Goal: Task Accomplishment & Management: Use online tool/utility

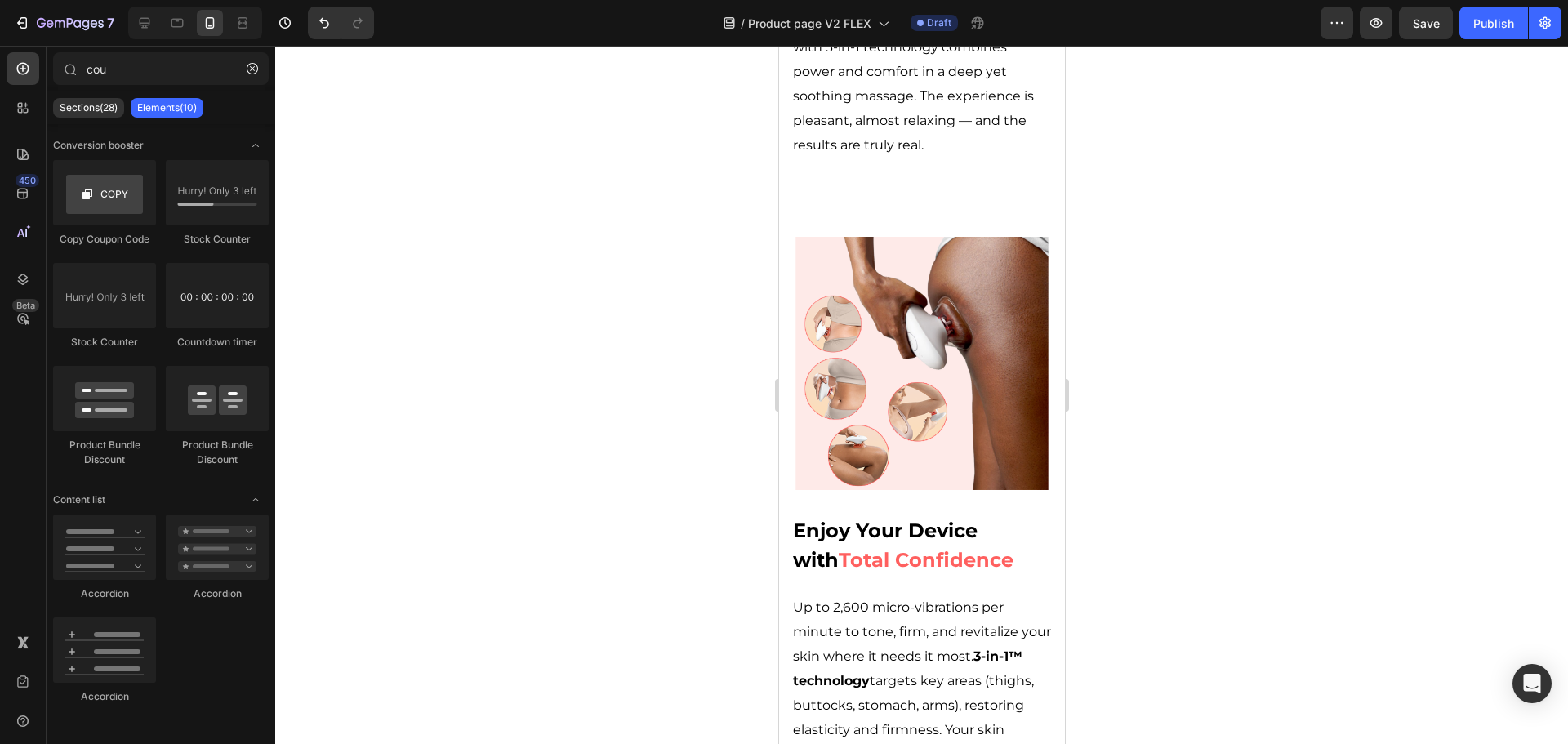
scroll to position [3704, 0]
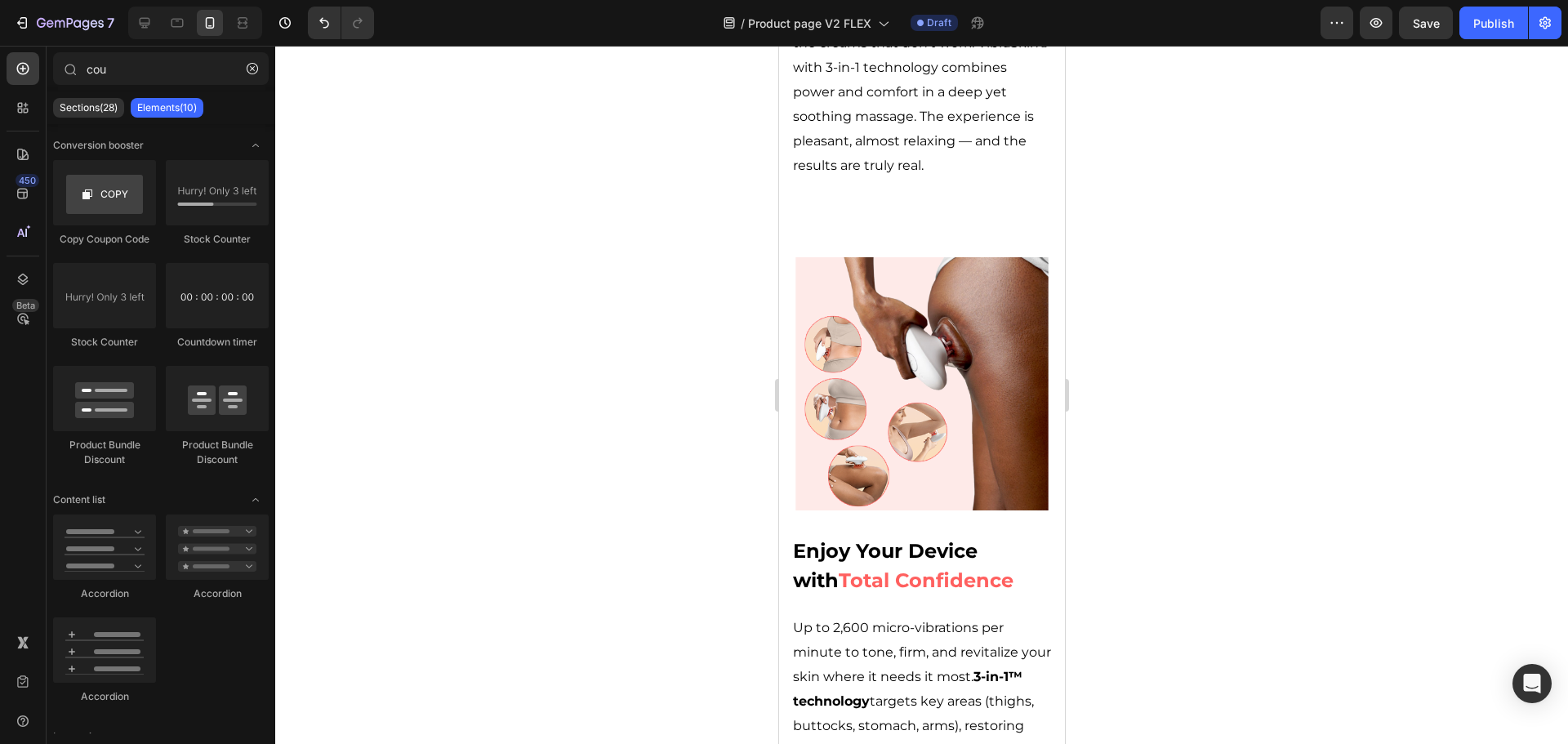
drag, startPoint x: 1058, startPoint y: 95, endPoint x: 1843, endPoint y: 435, distance: 855.5
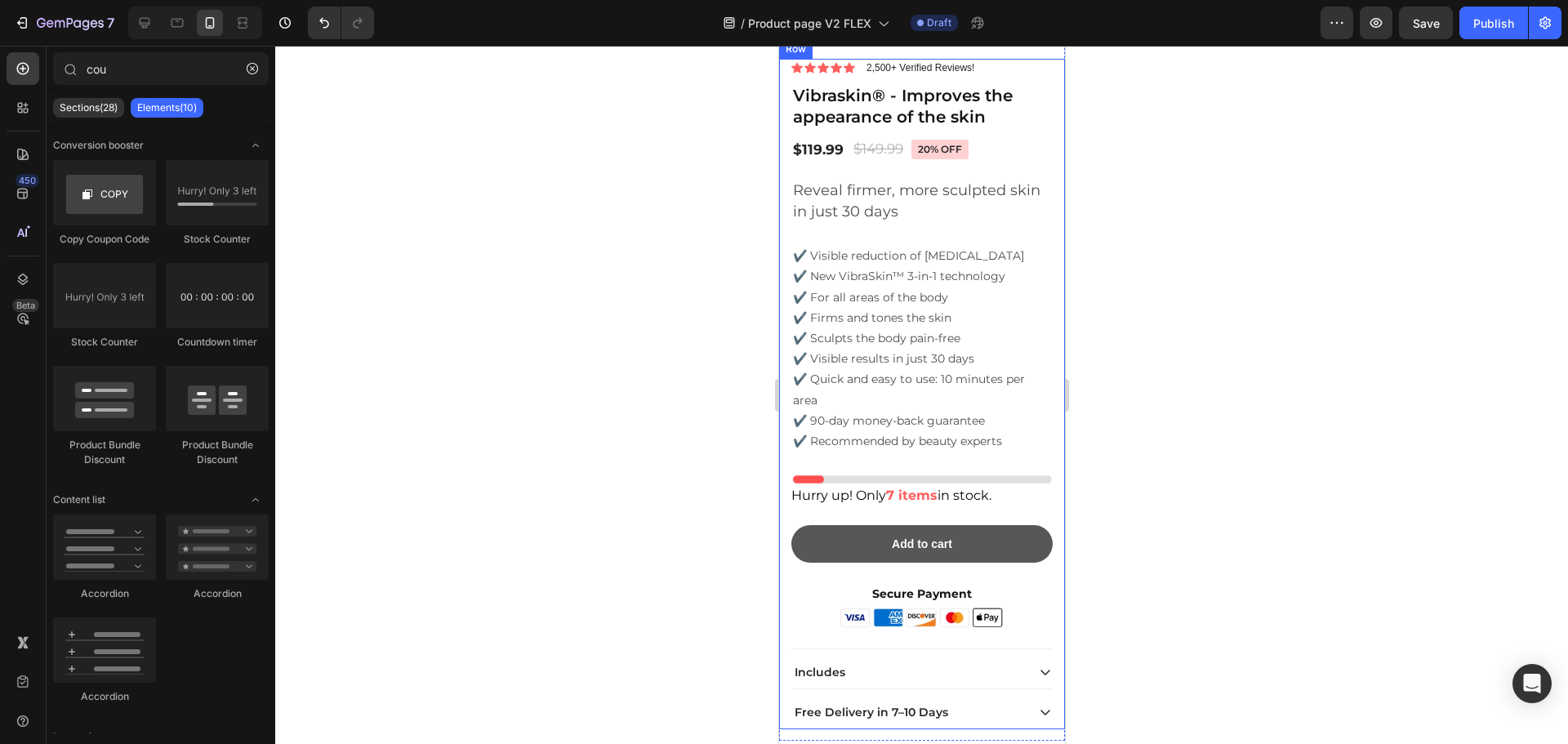
scroll to position [6644, 0]
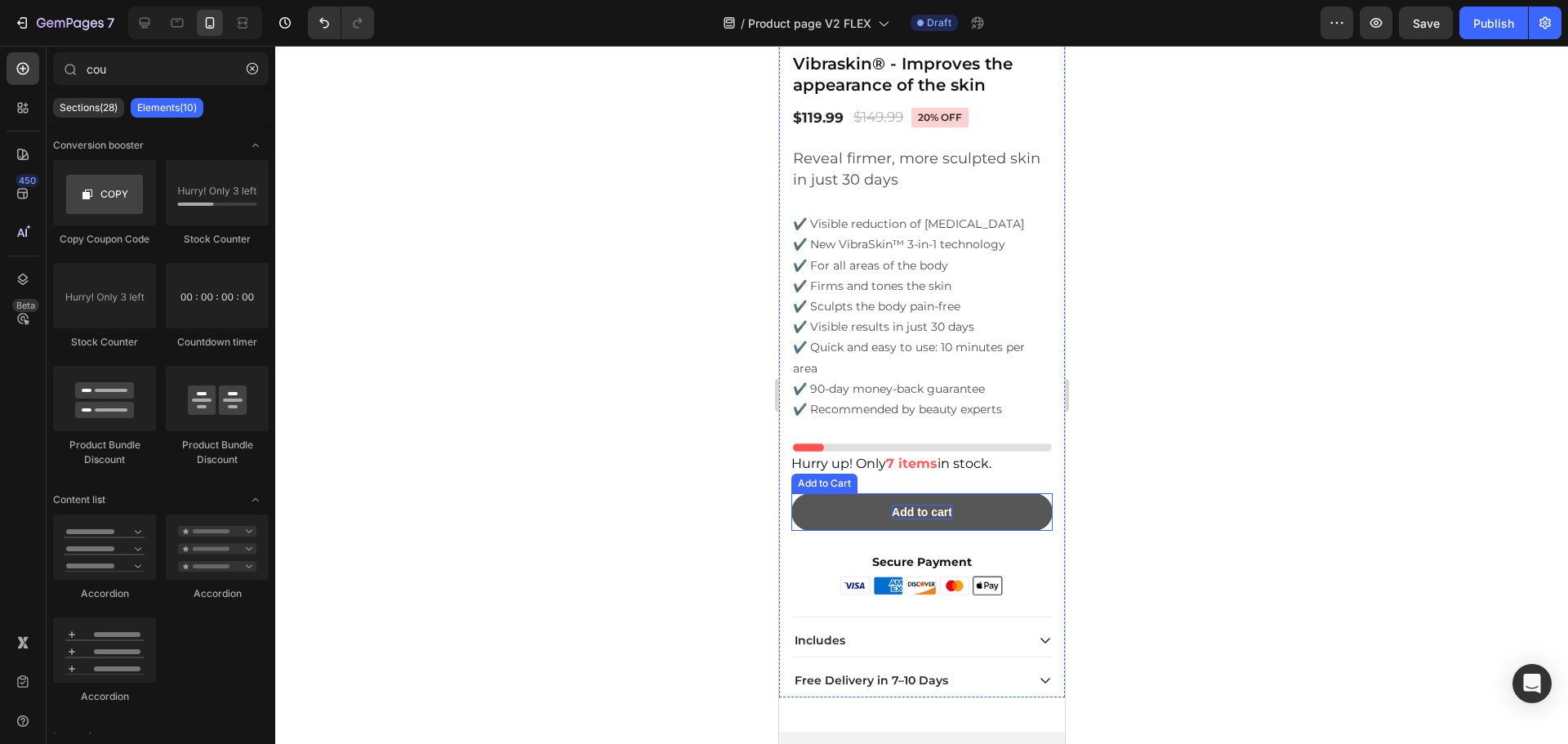
click at [905, 505] on div "Add to cart" at bounding box center [921, 513] width 60 height 15
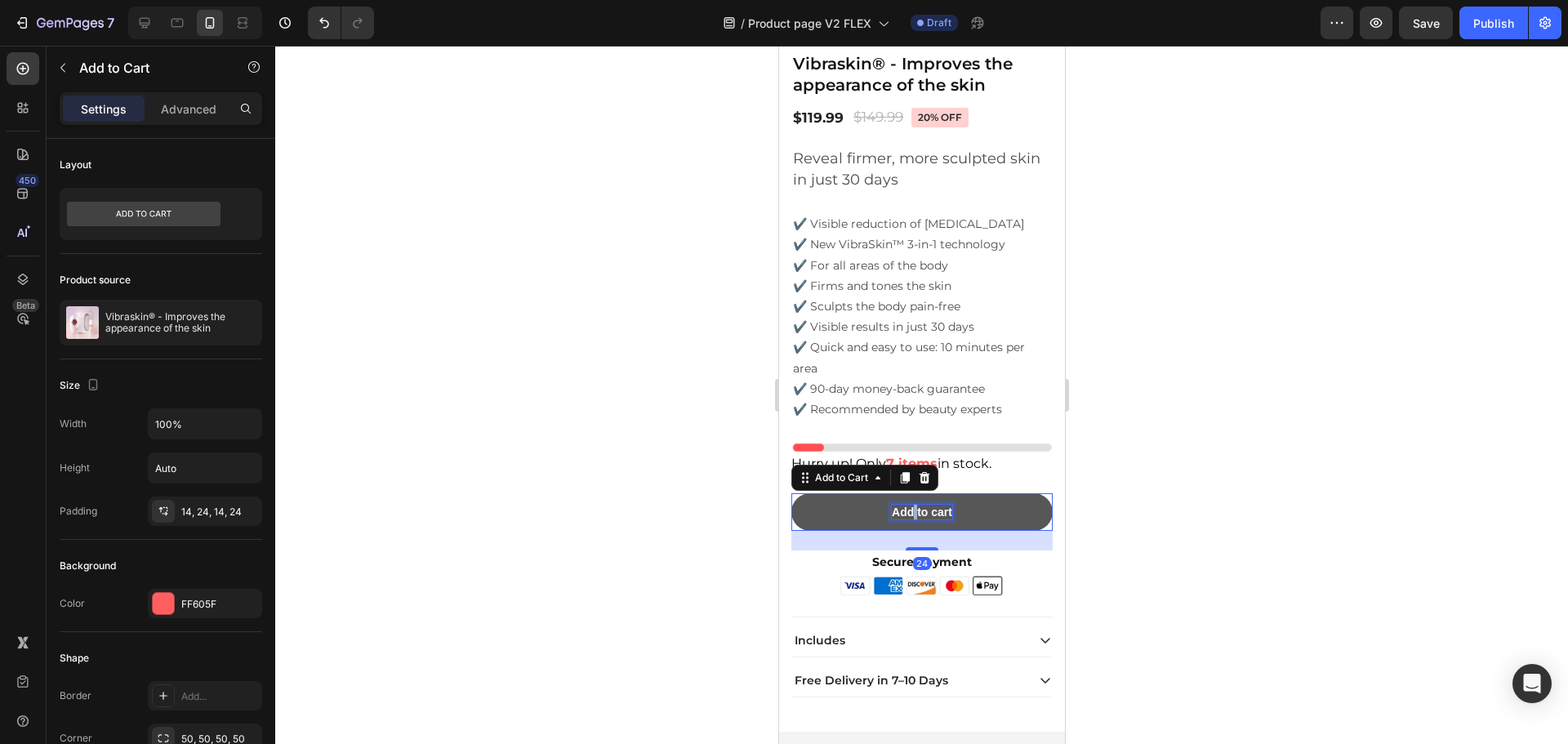
click at [905, 505] on div "Add to cart" at bounding box center [921, 513] width 60 height 15
click at [905, 505] on p "Add to cart" at bounding box center [921, 513] width 60 height 15
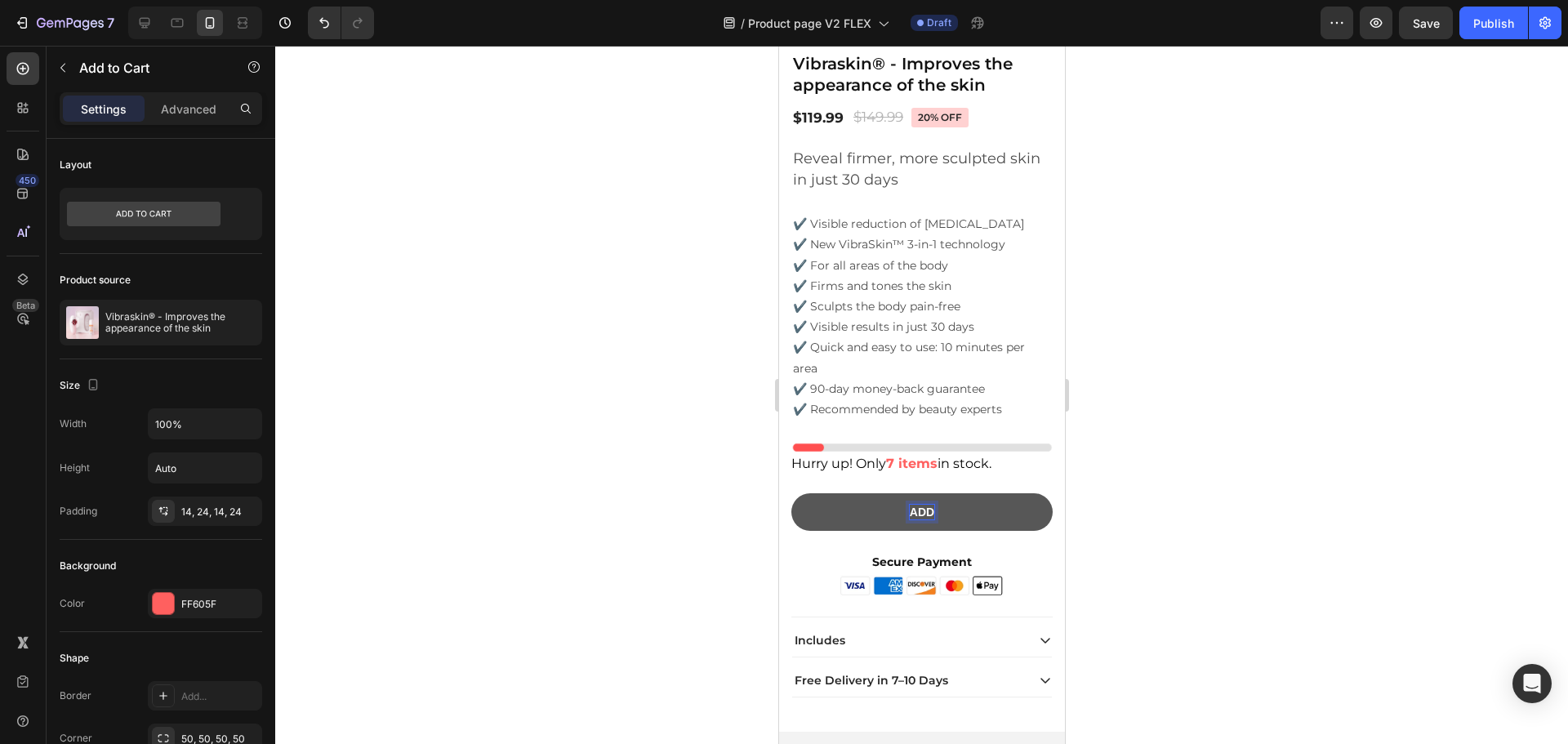
click at [791, 493] on button "ADD" at bounding box center [921, 512] width 261 height 37
click at [791, 493] on button "ADD TO" at bounding box center [921, 512] width 261 height 37
click at [1297, 469] on div at bounding box center [921, 394] width 1292 height 698
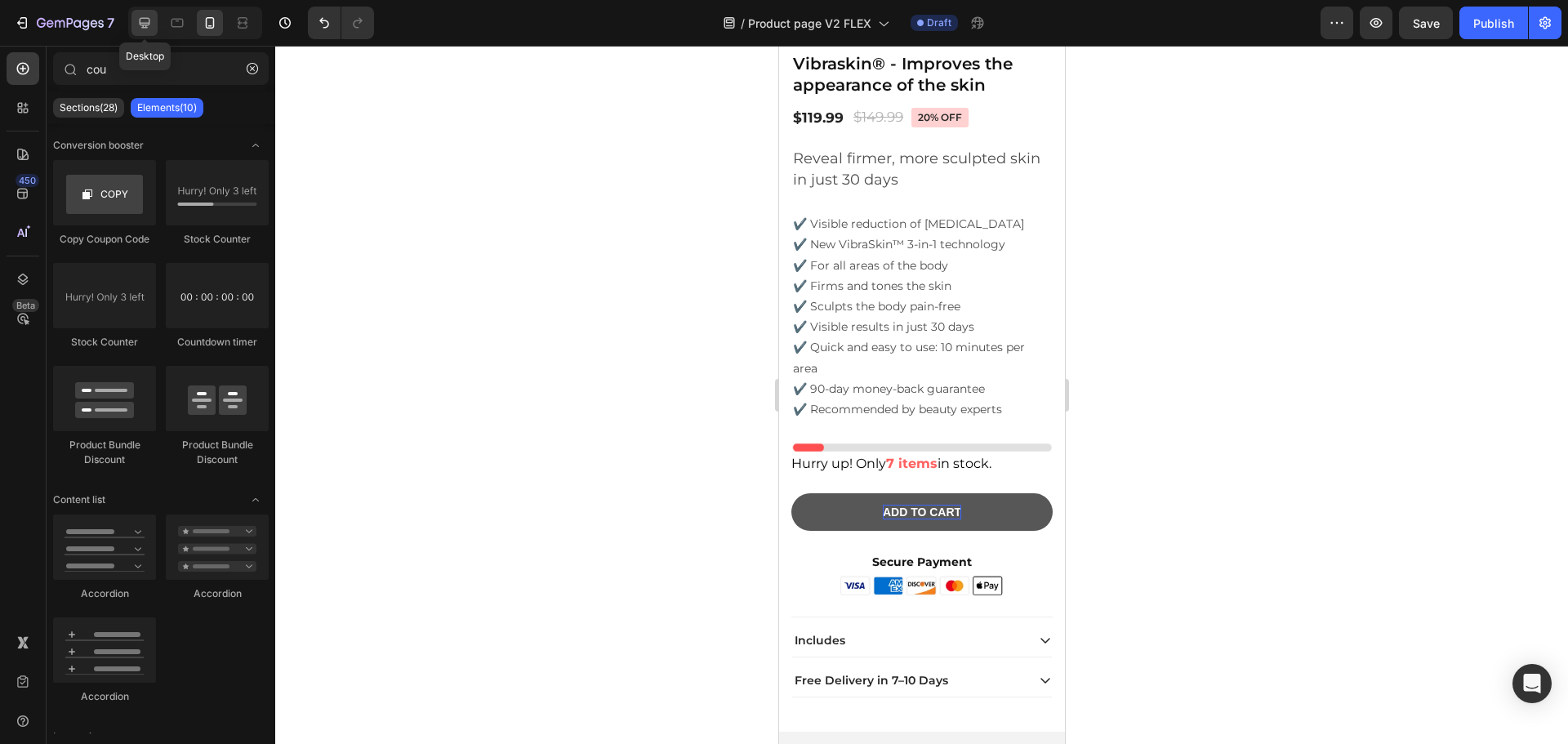
drag, startPoint x: 149, startPoint y: 17, endPoint x: 438, endPoint y: 174, distance: 328.9
click at [149, 17] on icon at bounding box center [144, 22] width 16 height 16
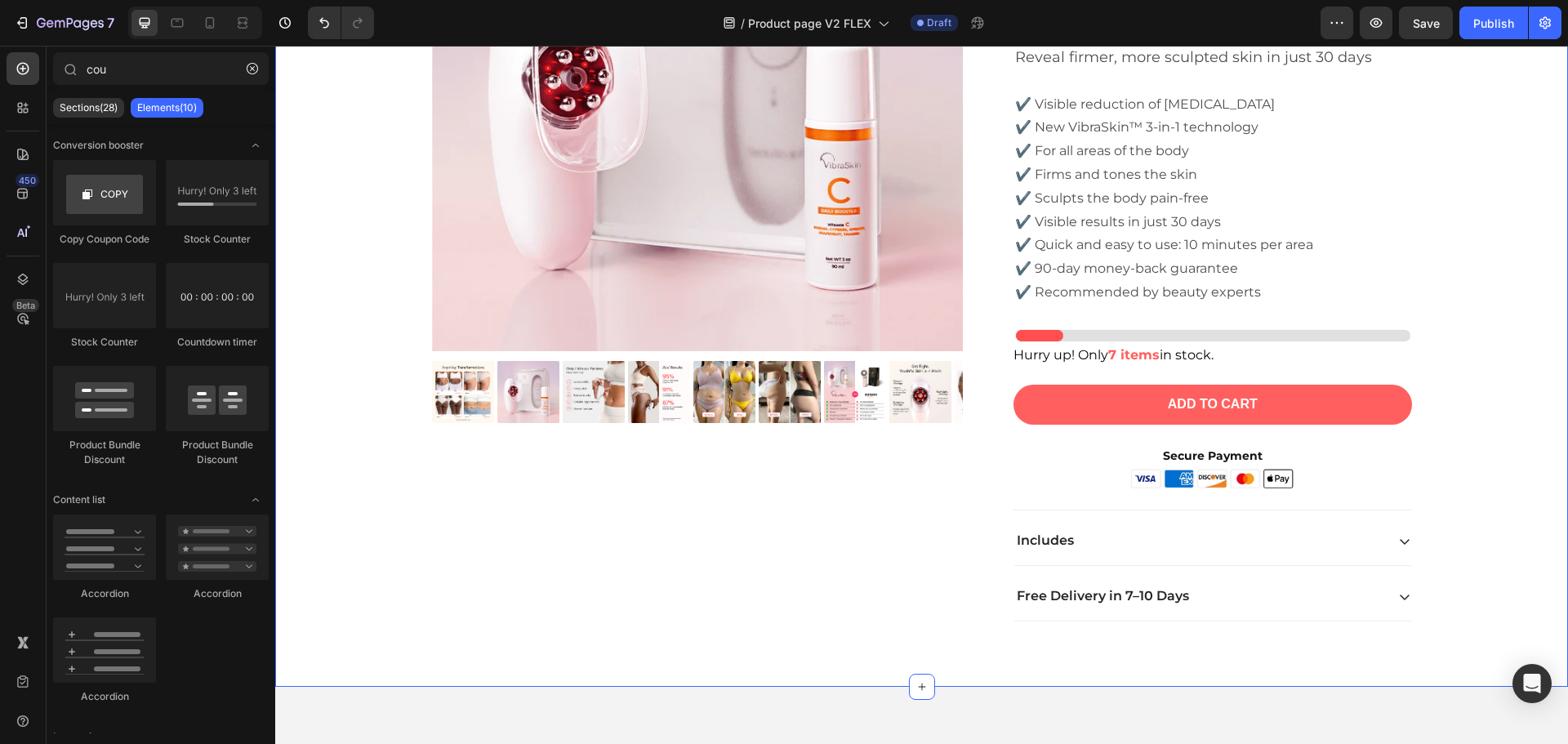
scroll to position [3495, 0]
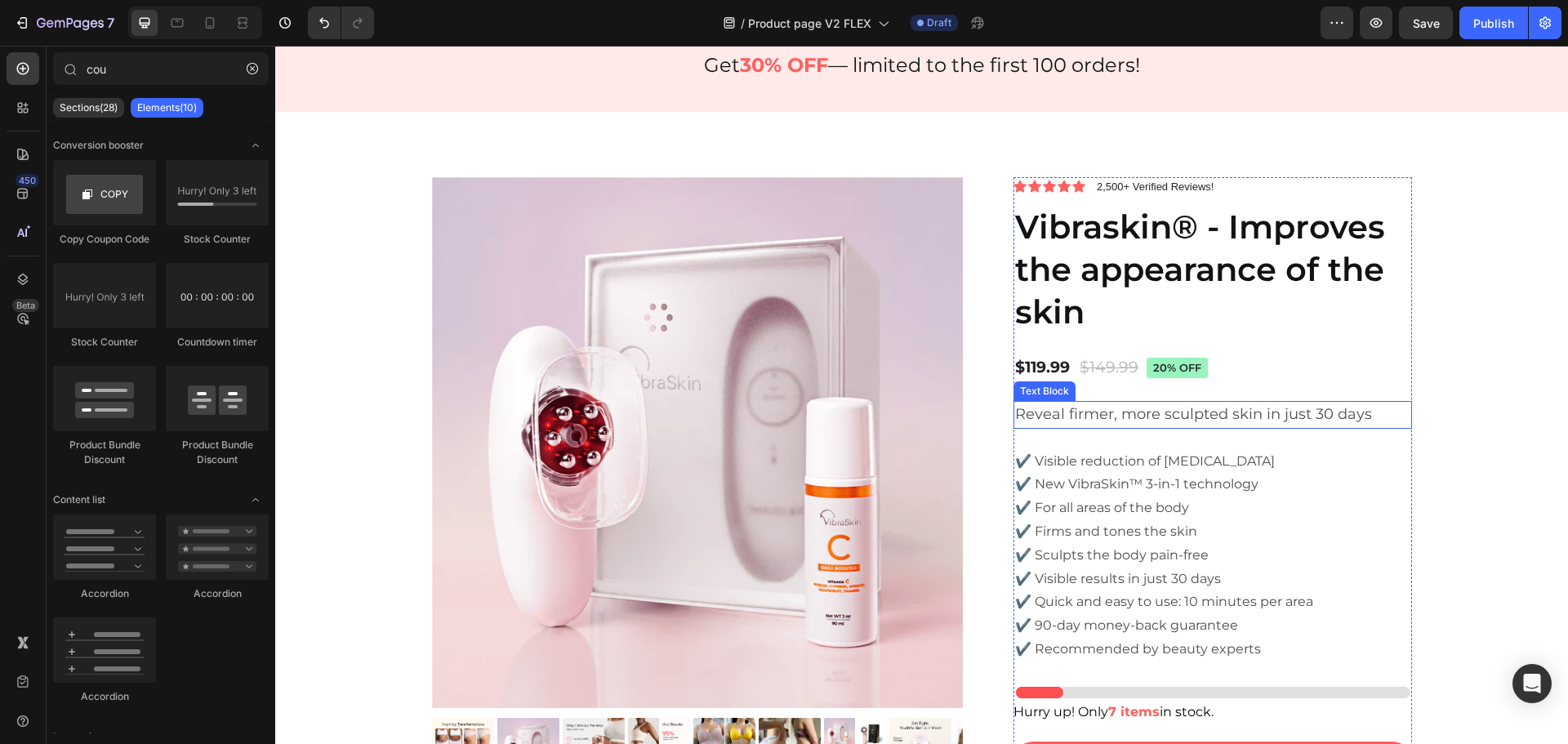
click at [1192, 417] on span "Reveal firmer, more sculpted skin in just 30 days" at bounding box center [1193, 413] width 357 height 18
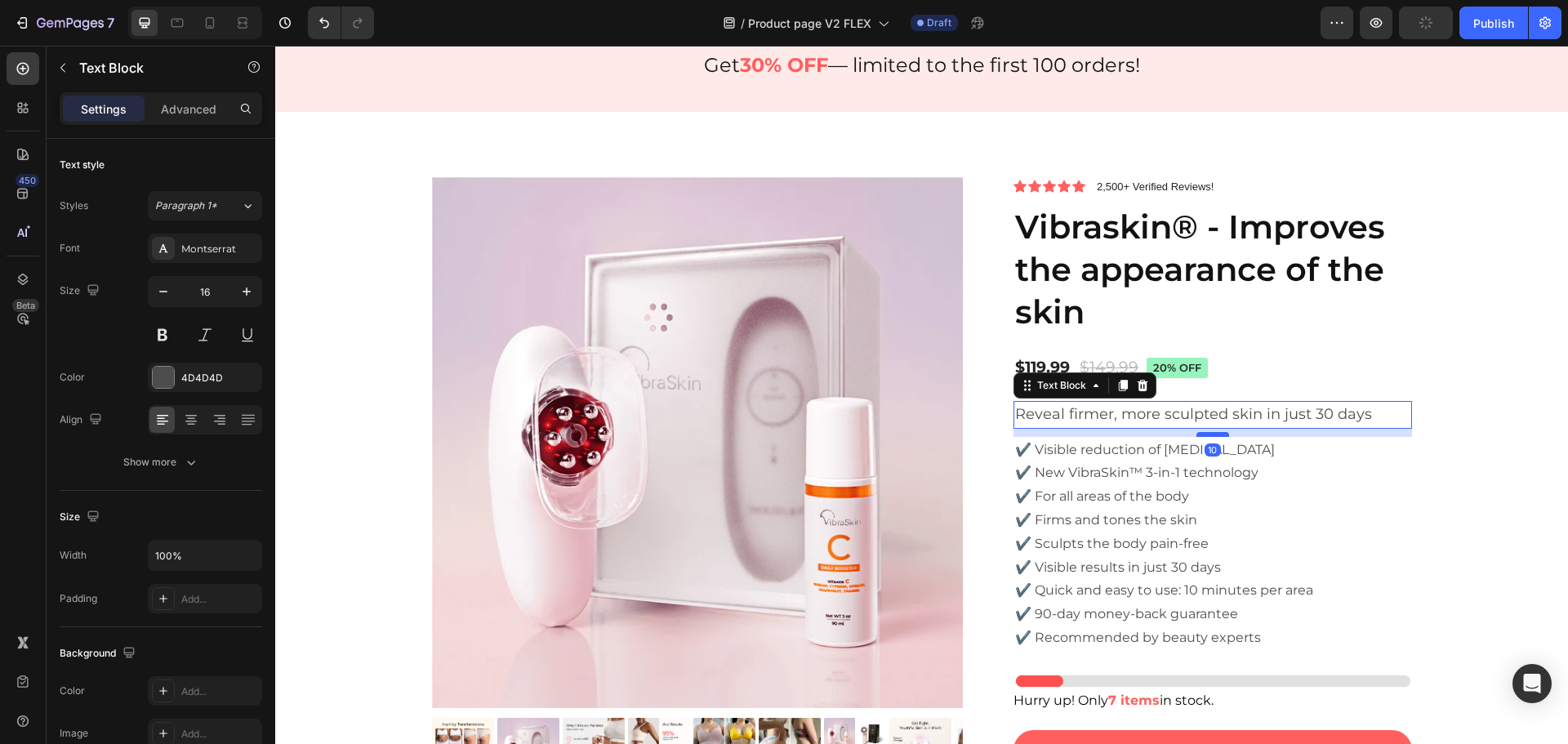
drag, startPoint x: 1210, startPoint y: 445, endPoint x: 1221, endPoint y: 434, distance: 15.6
click at [1221, 434] on div at bounding box center [1213, 434] width 33 height 5
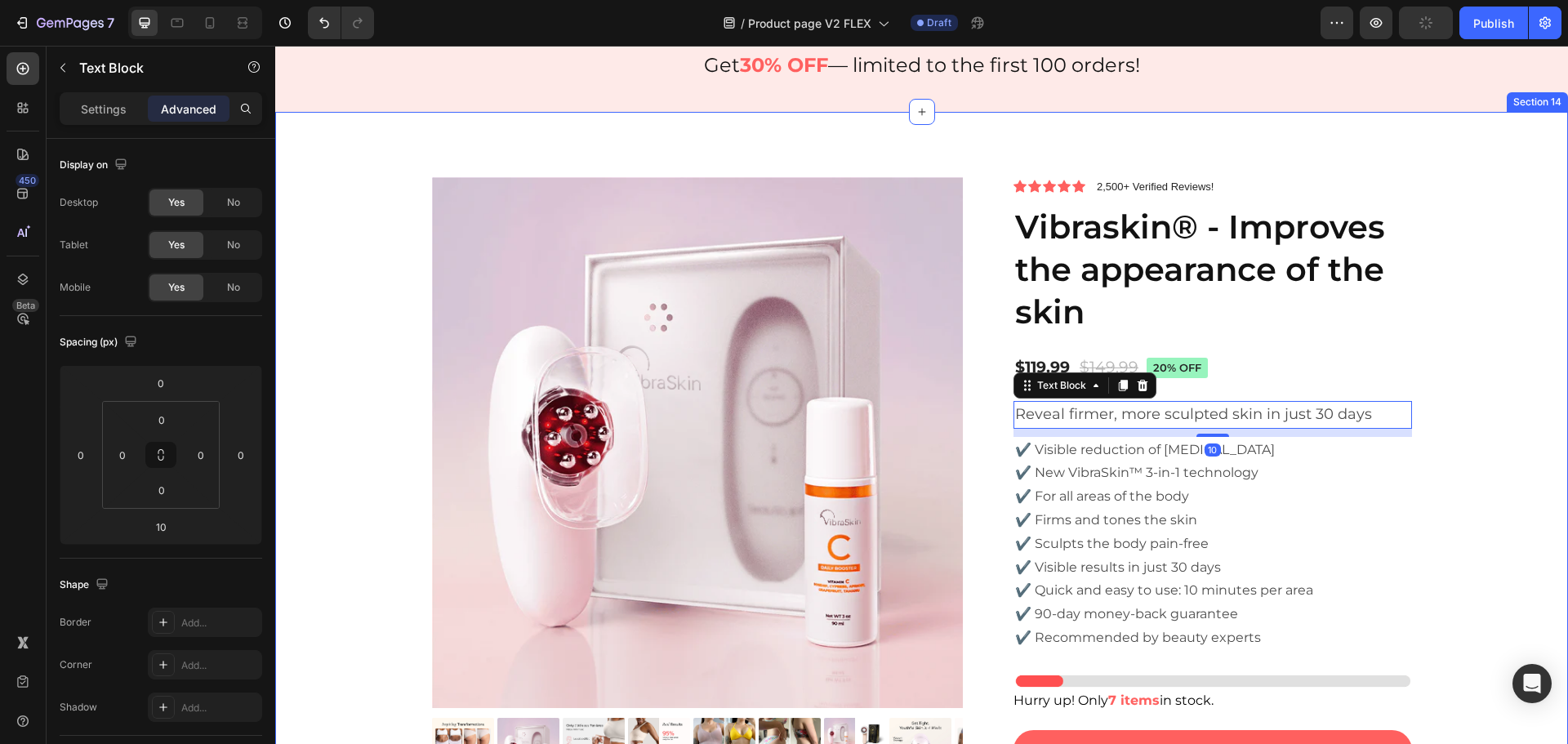
click at [1467, 398] on div "Product Images Icon Icon Icon Icon Icon Icon List 2,500+ Verified Reviews! Text…" at bounding box center [921, 585] width 1268 height 816
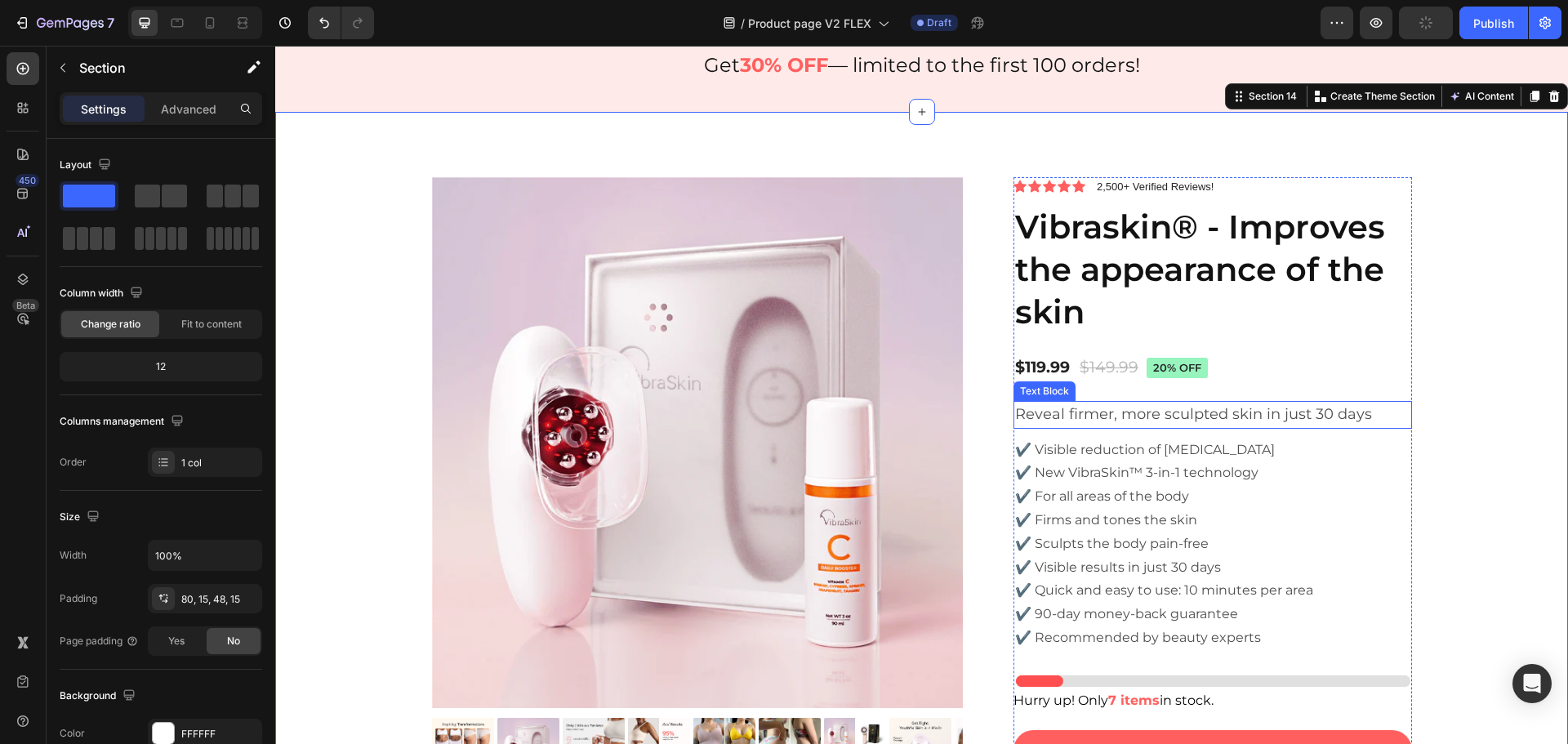
click at [1214, 409] on span "Reveal firmer, more sculpted skin in just 30 days" at bounding box center [1193, 413] width 357 height 18
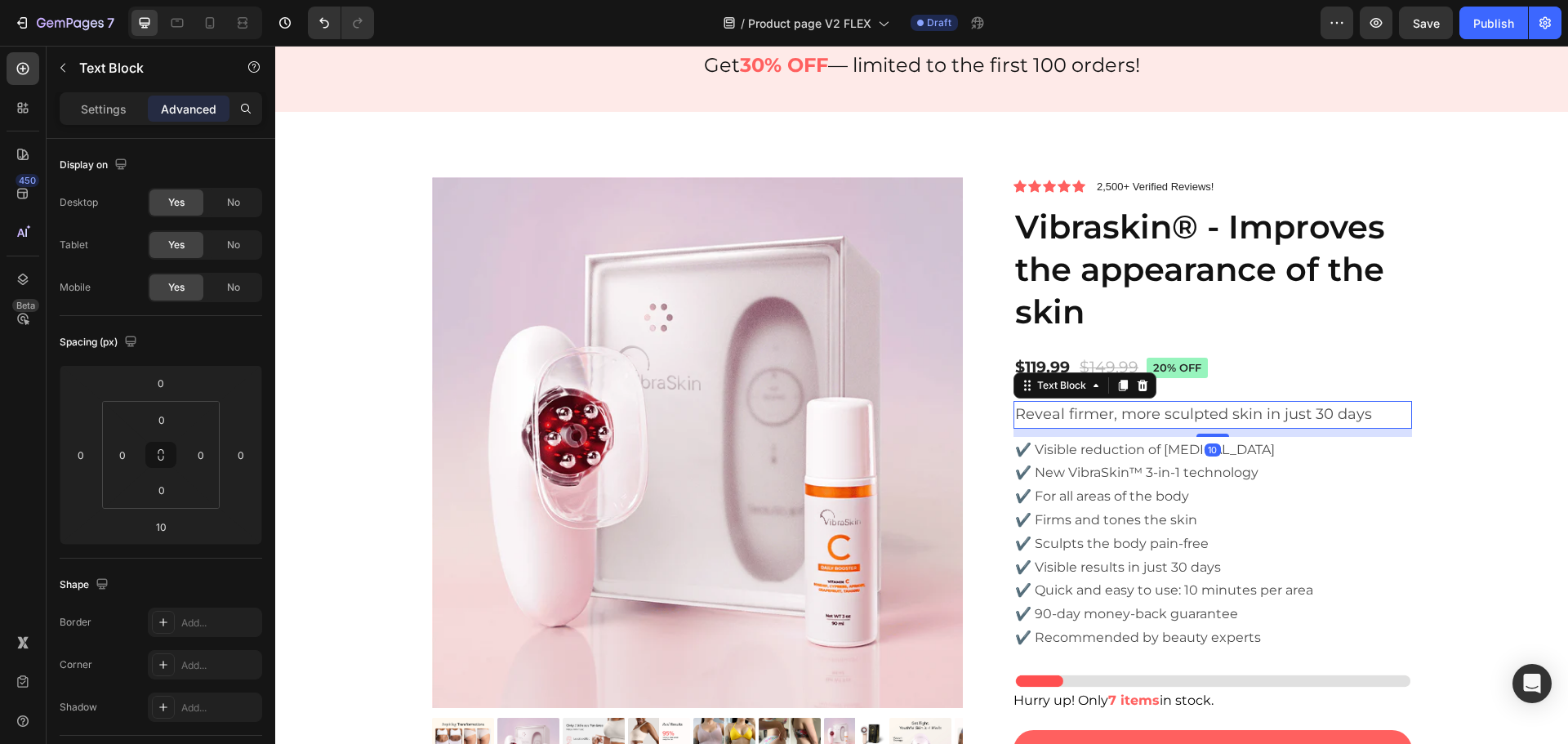
drag, startPoint x: 1200, startPoint y: 436, endPoint x: 1242, endPoint y: 408, distance: 50.5
click at [1208, 419] on div "Reveal firmer, more sculpted skin in just 30 days Text Block 10" at bounding box center [1212, 415] width 398 height 28
type input "0"
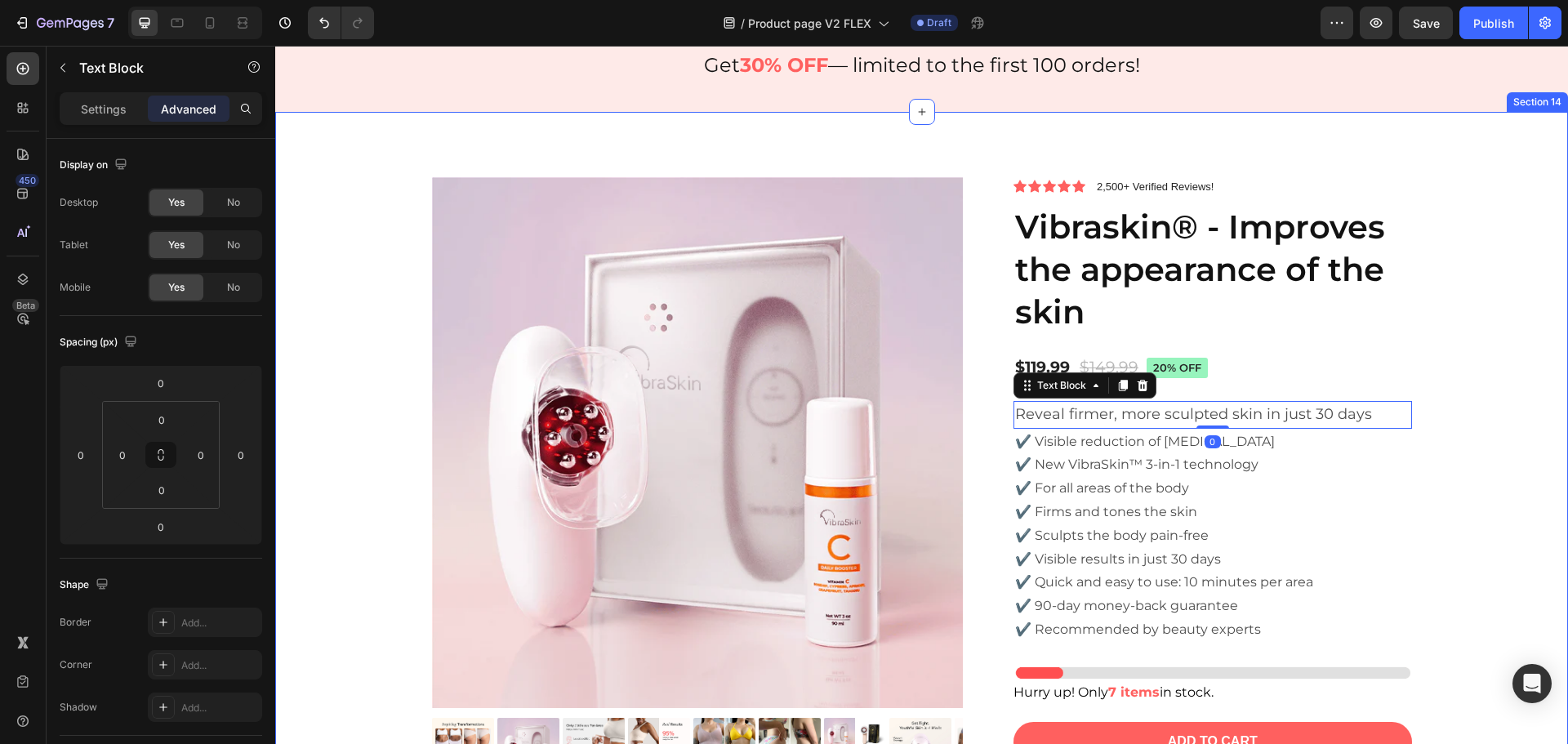
click at [1431, 336] on div "Product Images Icon Icon Icon Icon Icon Icon List 2,500+ Verified Reviews! Text…" at bounding box center [921, 581] width 1268 height 808
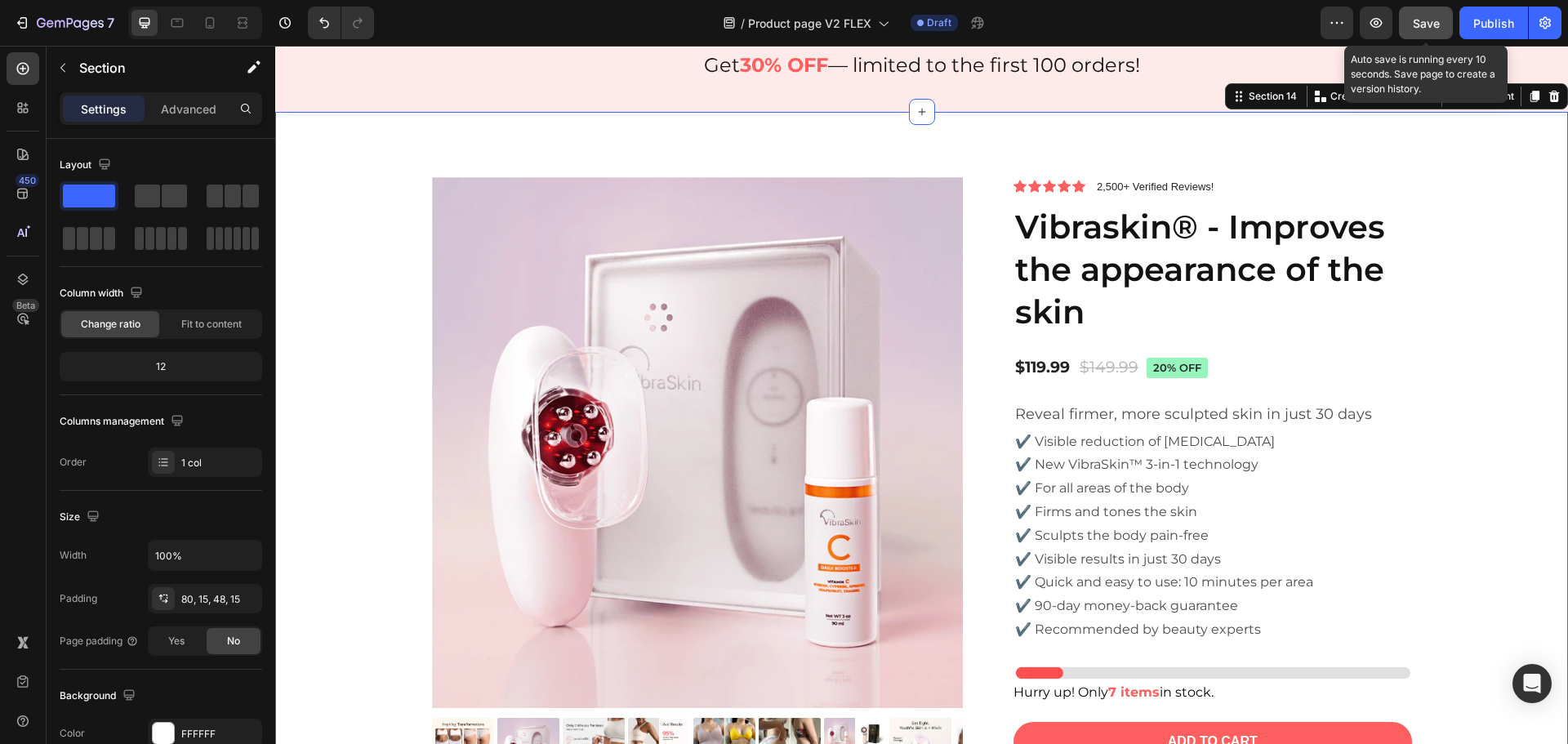
click at [1438, 18] on span "Save" at bounding box center [1426, 22] width 27 height 14
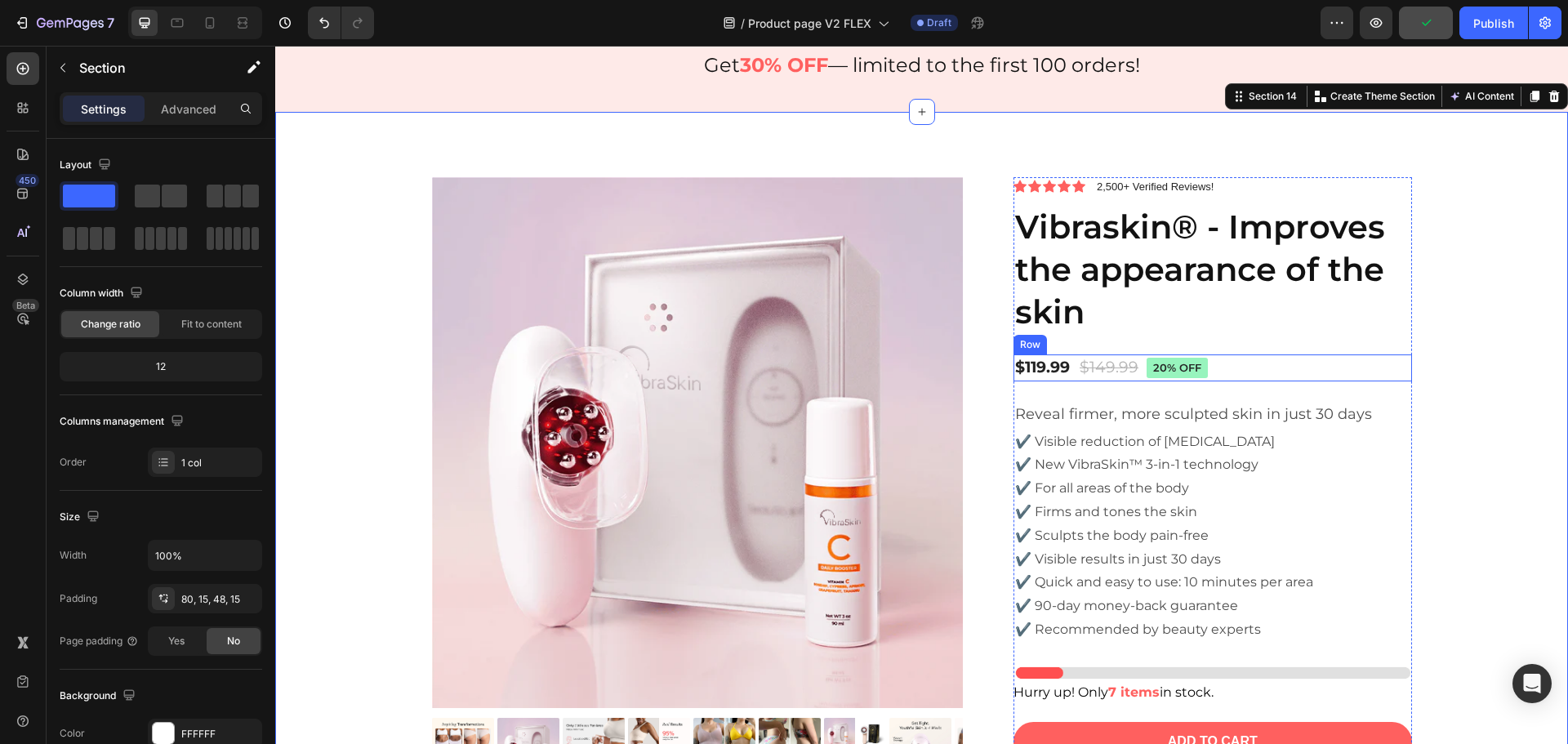
click at [1247, 365] on div "$119.99 Product Price Product Price $149.99 Product Price Product Price 20% off…" at bounding box center [1212, 367] width 398 height 27
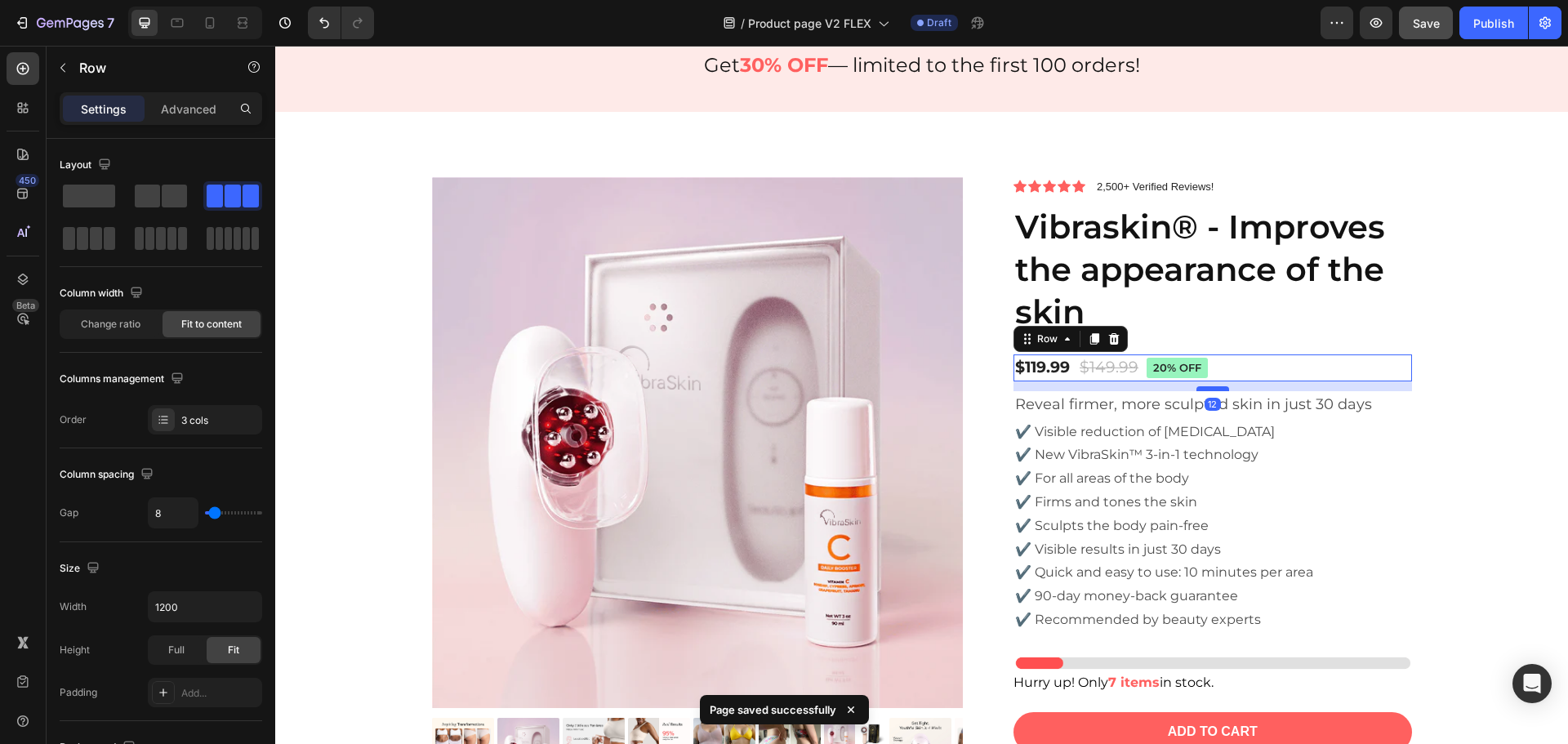
drag, startPoint x: 1219, startPoint y: 397, endPoint x: 1209, endPoint y: 388, distance: 13.5
click at [1209, 388] on div at bounding box center [1213, 388] width 33 height 5
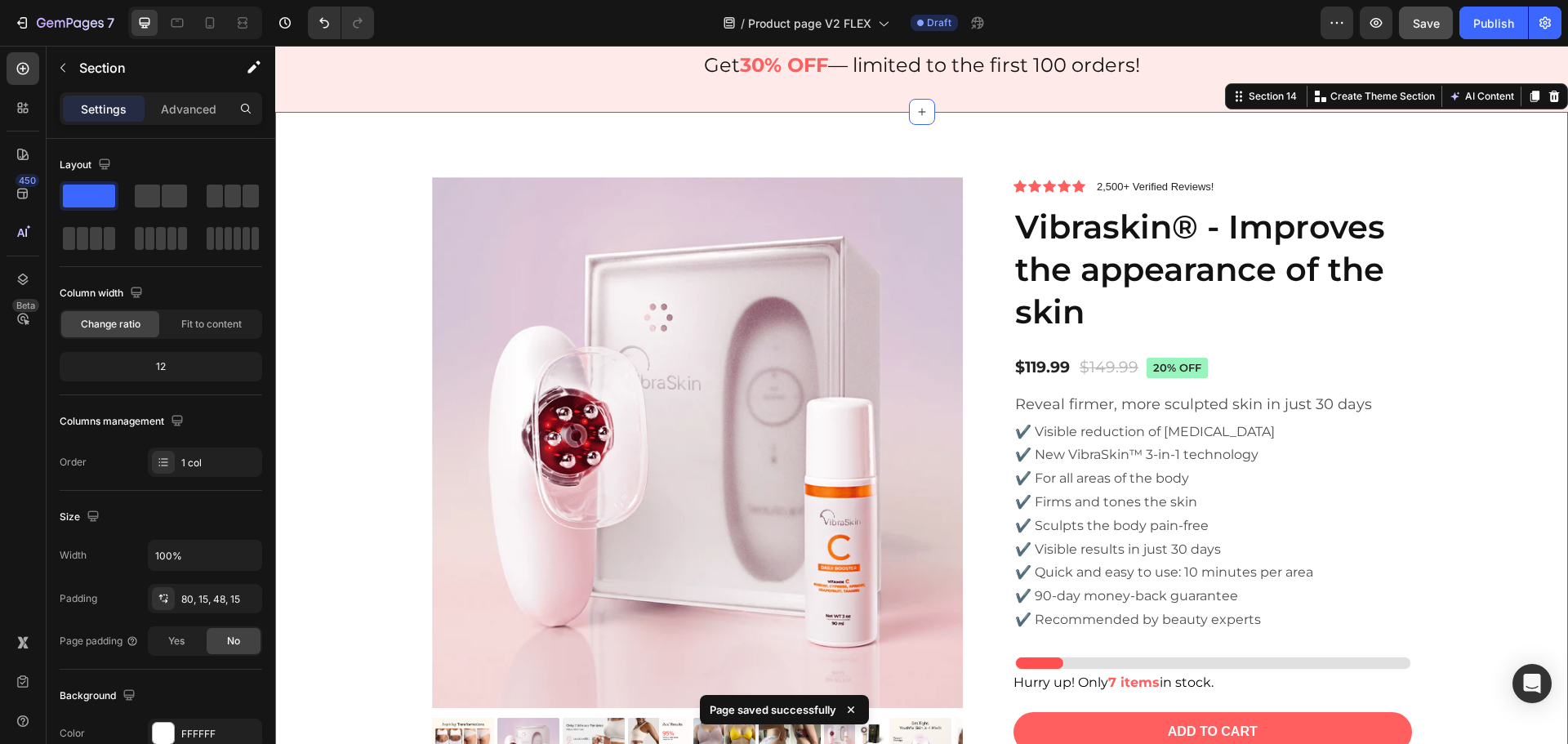
click at [1431, 343] on div "Product Images Icon Icon Icon Icon Icon Icon List 2,500+ Verified Reviews! Text…" at bounding box center [921, 575] width 1268 height 797
click at [1025, 365] on div "$119.99" at bounding box center [1042, 367] width 58 height 23
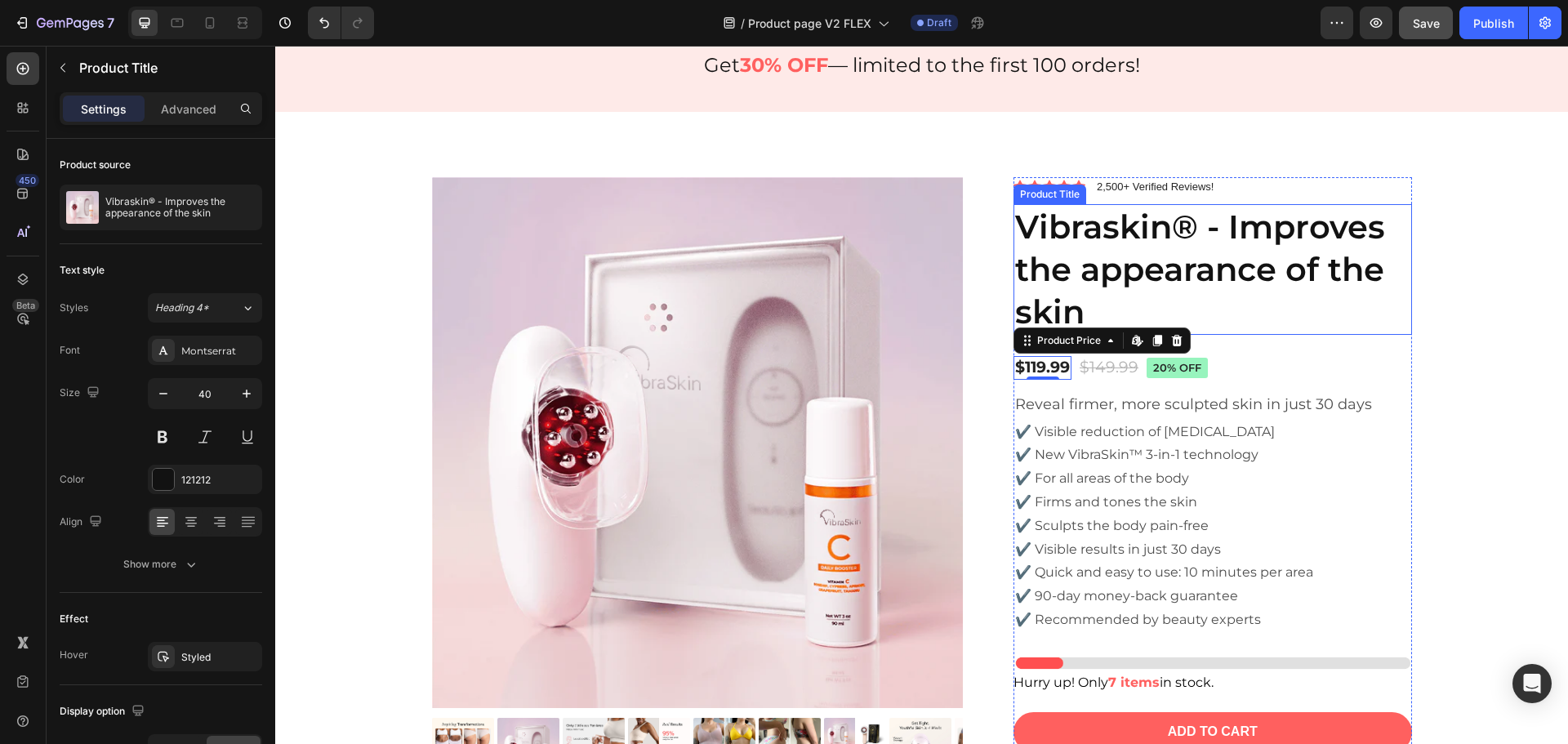
click at [1303, 300] on h1 "Vibraskin® - Improves the appearance of the skin" at bounding box center [1212, 269] width 398 height 130
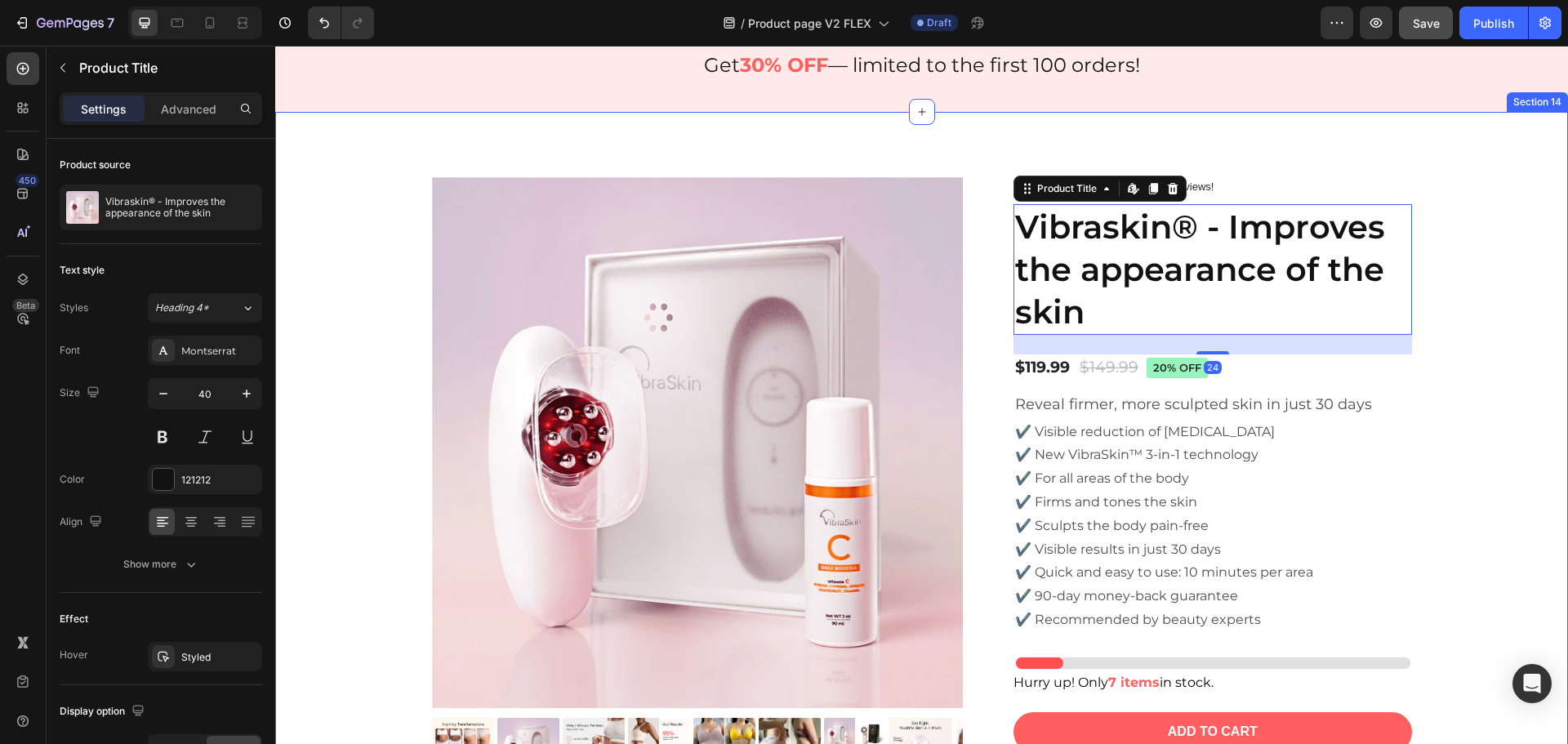
click at [1472, 199] on div "Product Images Icon Icon Icon Icon Icon Icon List 2,500+ Verified Reviews! Text…" at bounding box center [921, 575] width 1268 height 797
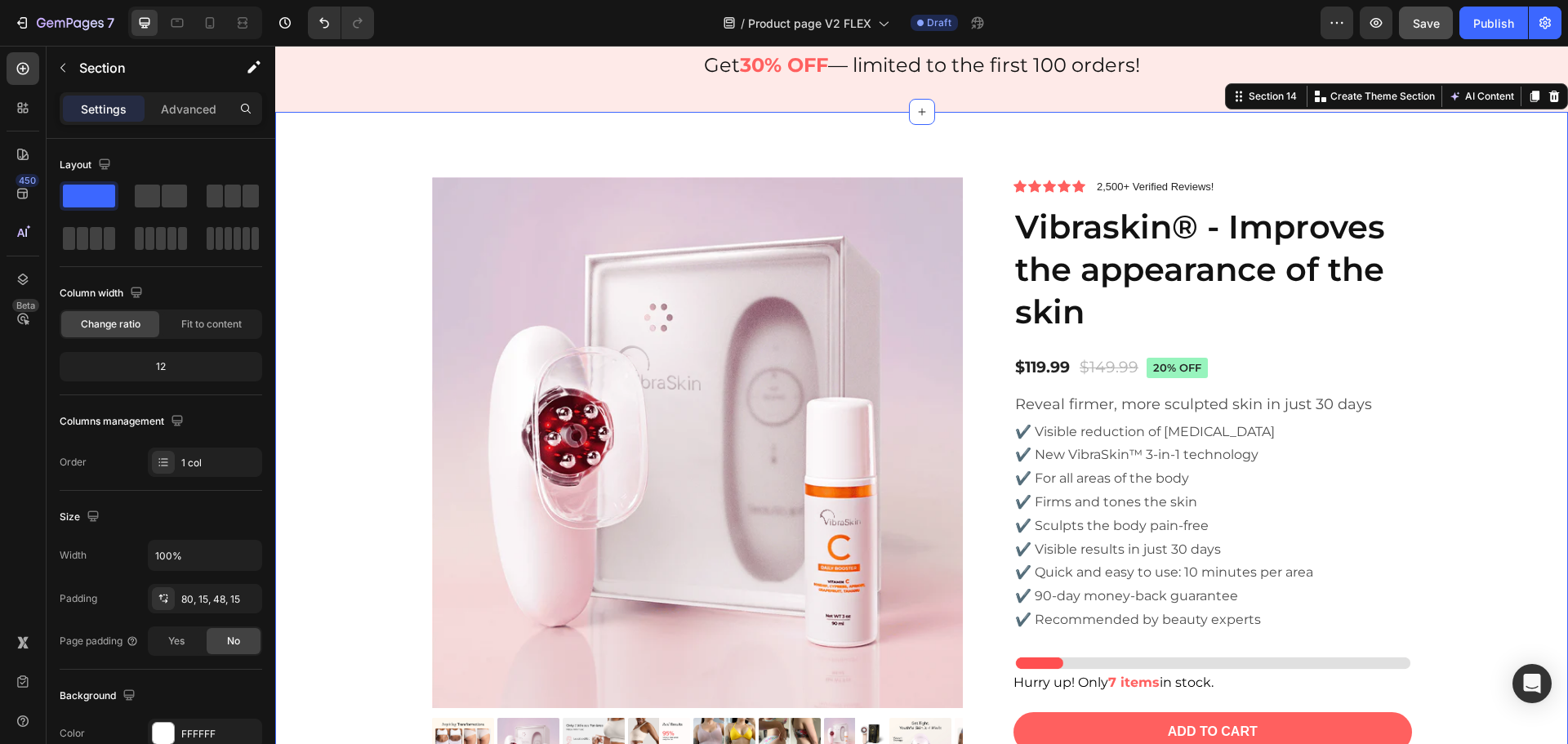
drag, startPoint x: 1434, startPoint y: 663, endPoint x: 1443, endPoint y: 638, distance: 26.6
click at [1434, 663] on div "Product Images Icon Icon Icon Icon Icon Icon List 2,500+ Verified Reviews! Text…" at bounding box center [921, 575] width 1268 height 797
click at [1430, 17] on span "Save" at bounding box center [1426, 22] width 27 height 14
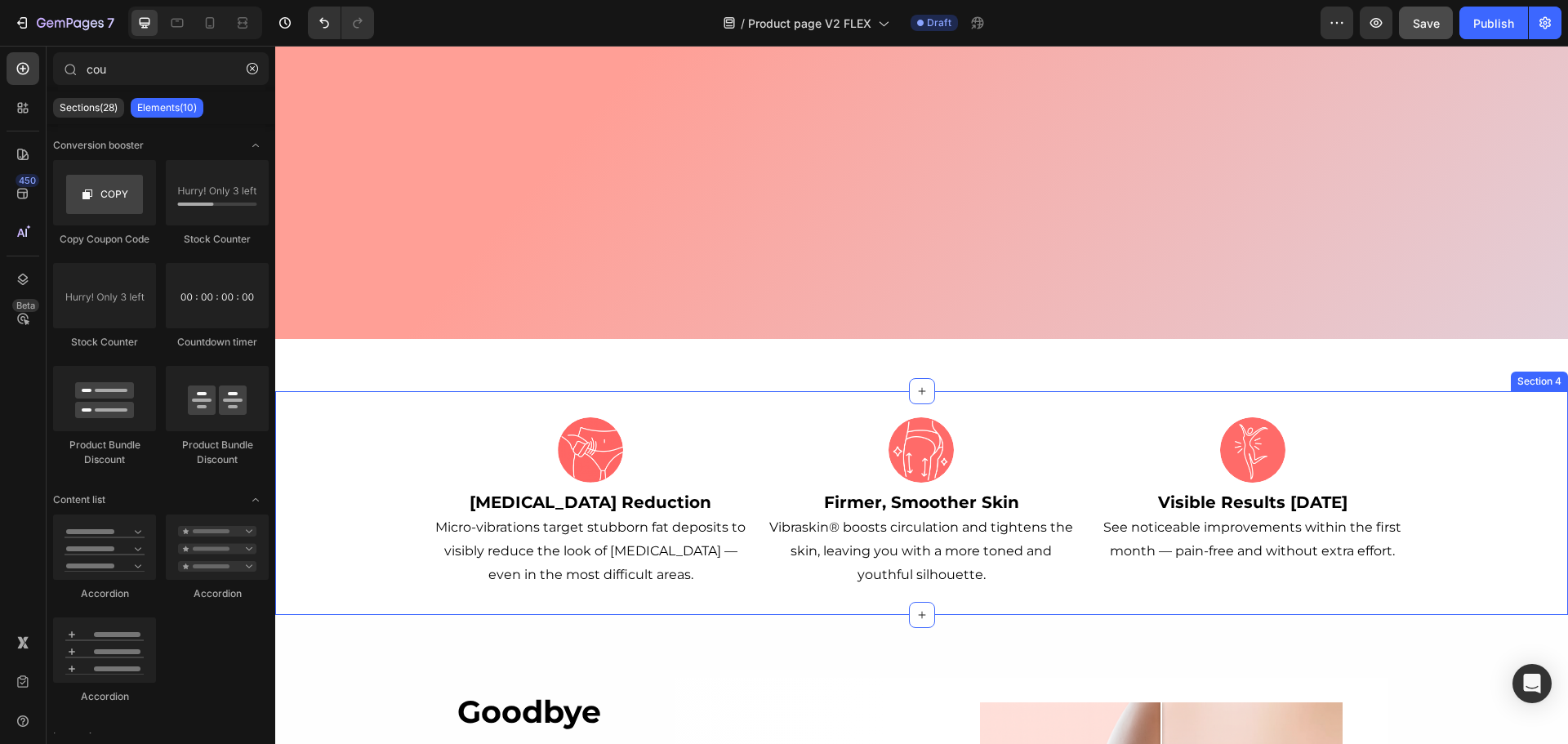
scroll to position [490, 0]
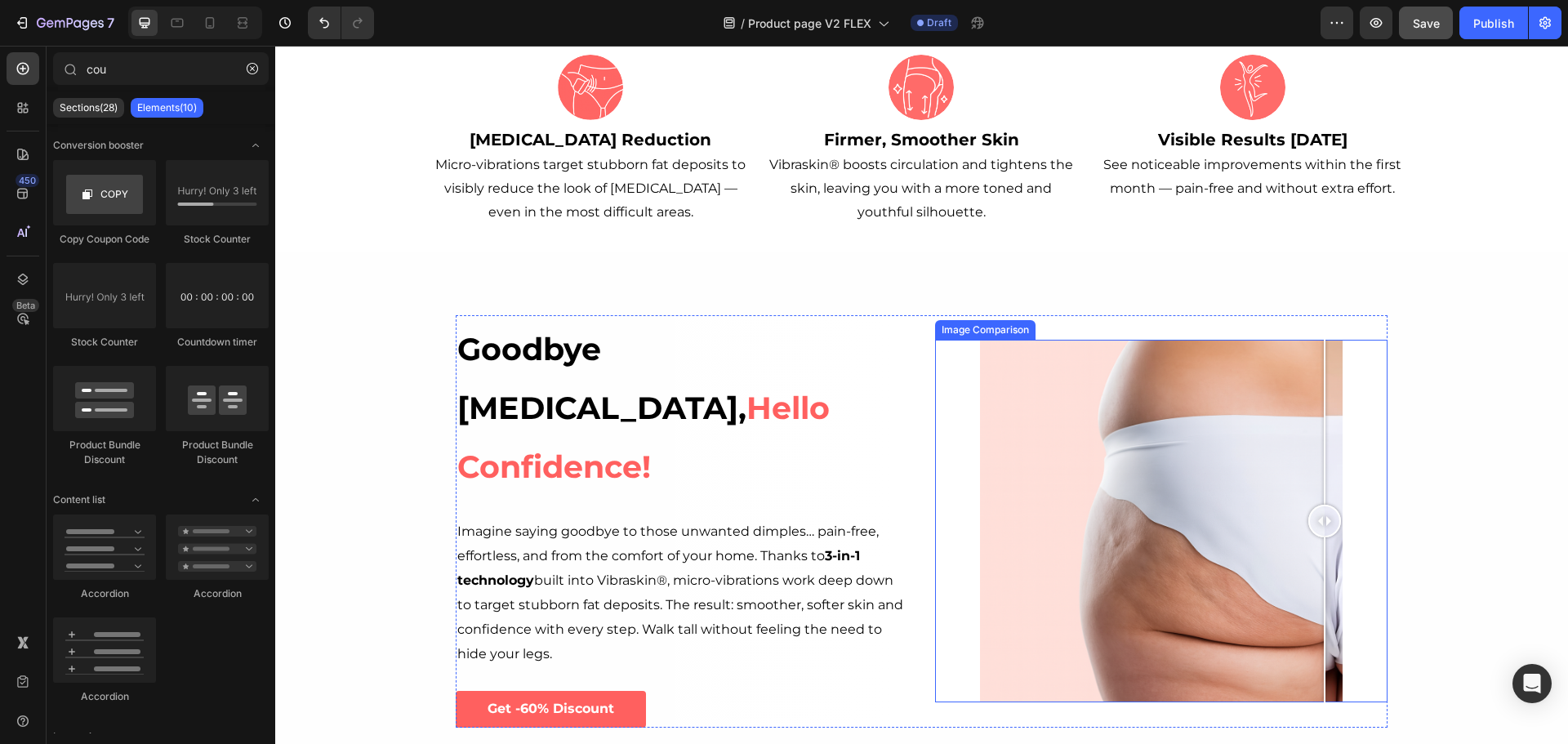
drag, startPoint x: 1157, startPoint y: 518, endPoint x: 1500, endPoint y: 517, distance: 343.0
click at [1511, 521] on div "Goodbye [MEDICAL_DATA], Hello Confidence! Heading Imagine saying goodbye to tho…" at bounding box center [921, 521] width 1292 height 538
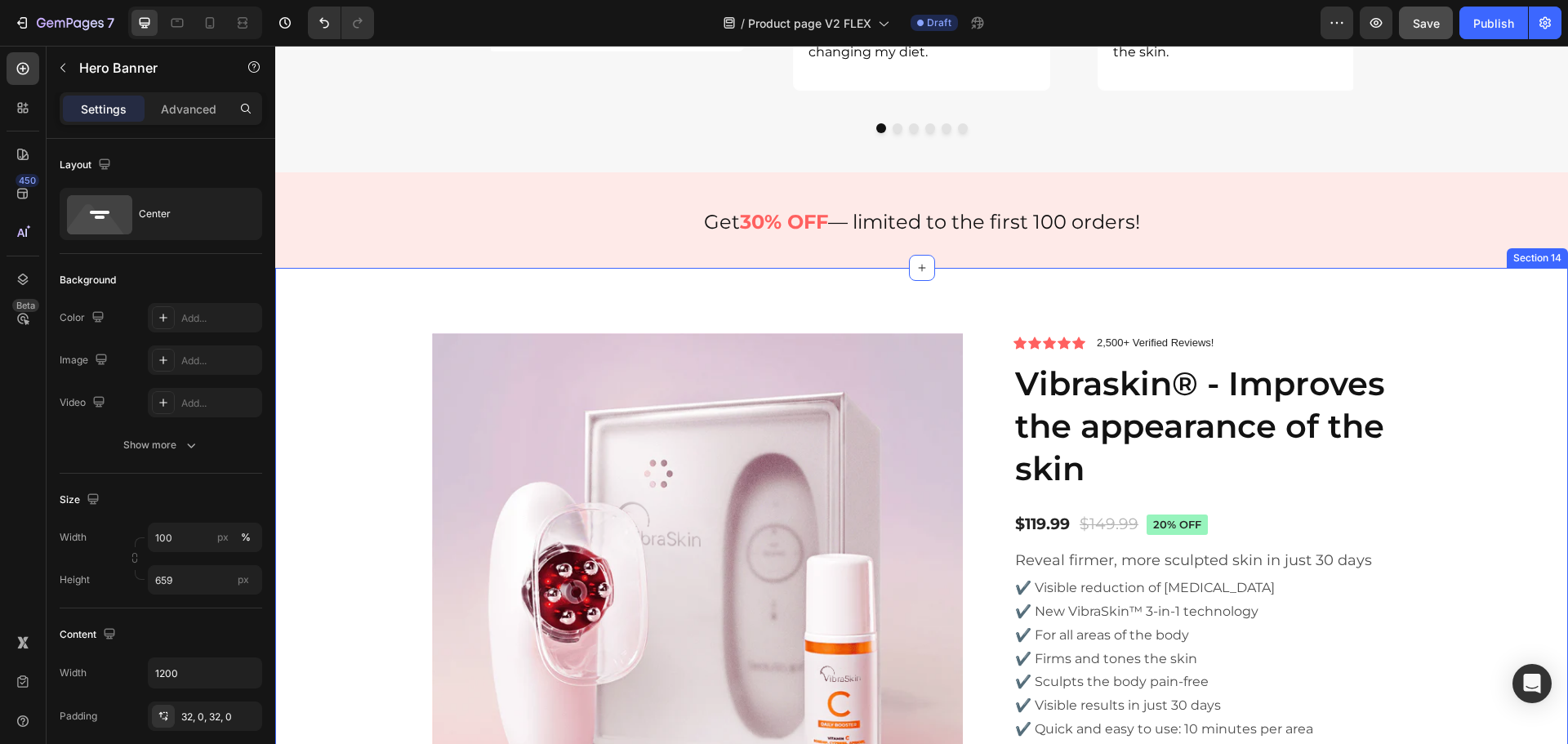
scroll to position [5307, 0]
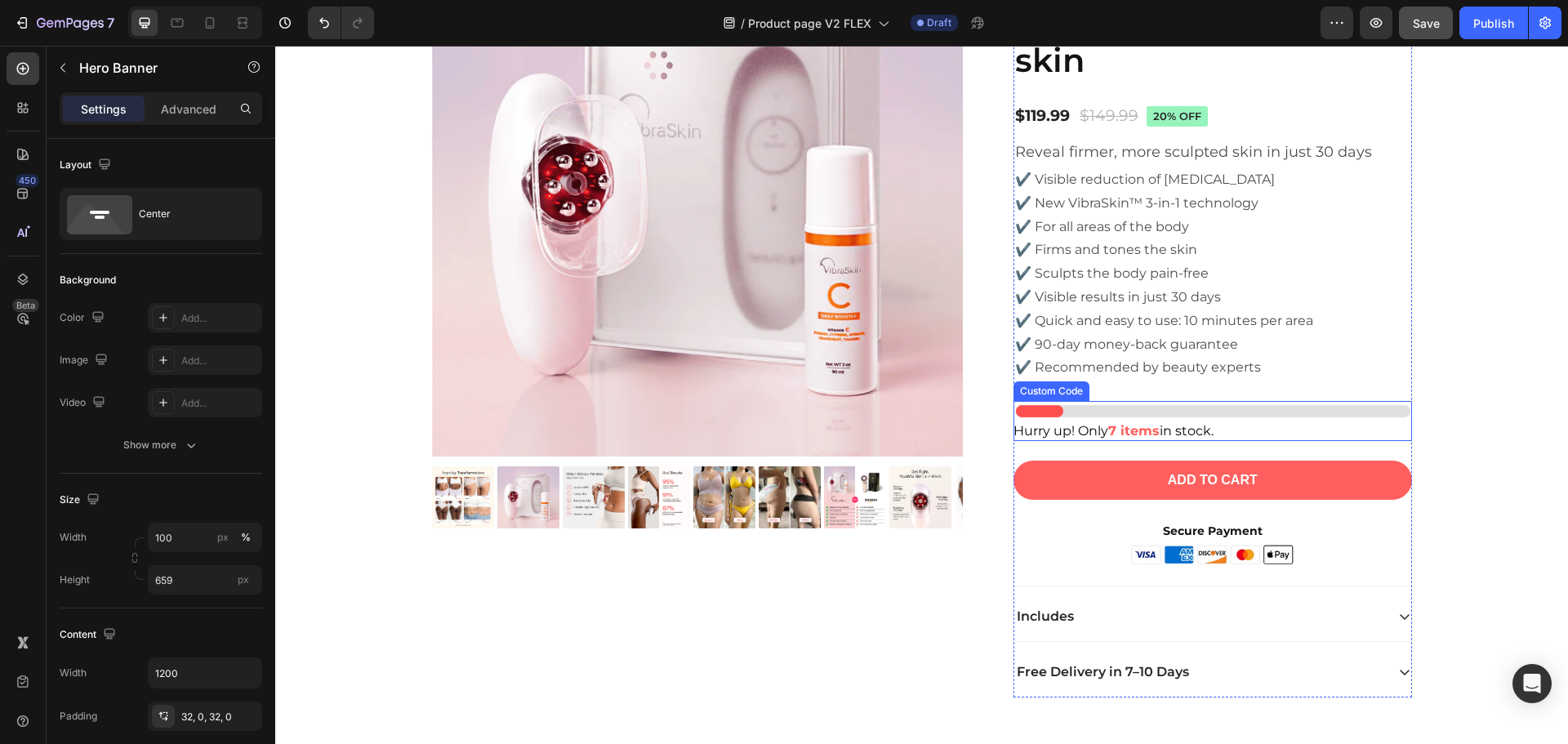
drag, startPoint x: 1390, startPoint y: 438, endPoint x: 1454, endPoint y: 409, distance: 70.3
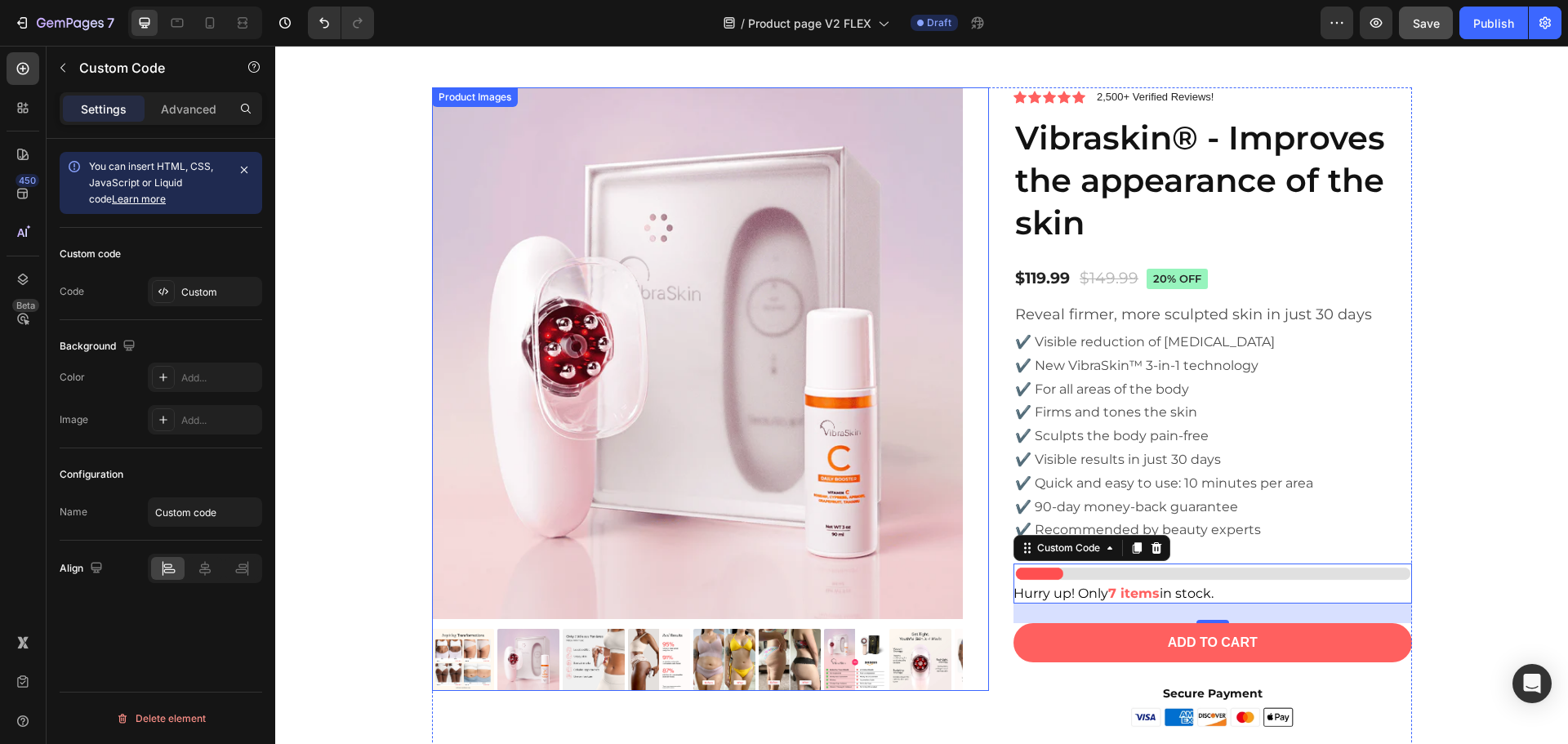
scroll to position [4834, 0]
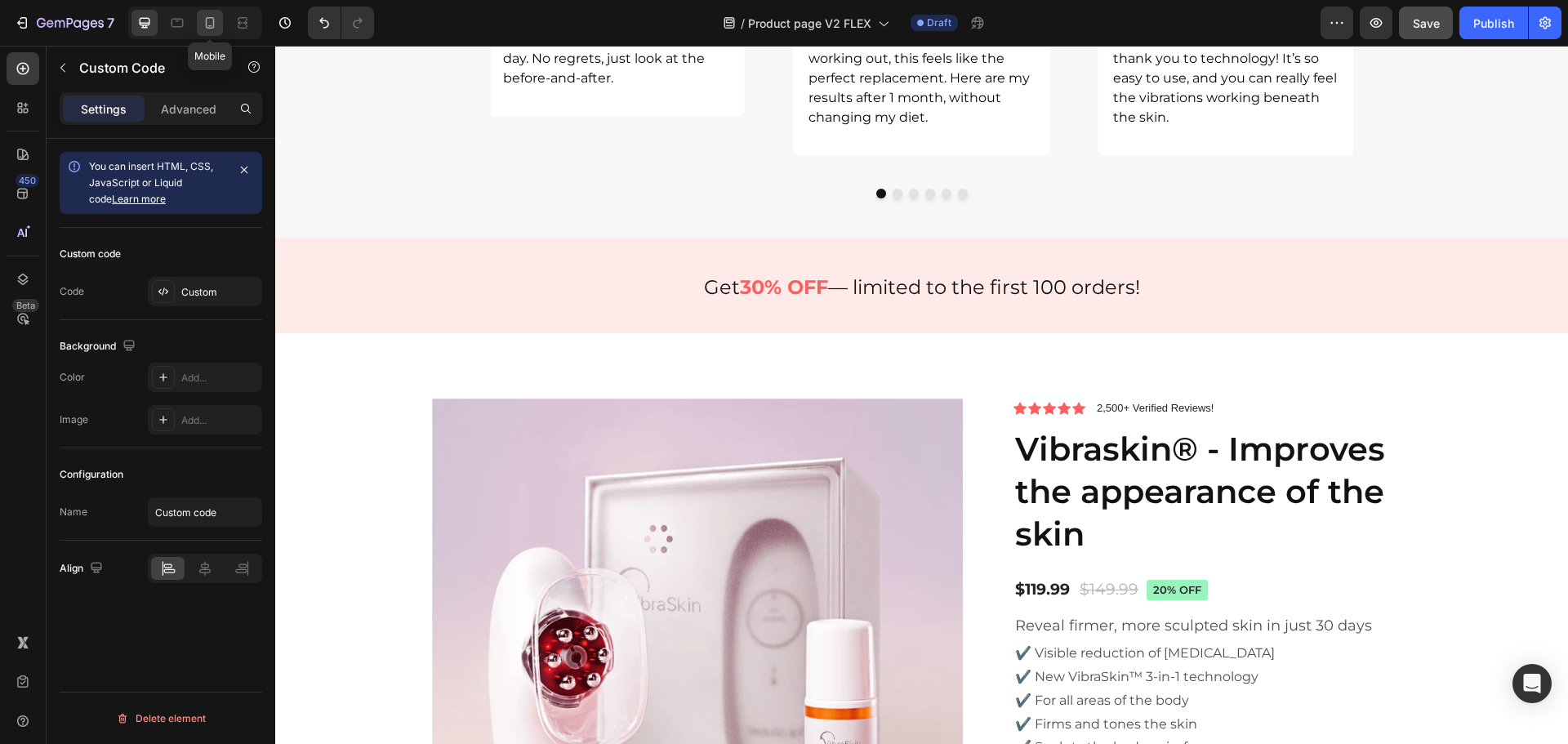
click at [217, 15] on icon at bounding box center [209, 22] width 16 height 16
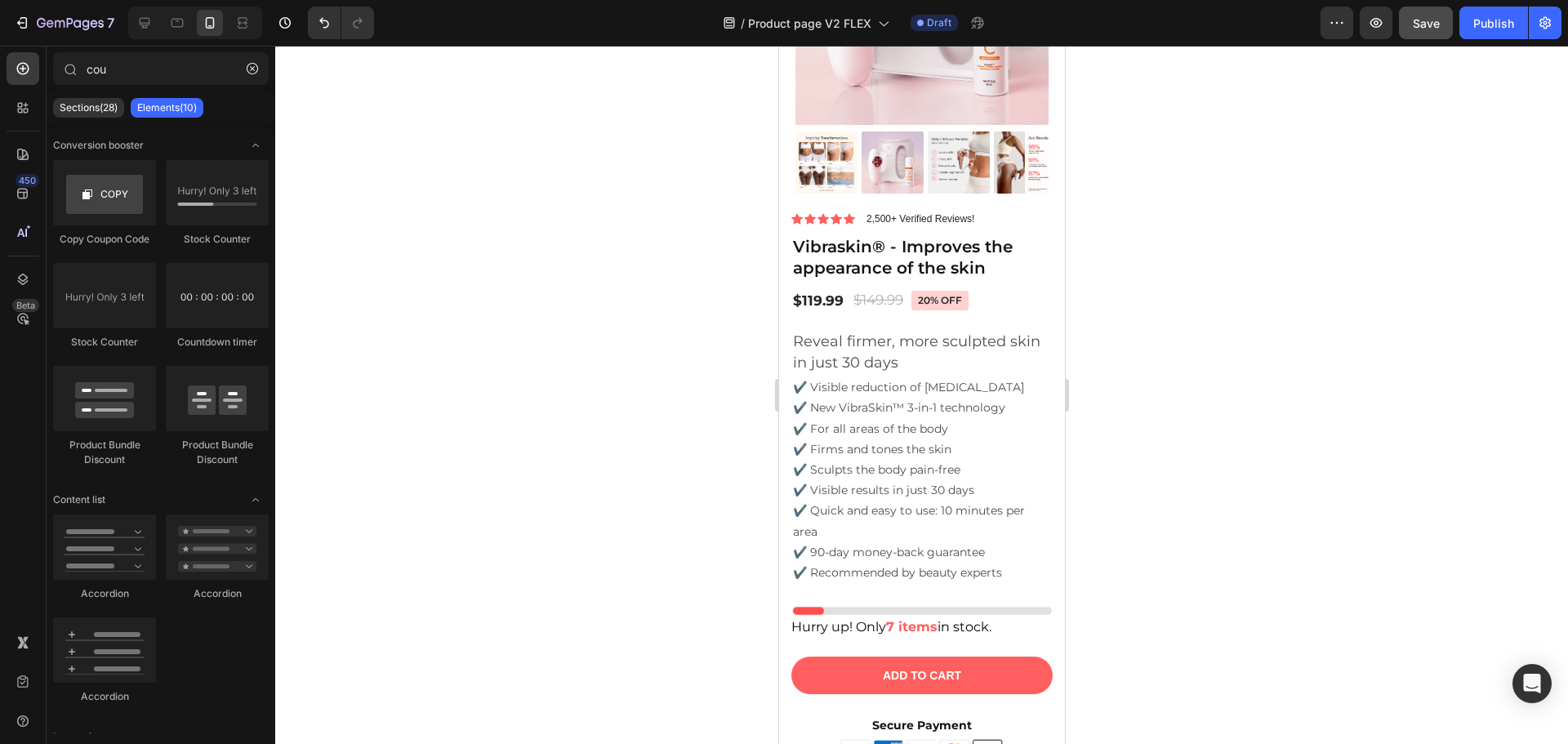
scroll to position [6547, 0]
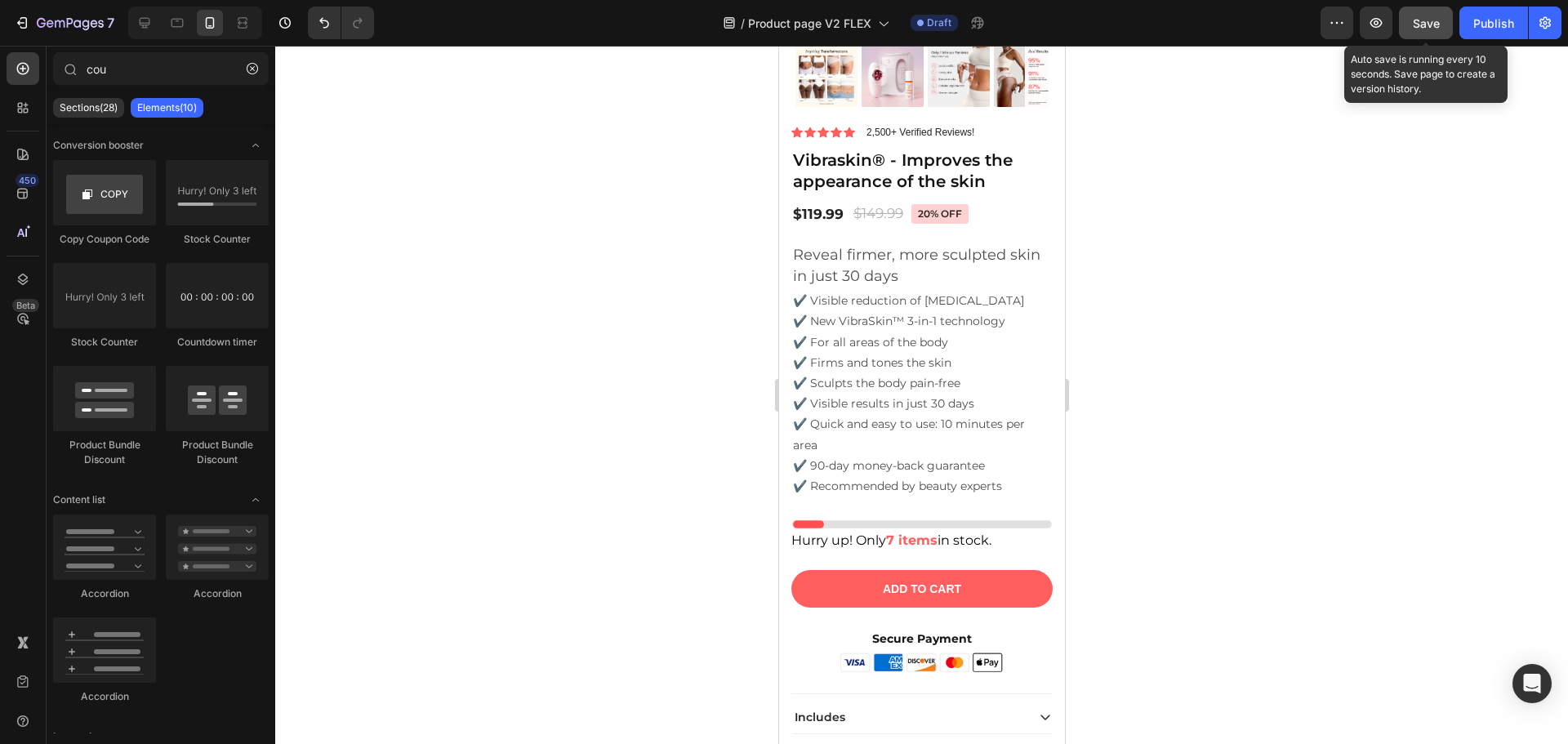
click at [1415, 28] on span "Save" at bounding box center [1426, 22] width 27 height 14
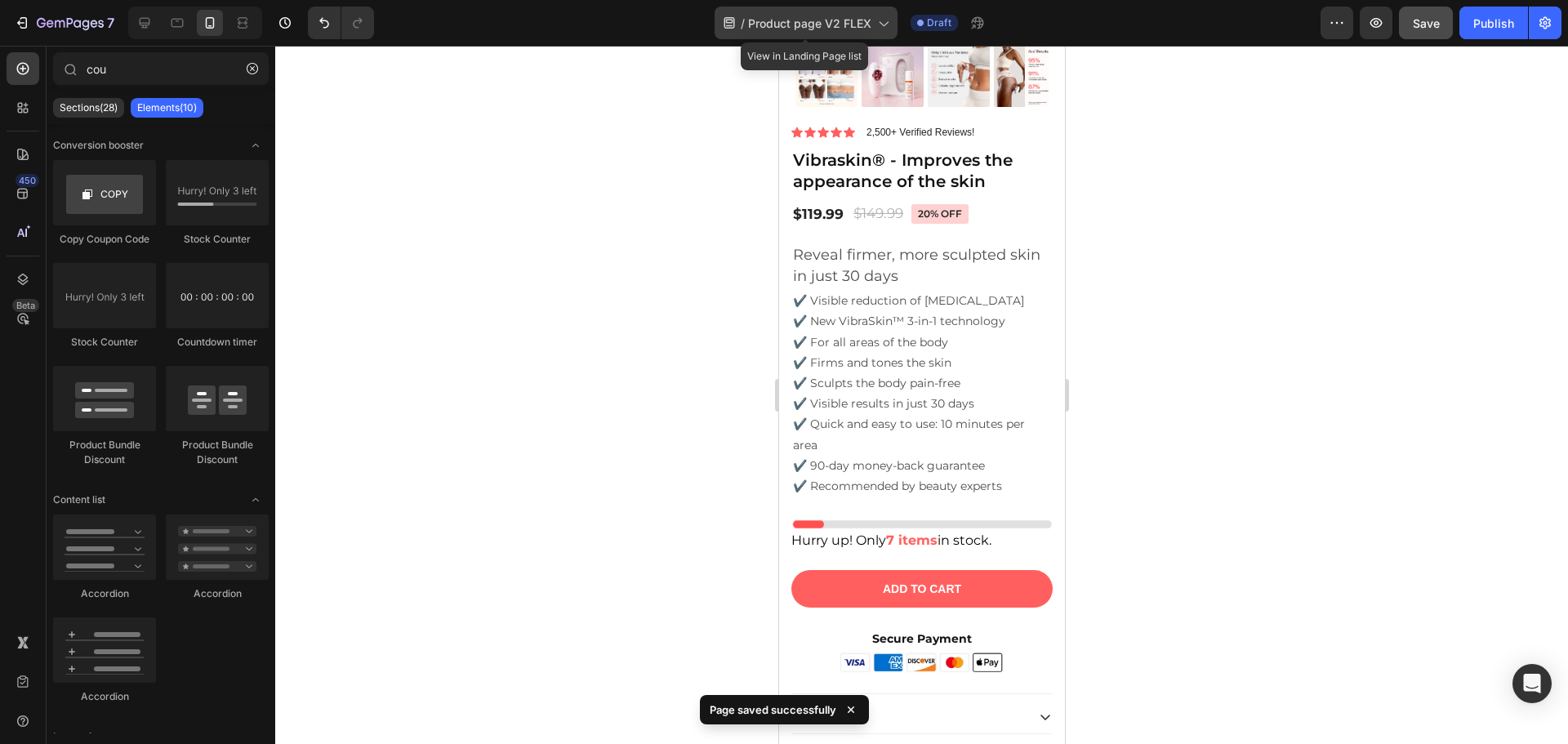
click at [858, 18] on span "Product page V2 FLEX" at bounding box center [810, 23] width 124 height 17
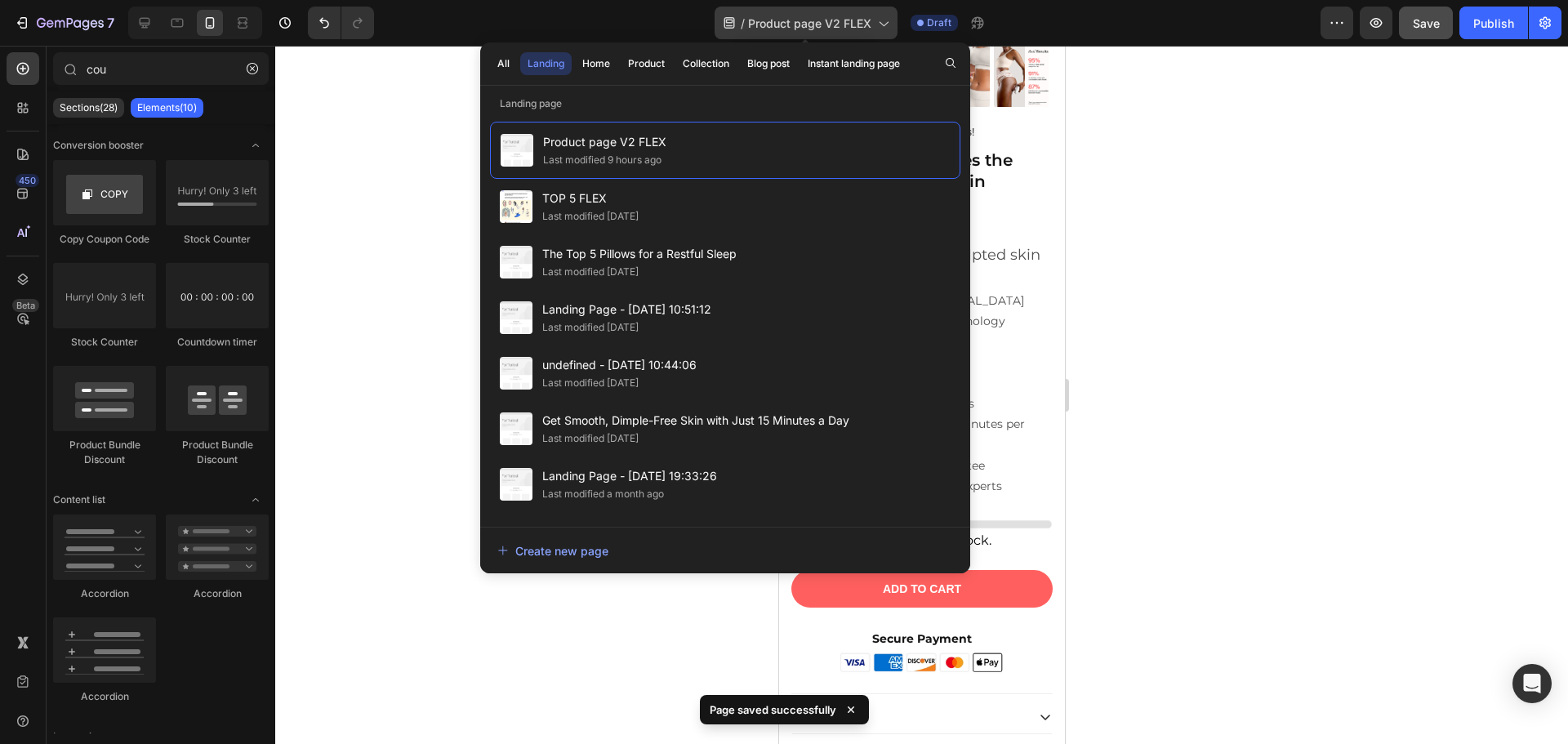
click at [858, 18] on span "Product page V2 FLEX" at bounding box center [810, 23] width 124 height 17
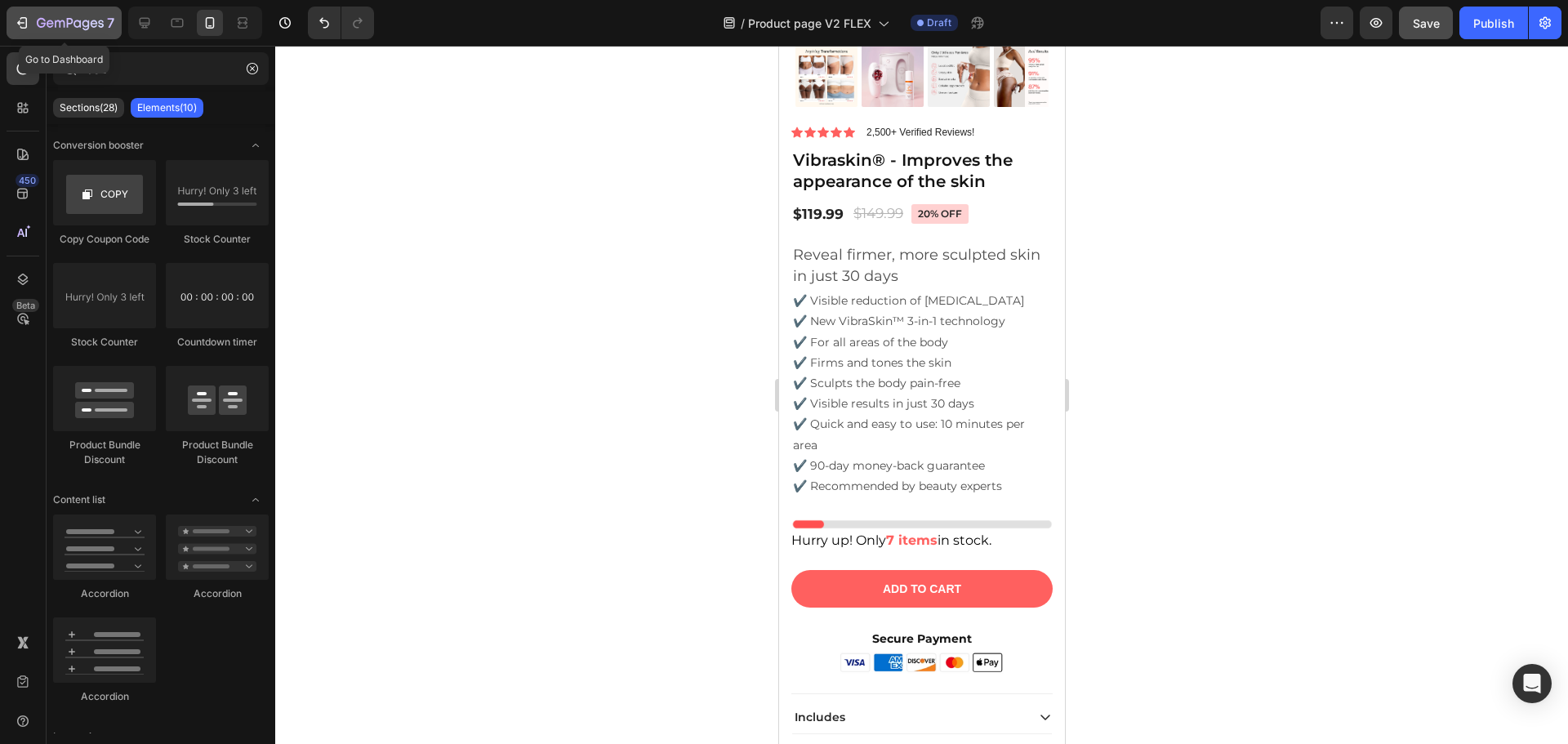
click at [17, 22] on icon "button" at bounding box center [22, 22] width 16 height 16
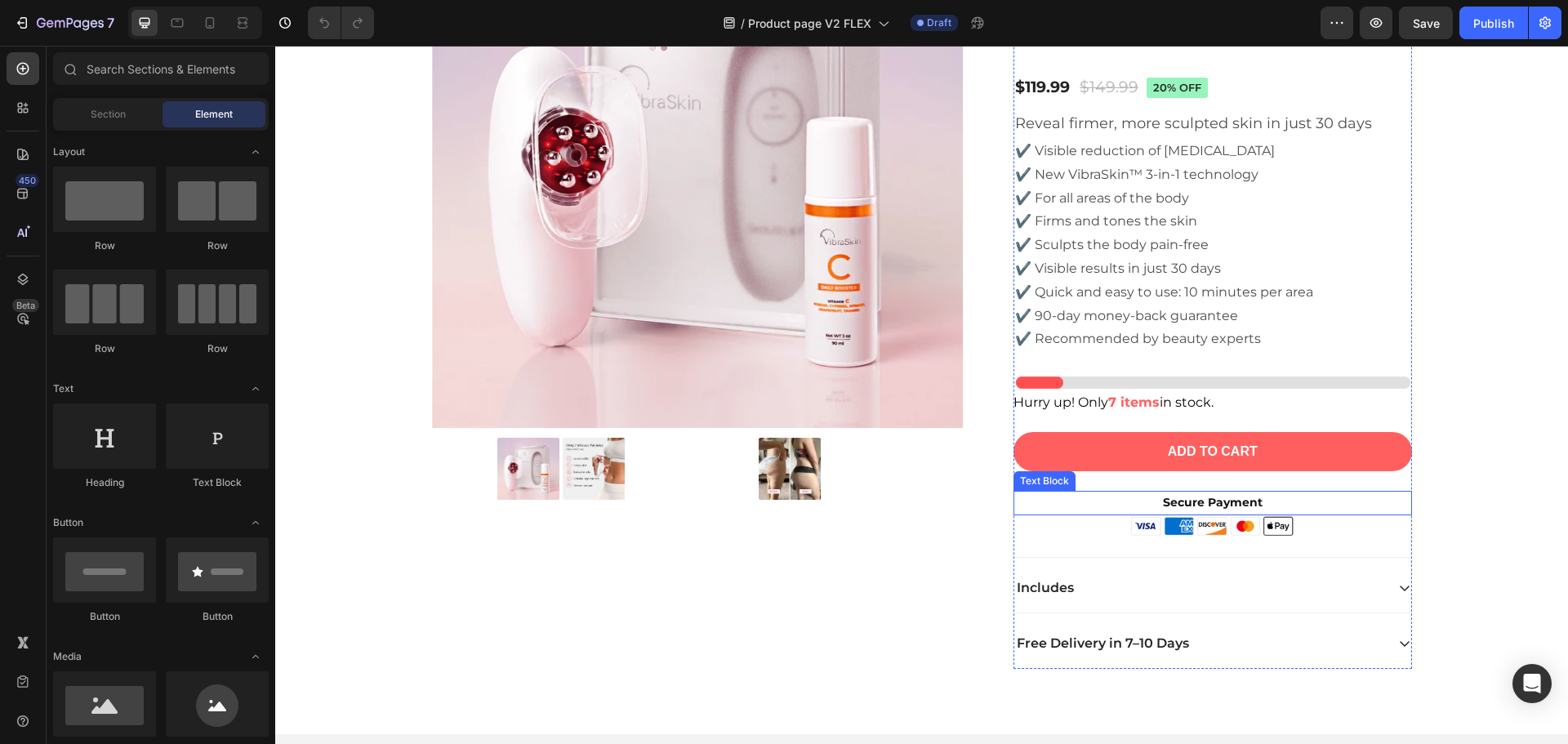
scroll to position [5063, 0]
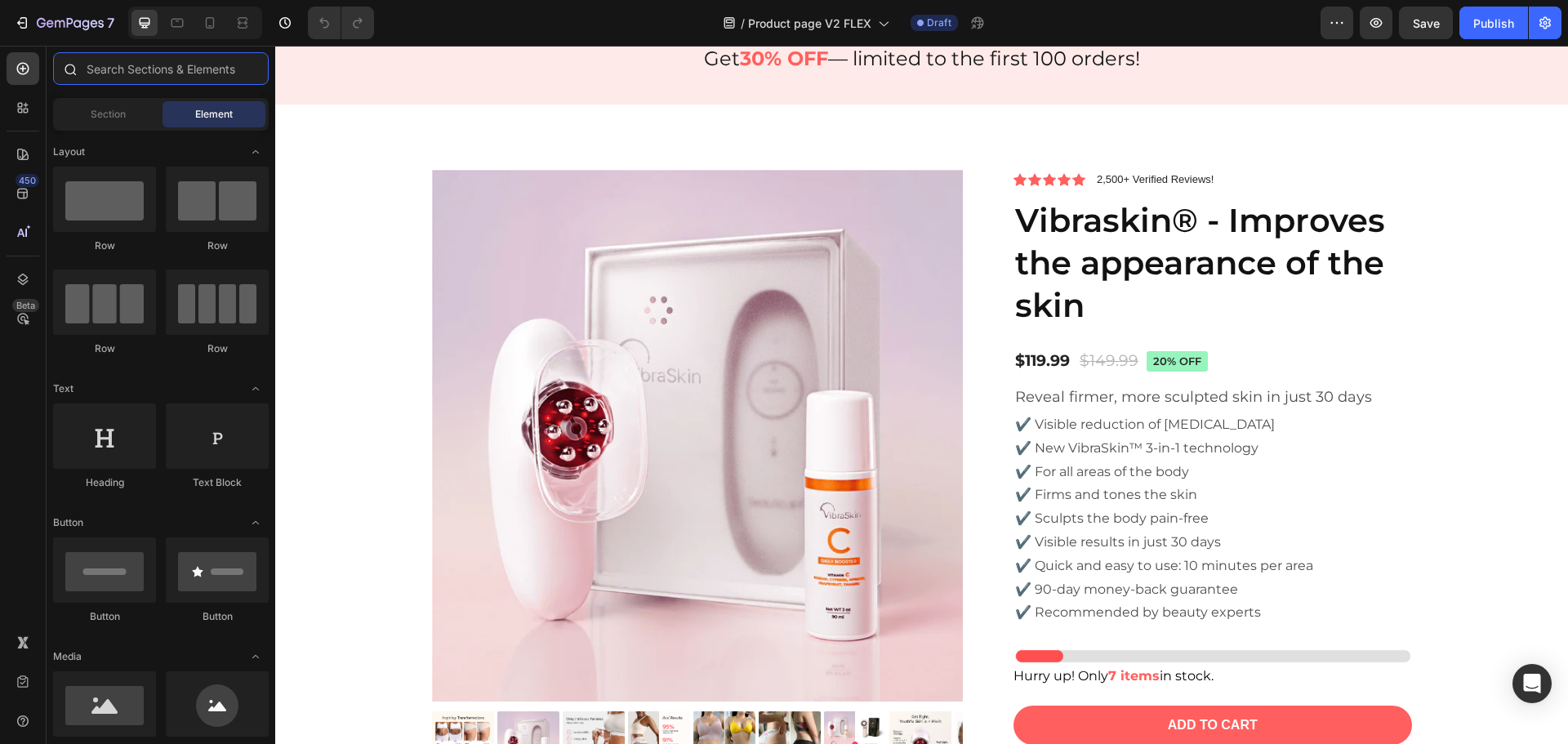
click at [138, 69] on input "text" at bounding box center [161, 68] width 216 height 33
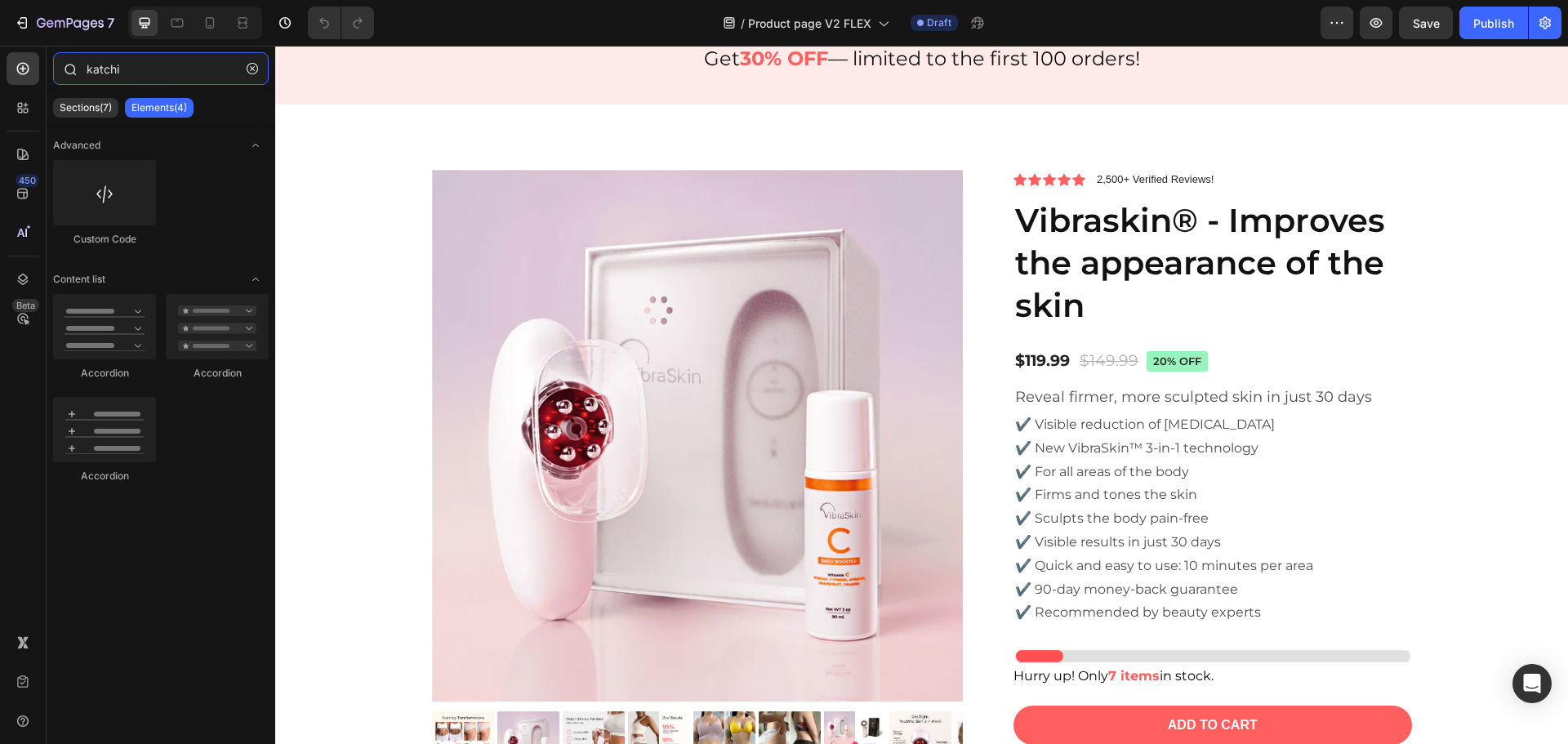
type input "katchin"
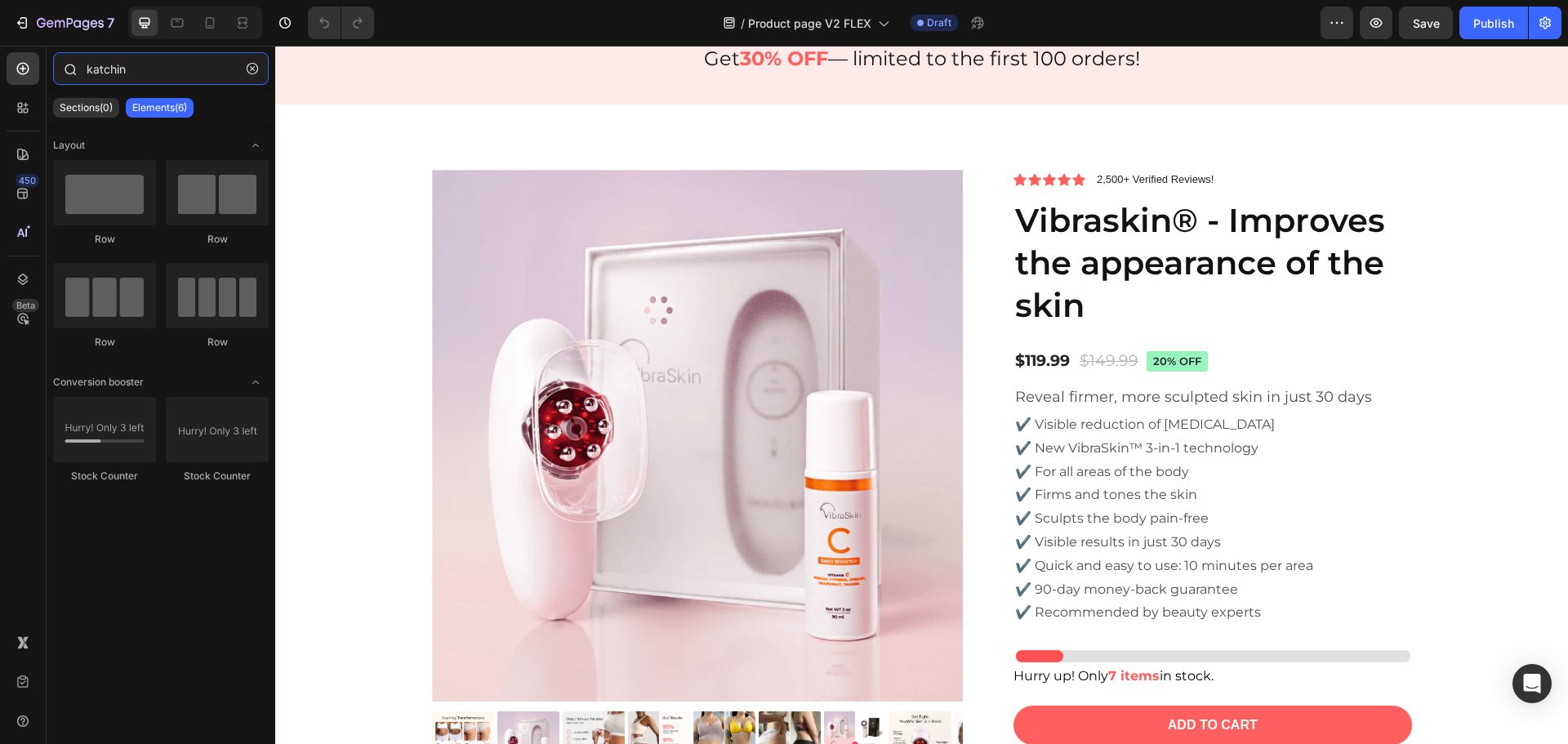
drag, startPoint x: 114, startPoint y: 65, endPoint x: 52, endPoint y: 65, distance: 62.0
click at [52, 65] on div "katchin" at bounding box center [161, 72] width 229 height 39
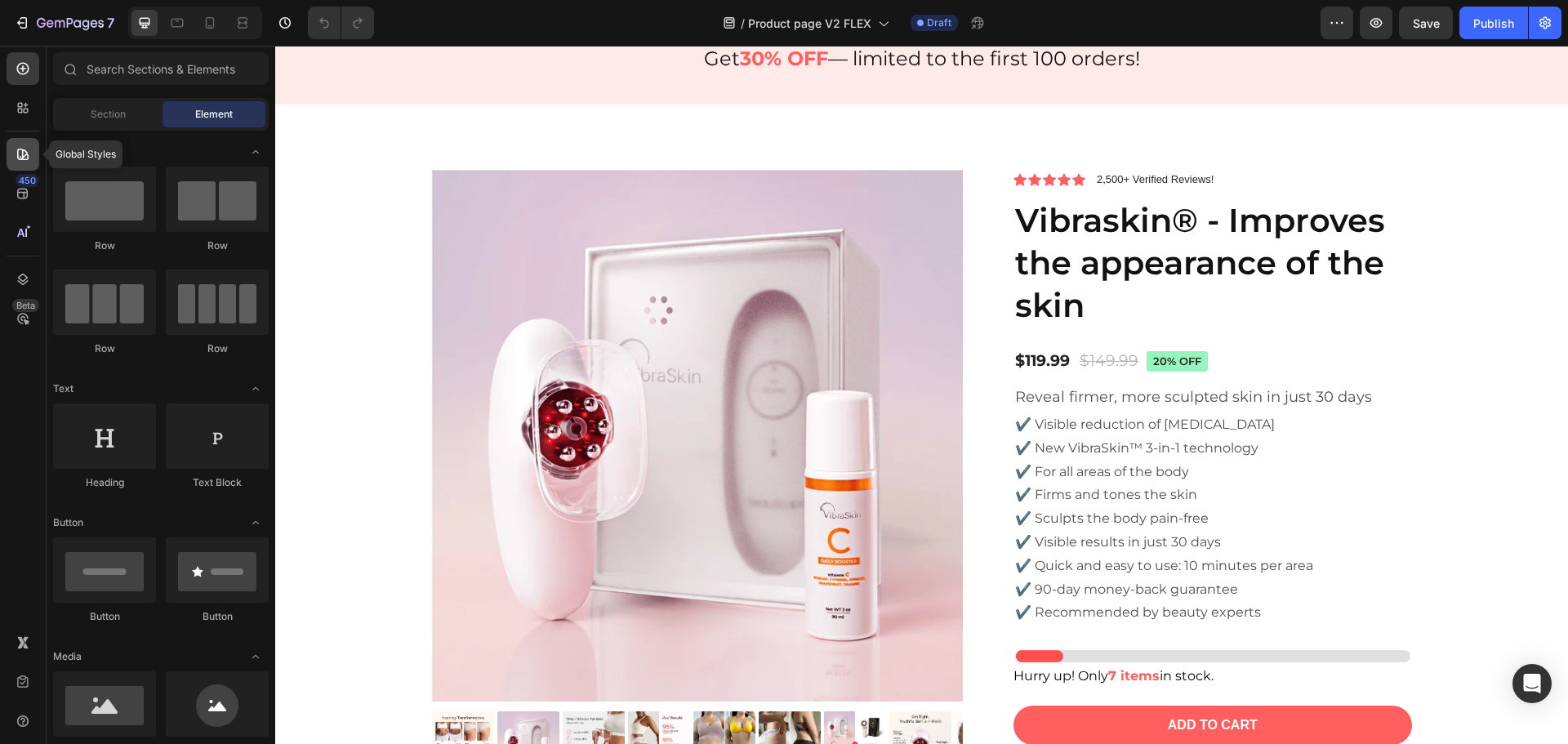
click at [20, 153] on icon at bounding box center [22, 154] width 16 height 16
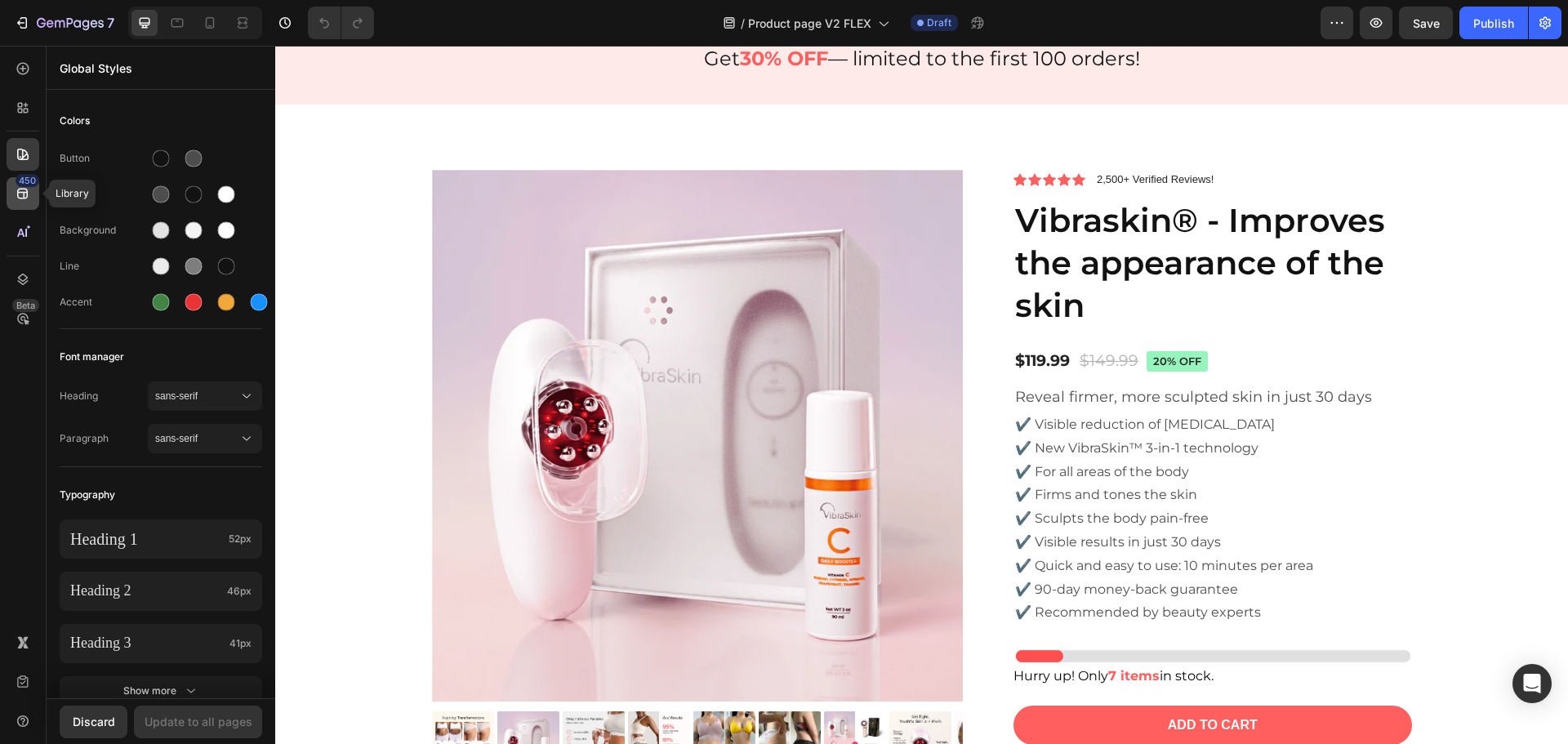
click at [22, 198] on icon at bounding box center [22, 193] width 10 height 10
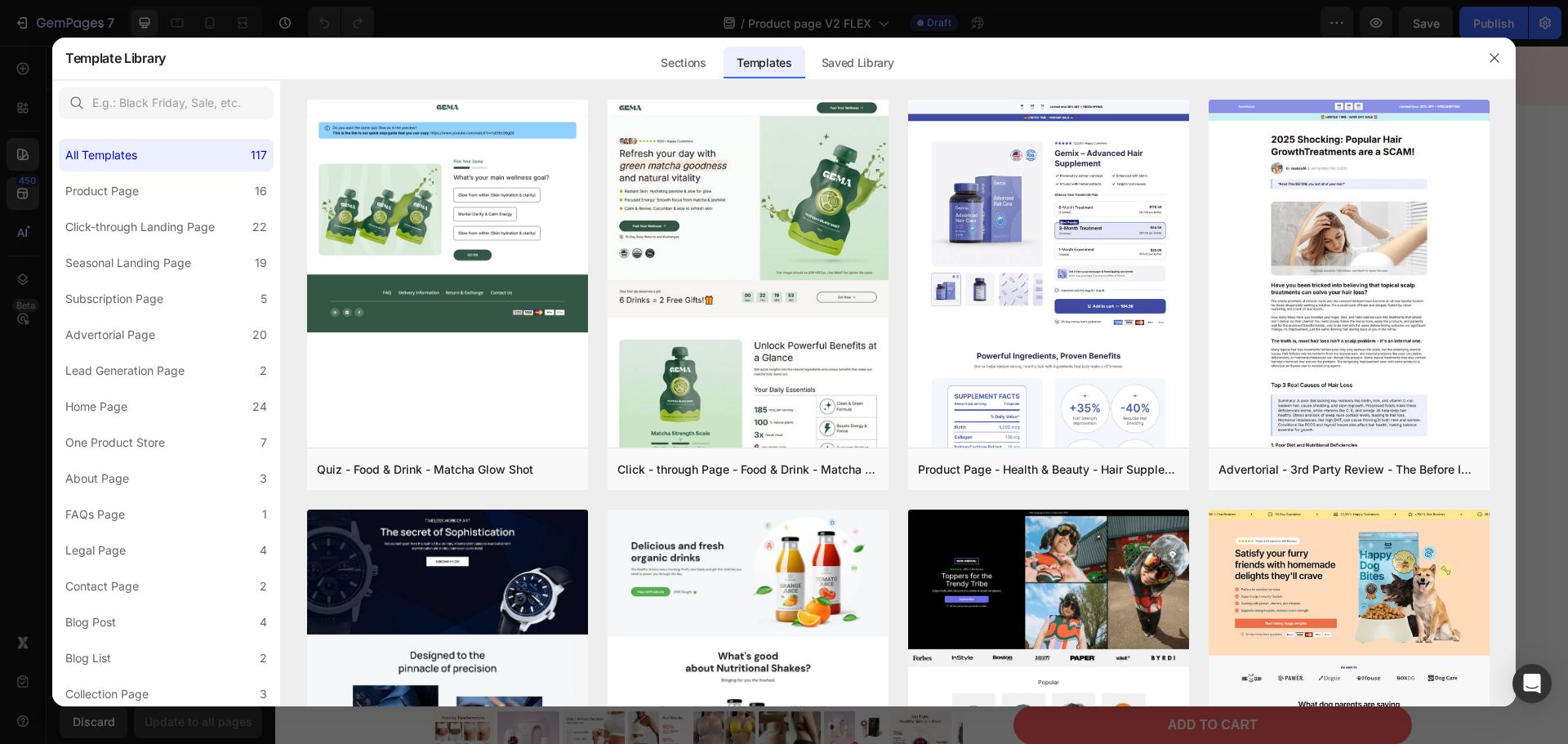
click at [29, 140] on div at bounding box center [784, 372] width 1568 height 744
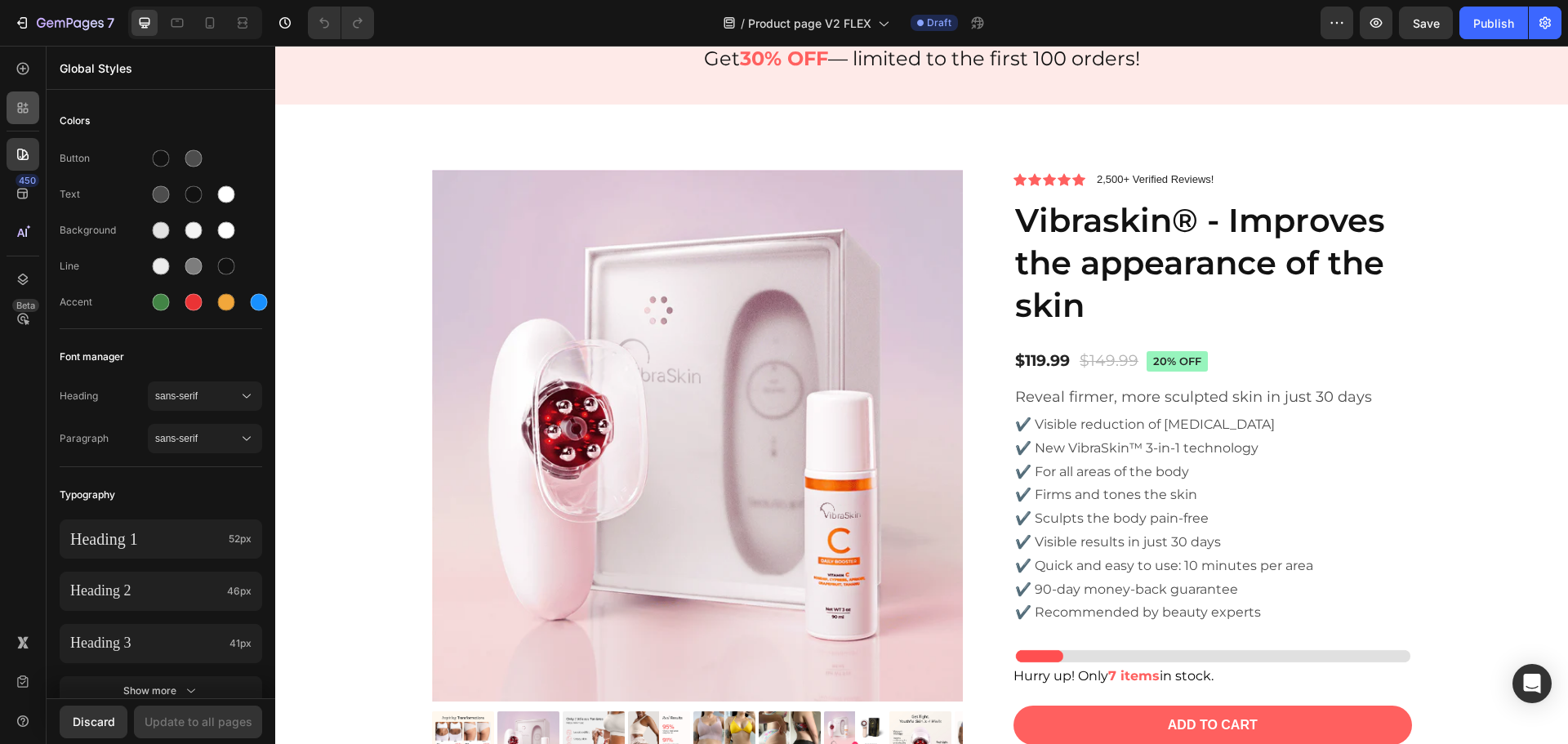
click at [30, 110] on icon at bounding box center [22, 107] width 16 height 16
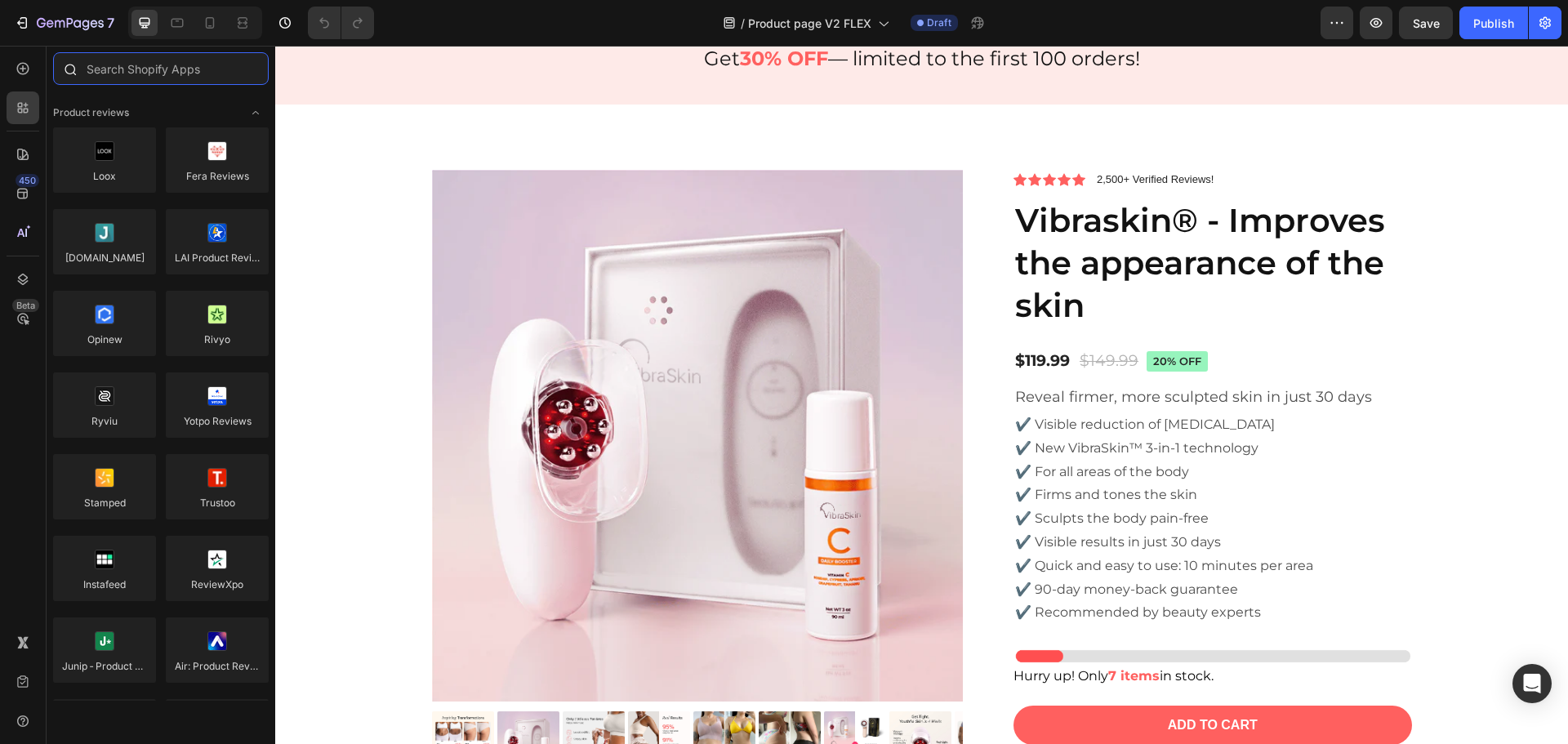
click at [130, 75] on input "text" at bounding box center [161, 68] width 216 height 33
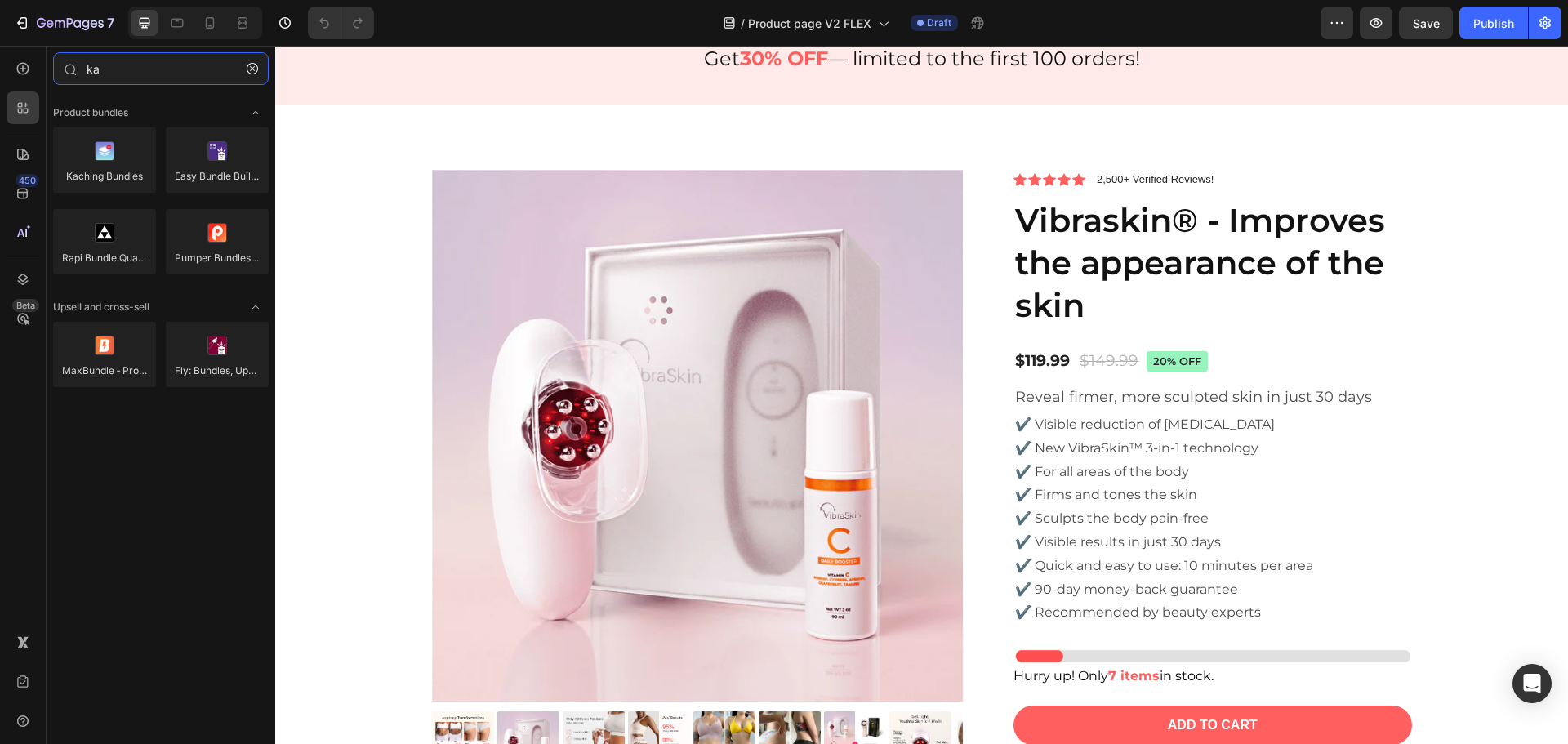
type input "k"
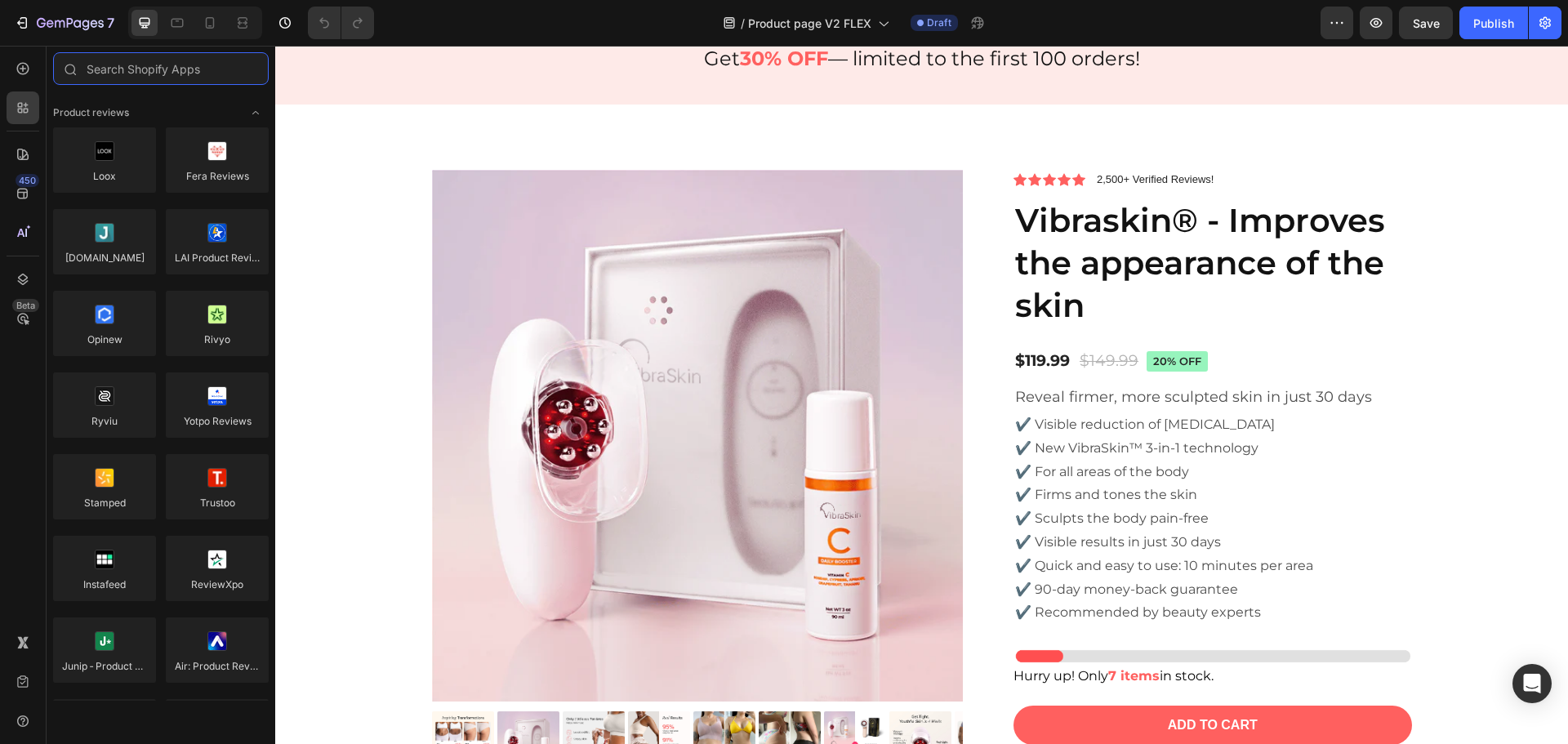
type input "c"
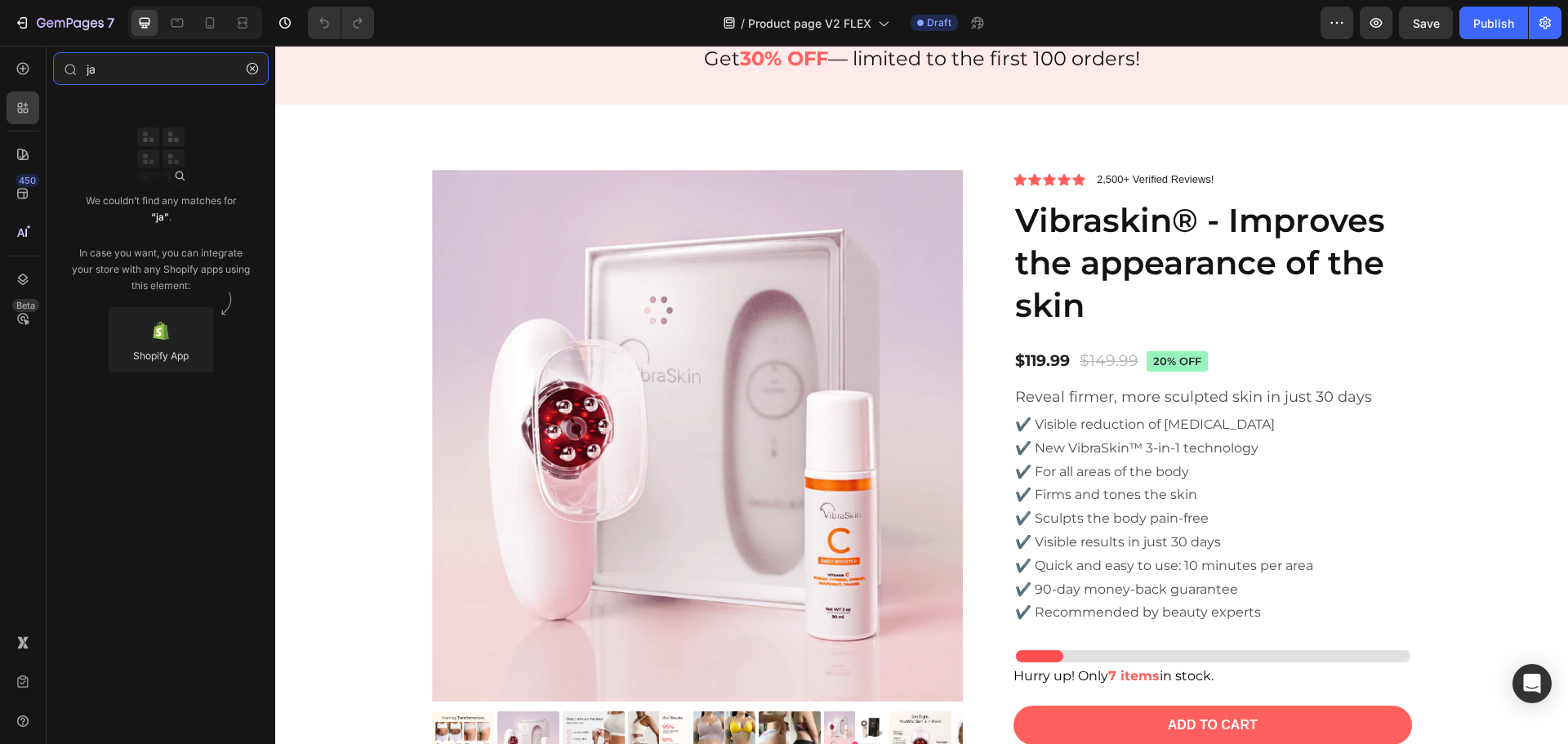
type input "j"
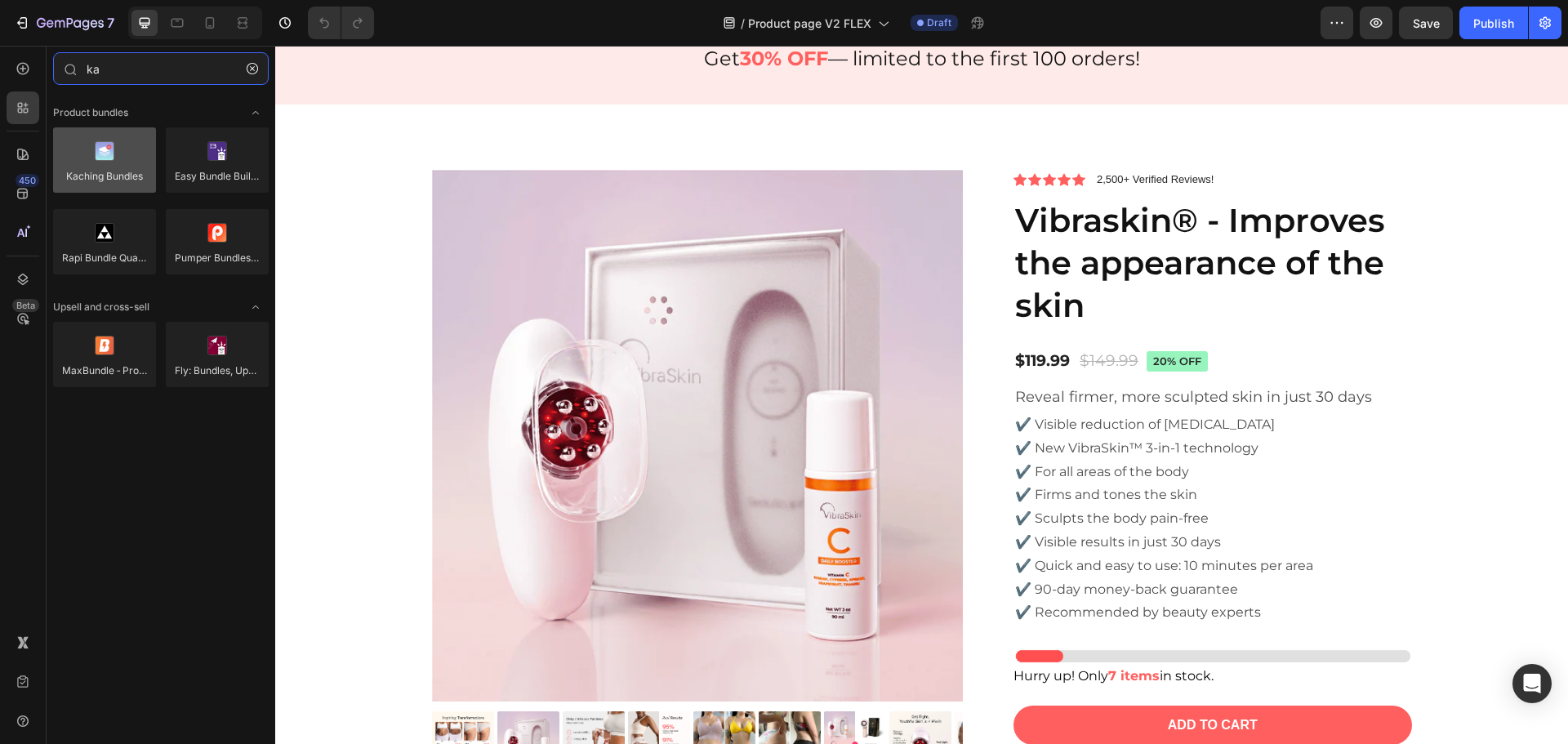
type input "ka"
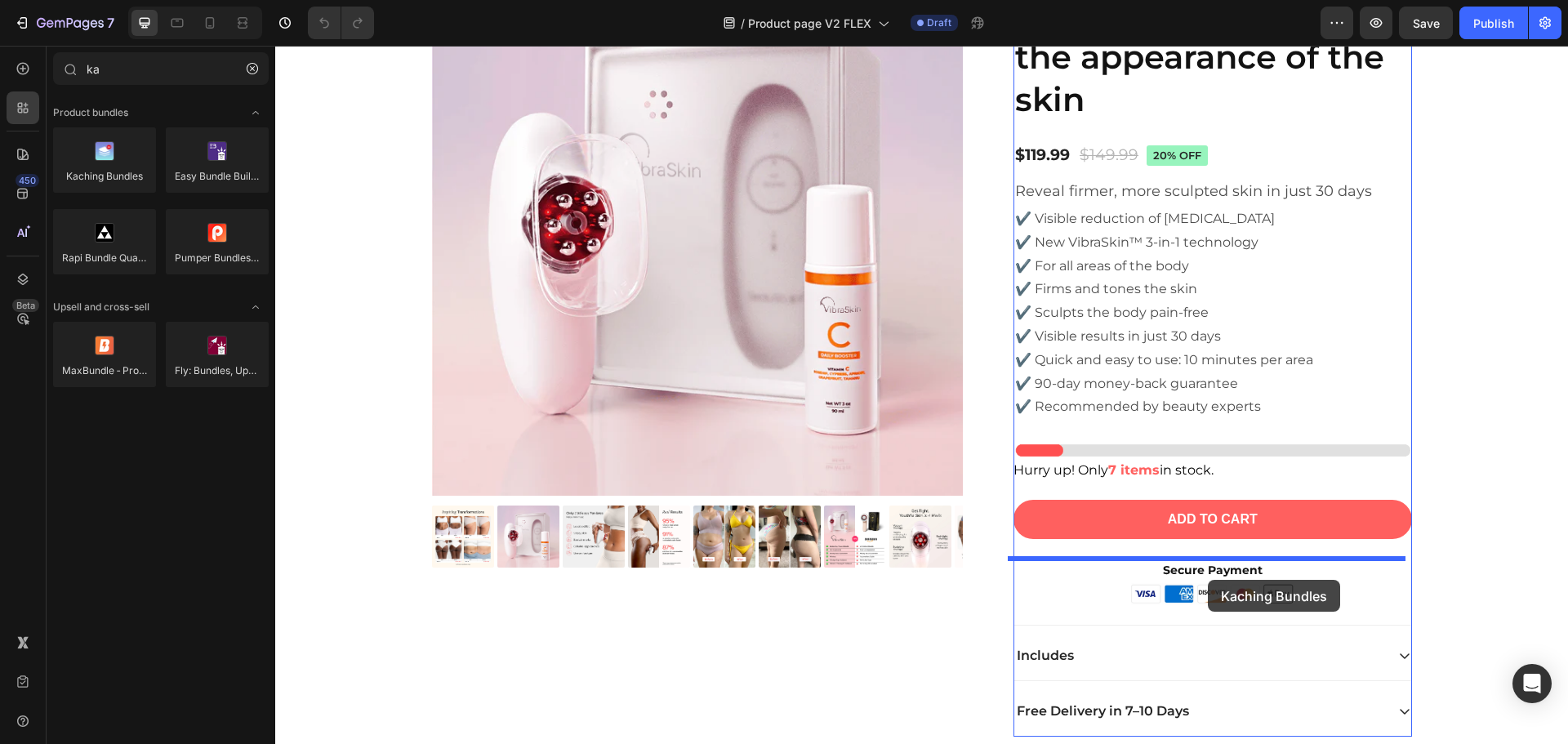
scroll to position [5389, 0]
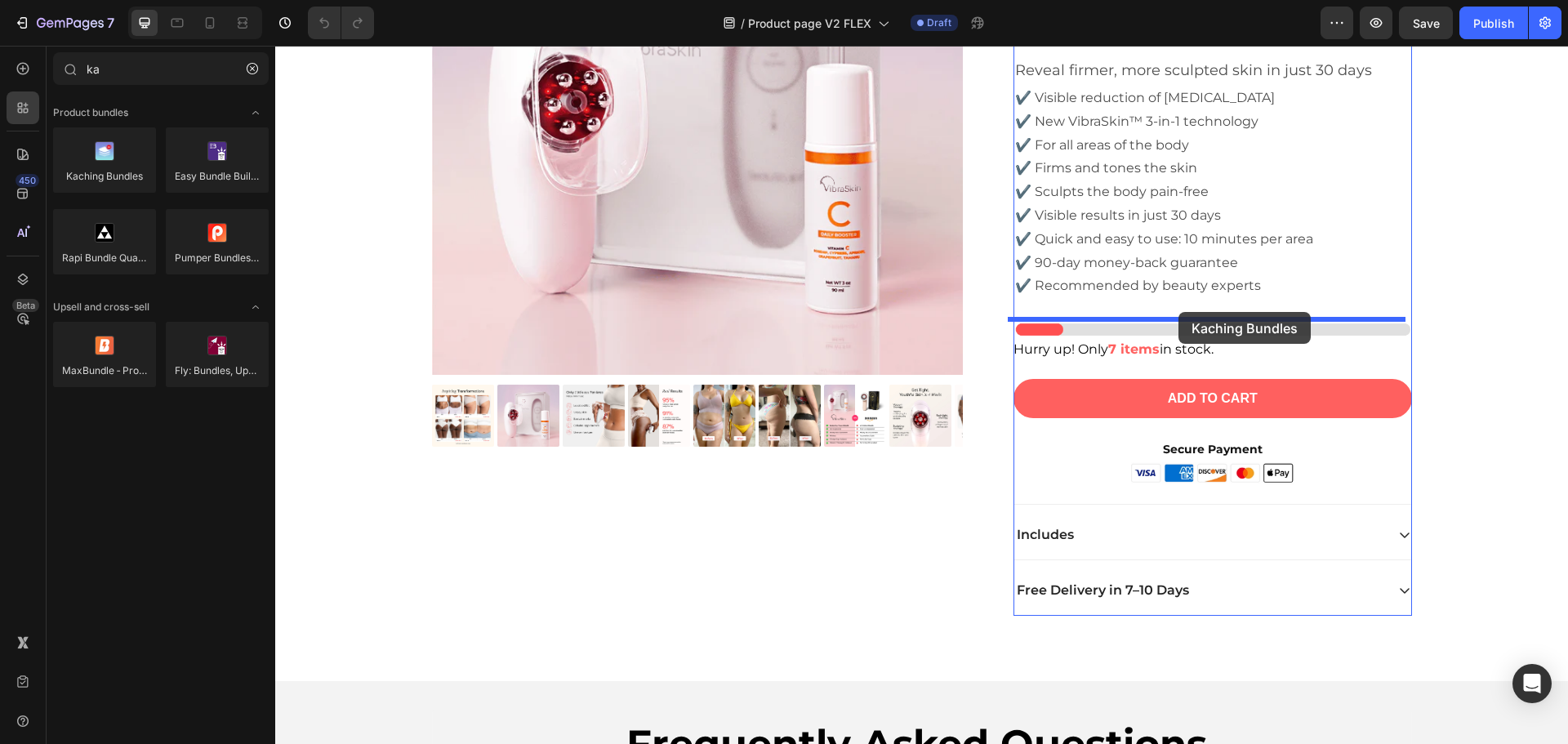
drag, startPoint x: 384, startPoint y: 204, endPoint x: 1180, endPoint y: 312, distance: 803.3
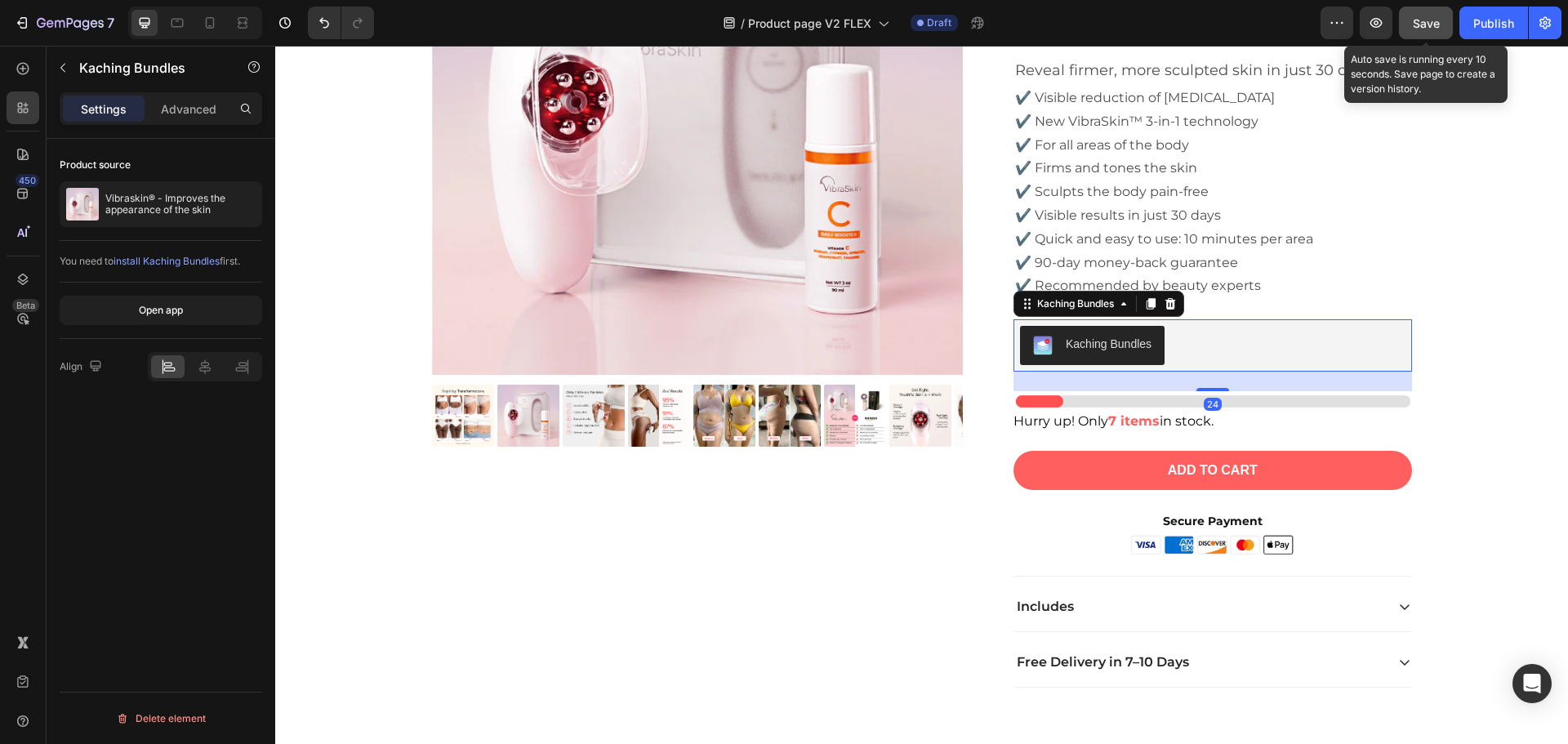
drag, startPoint x: 1438, startPoint y: 22, endPoint x: 1098, endPoint y: 83, distance: 345.4
click at [1438, 22] on span "Save" at bounding box center [1426, 22] width 27 height 14
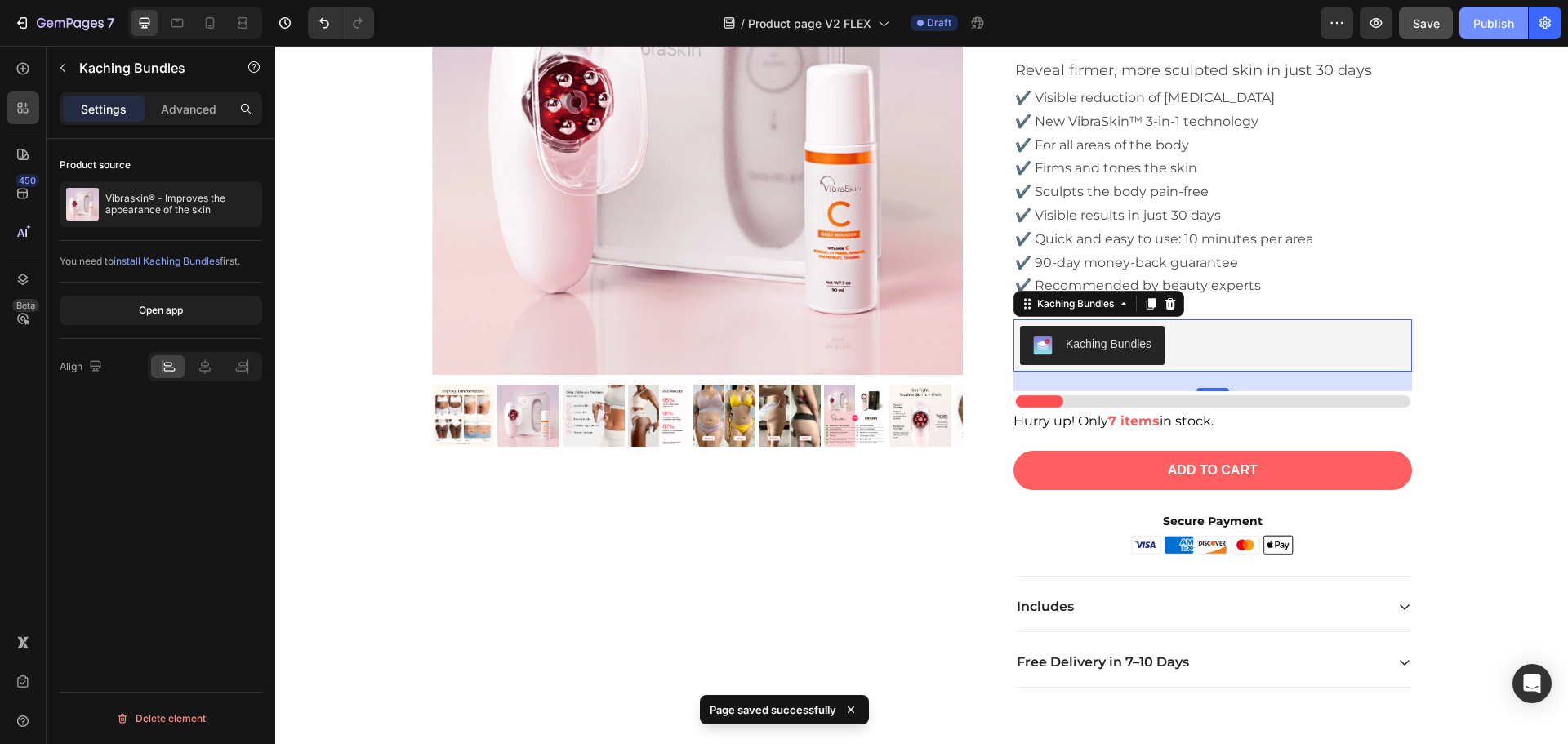
click at [1498, 21] on div "Publish" at bounding box center [1494, 23] width 41 height 17
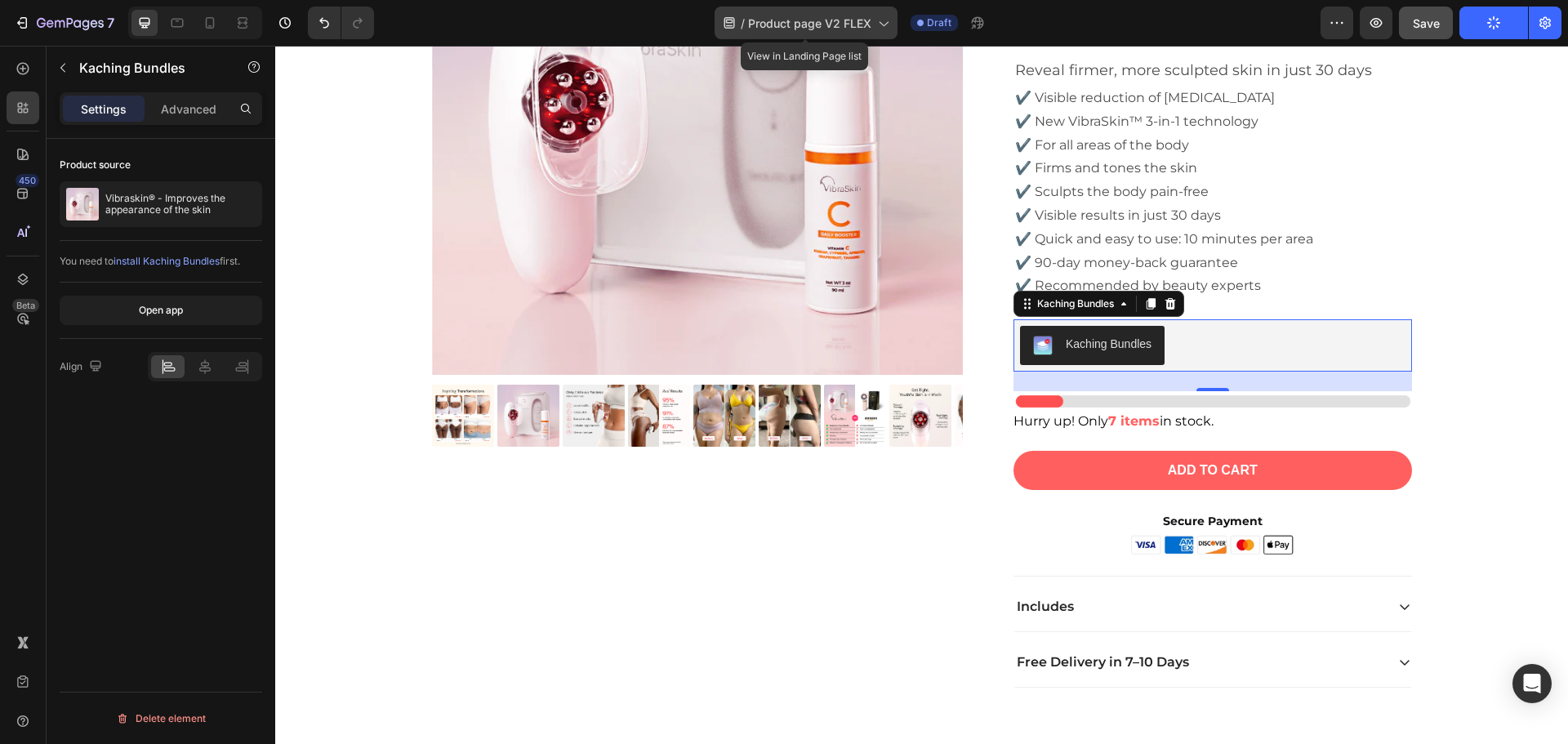
click at [831, 22] on span "Product page V2 FLEX" at bounding box center [810, 23] width 124 height 17
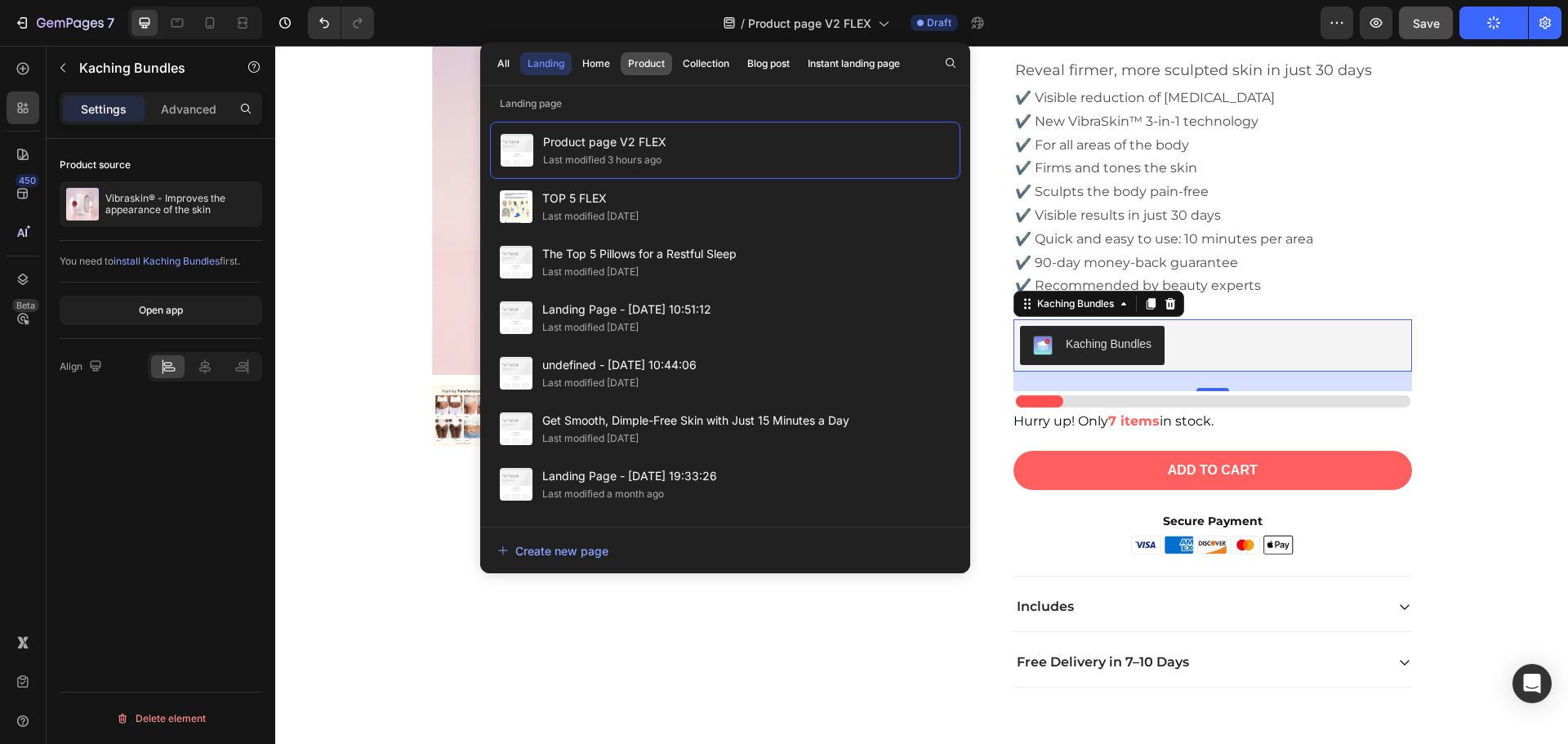
click at [656, 62] on div "Product" at bounding box center [646, 64] width 37 height 15
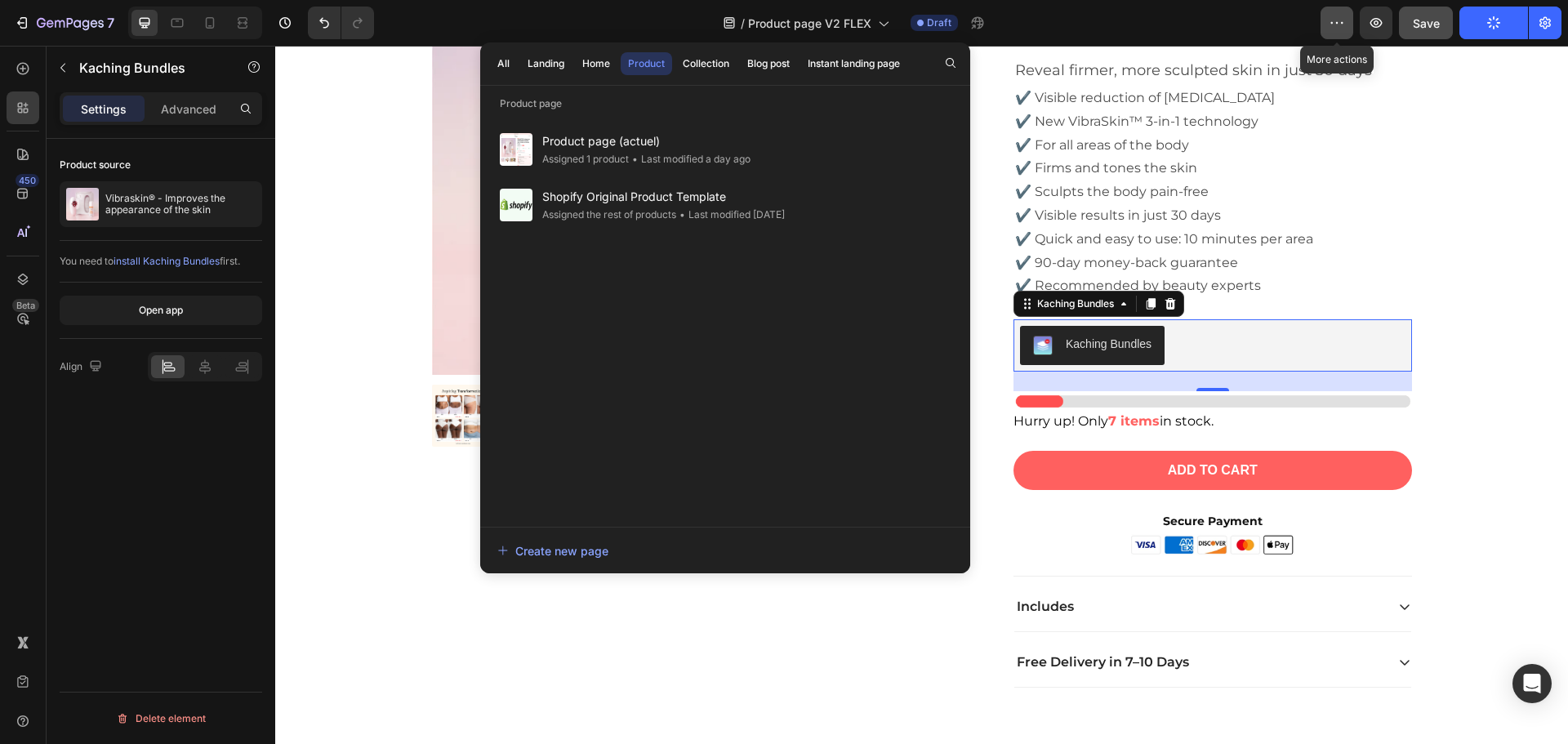
click at [1332, 30] on icon "button" at bounding box center [1337, 22] width 16 height 16
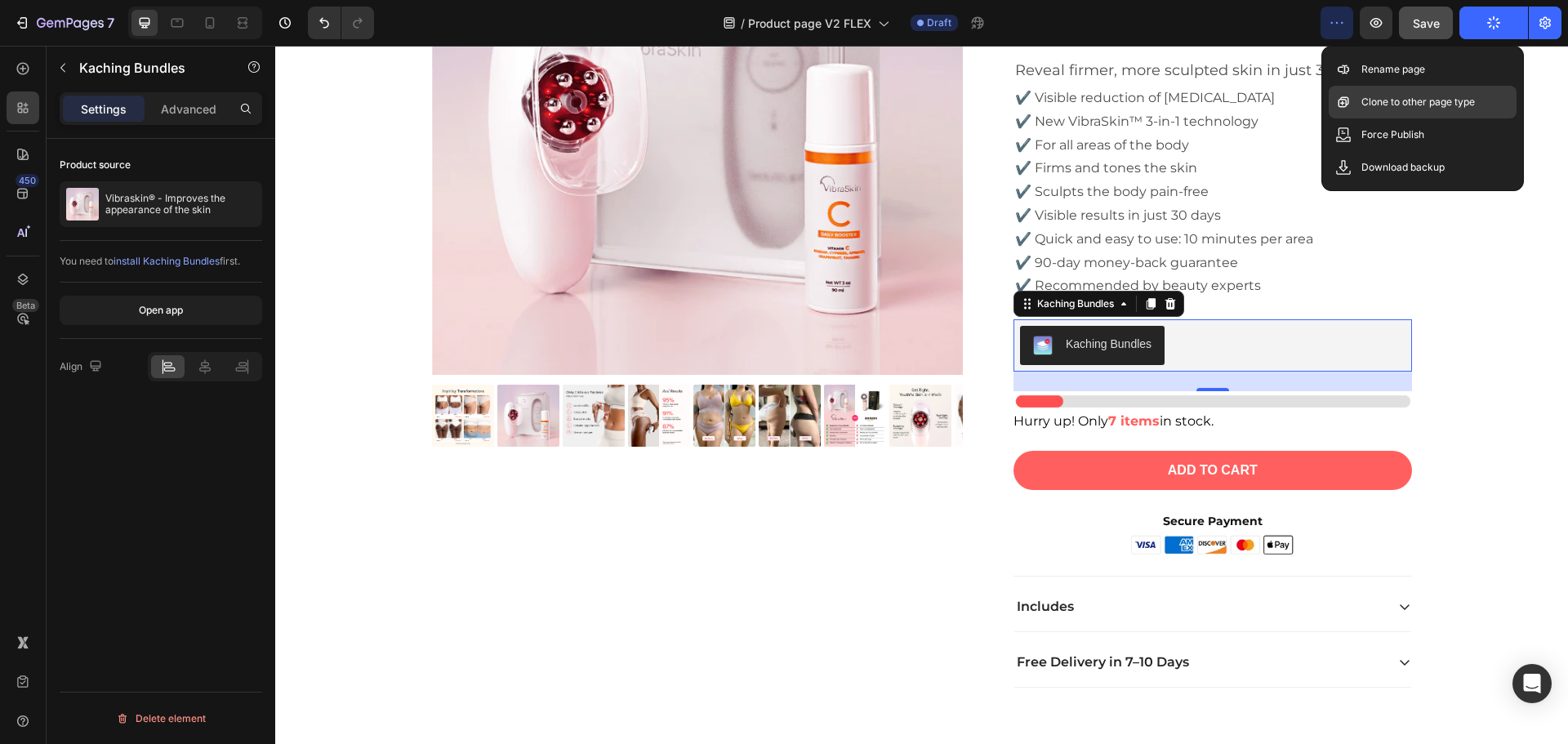
click at [1413, 98] on p "Clone to other page type" at bounding box center [1418, 101] width 113 height 16
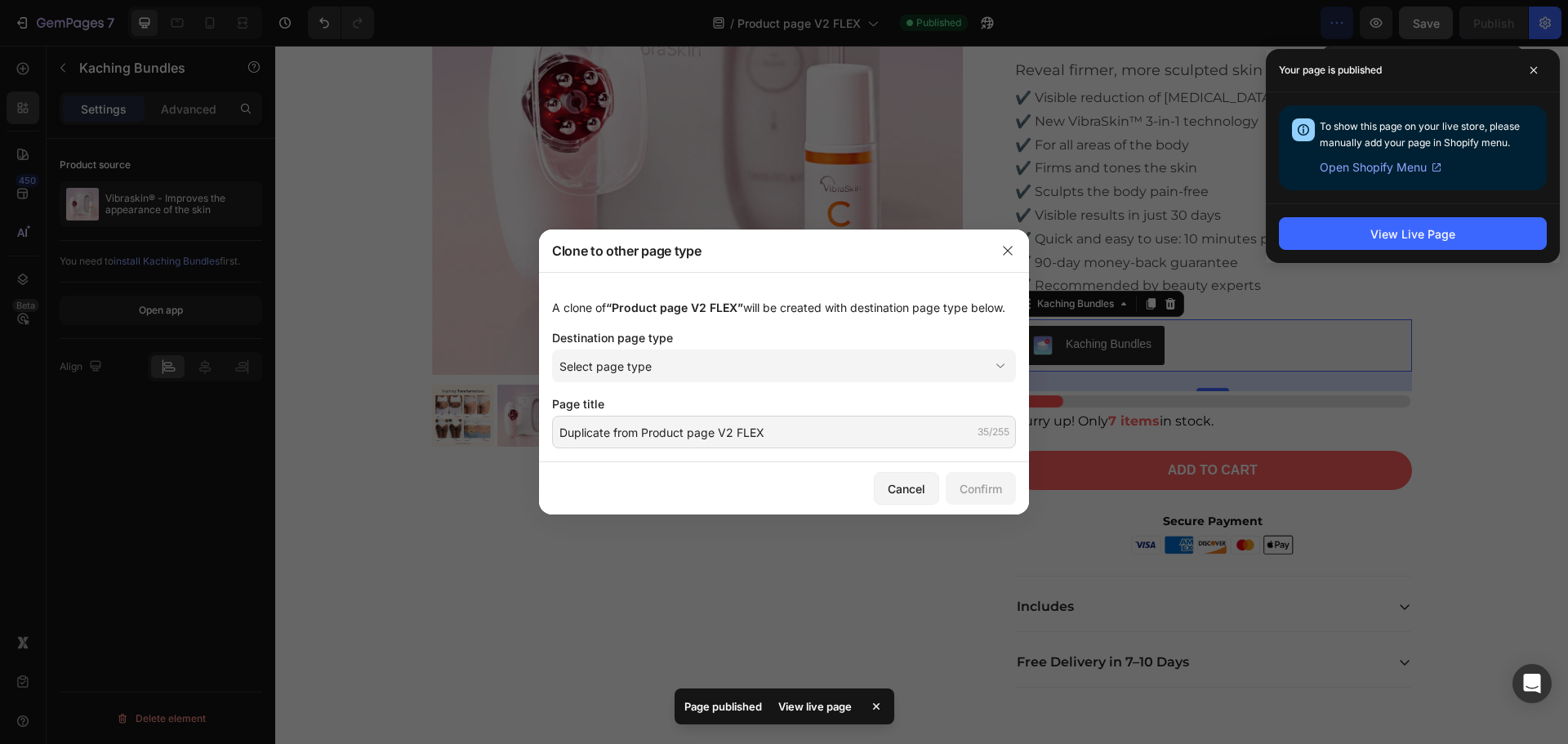
click at [999, 194] on div at bounding box center [784, 372] width 1568 height 744
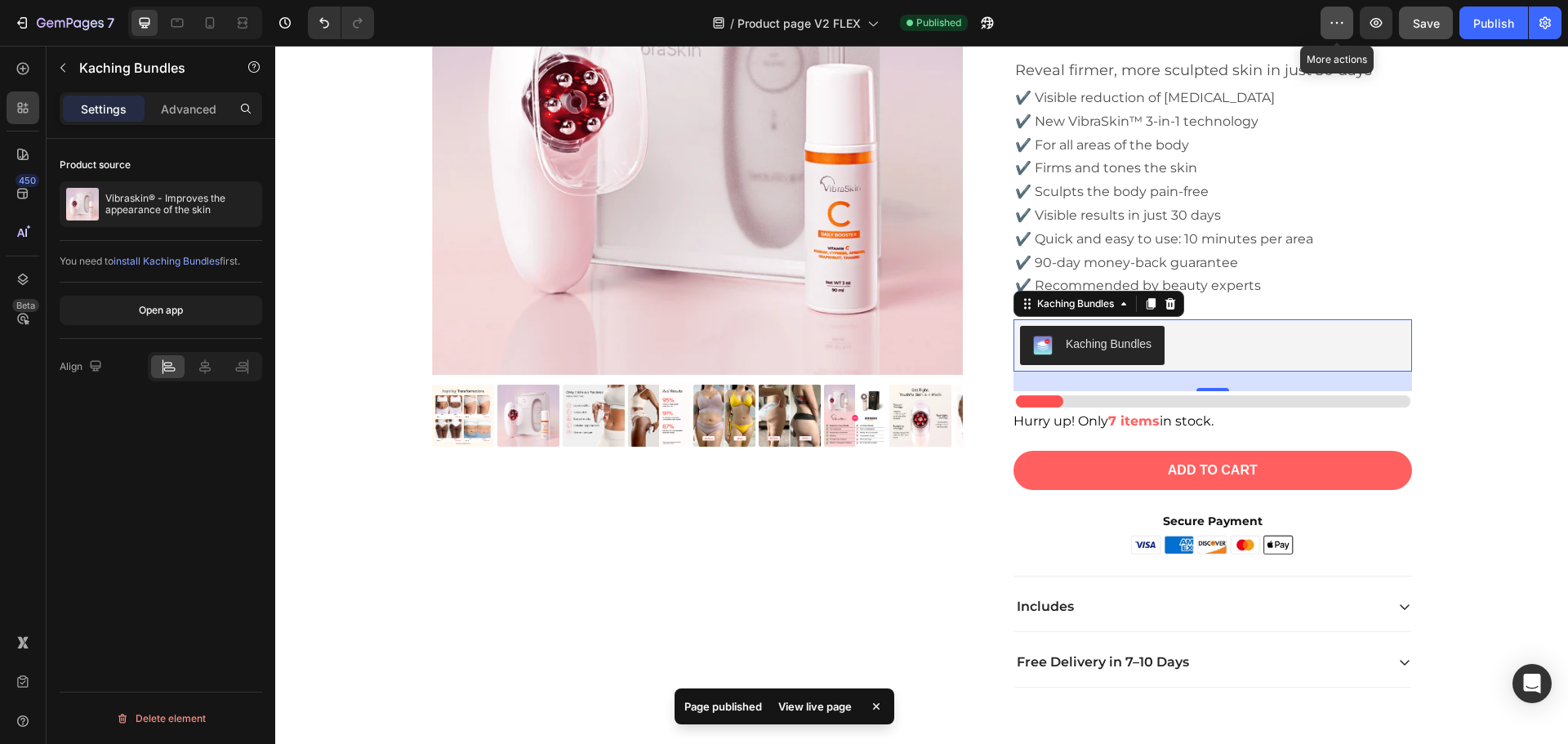
click at [1342, 31] on button "button" at bounding box center [1337, 22] width 33 height 33
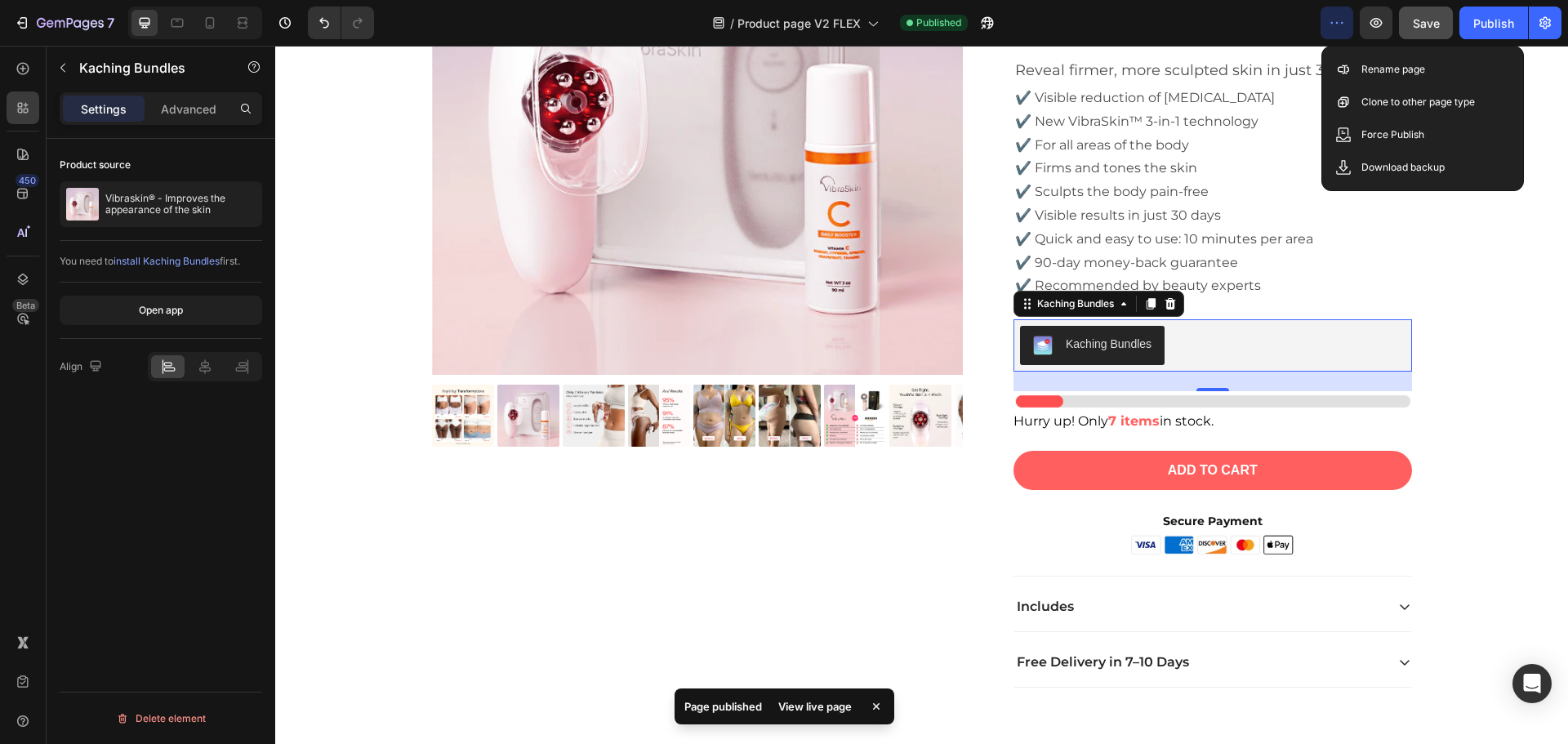
click at [1341, 22] on icon "button" at bounding box center [1337, 22] width 16 height 16
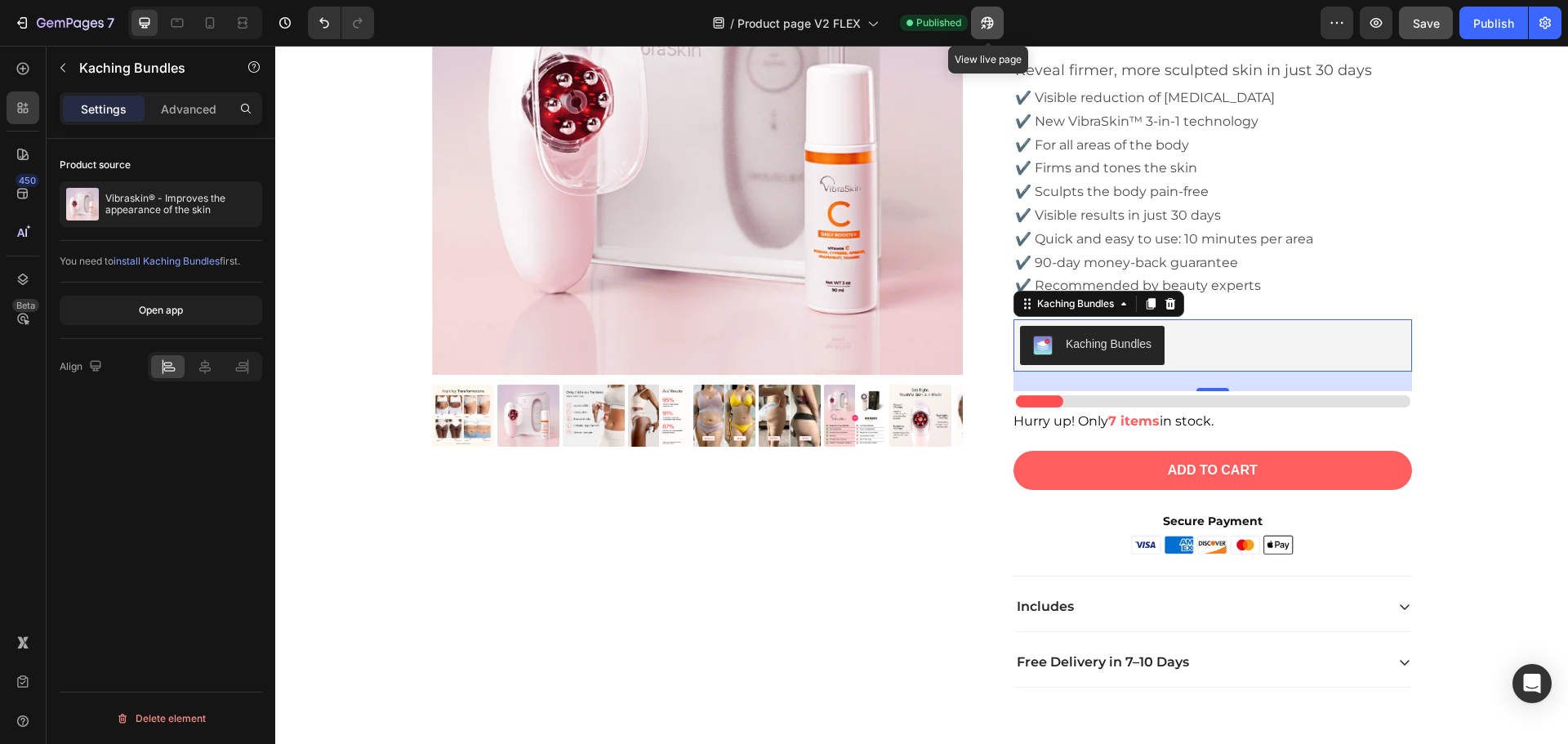
click at [995, 25] on icon "button" at bounding box center [987, 22] width 16 height 16
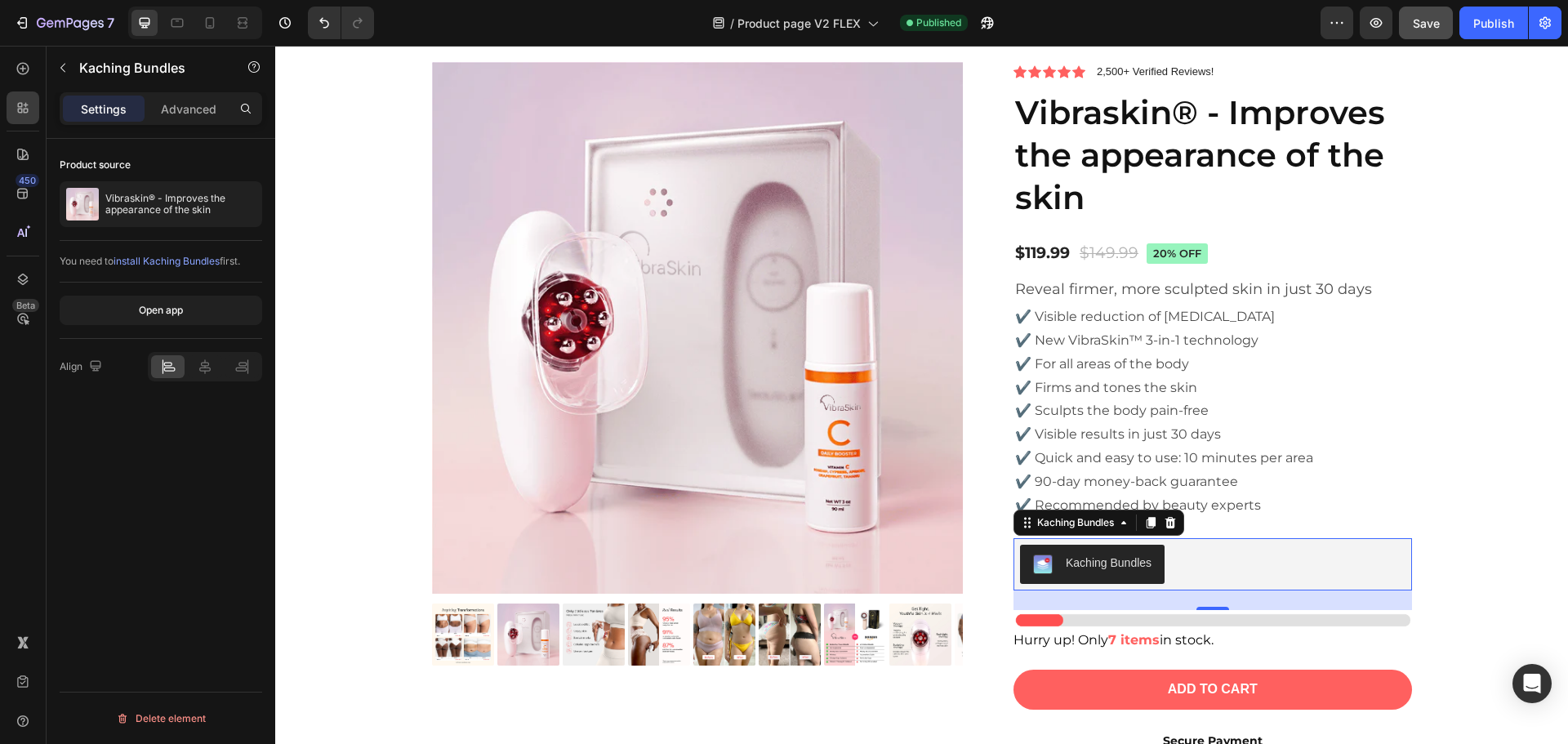
scroll to position [4753, 0]
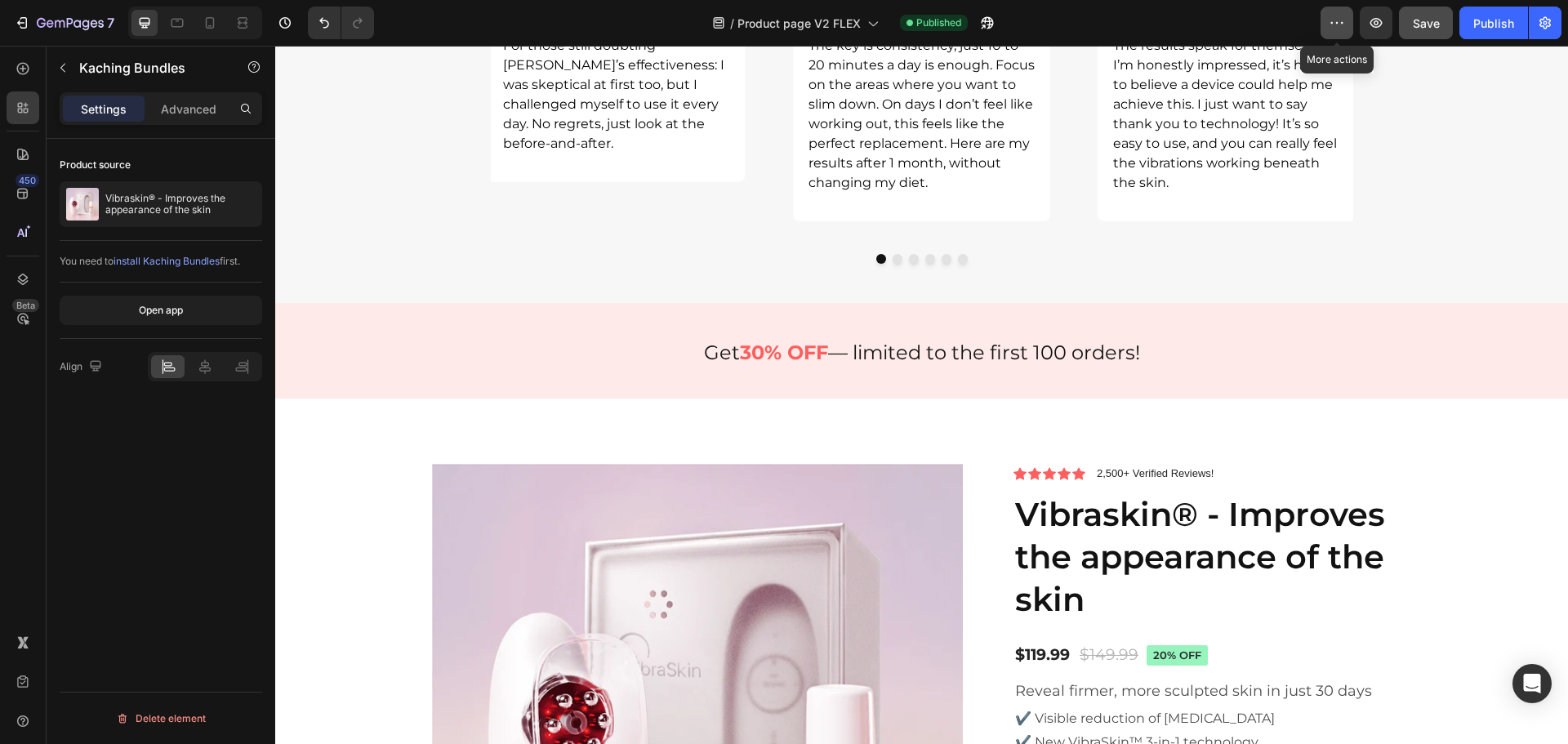
click at [1337, 18] on icon "button" at bounding box center [1337, 22] width 16 height 16
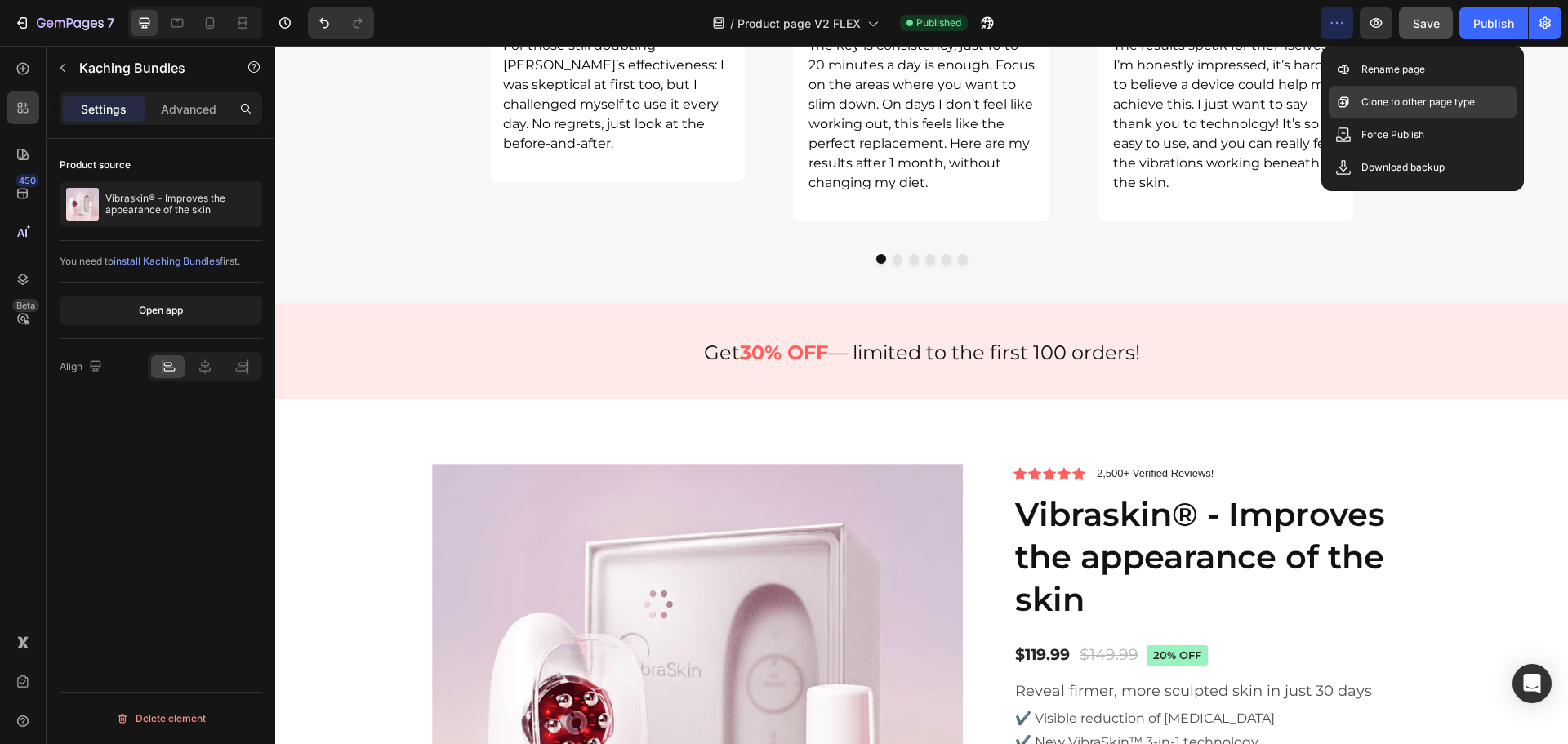
click at [1400, 102] on p "Clone to other page type" at bounding box center [1418, 101] width 113 height 16
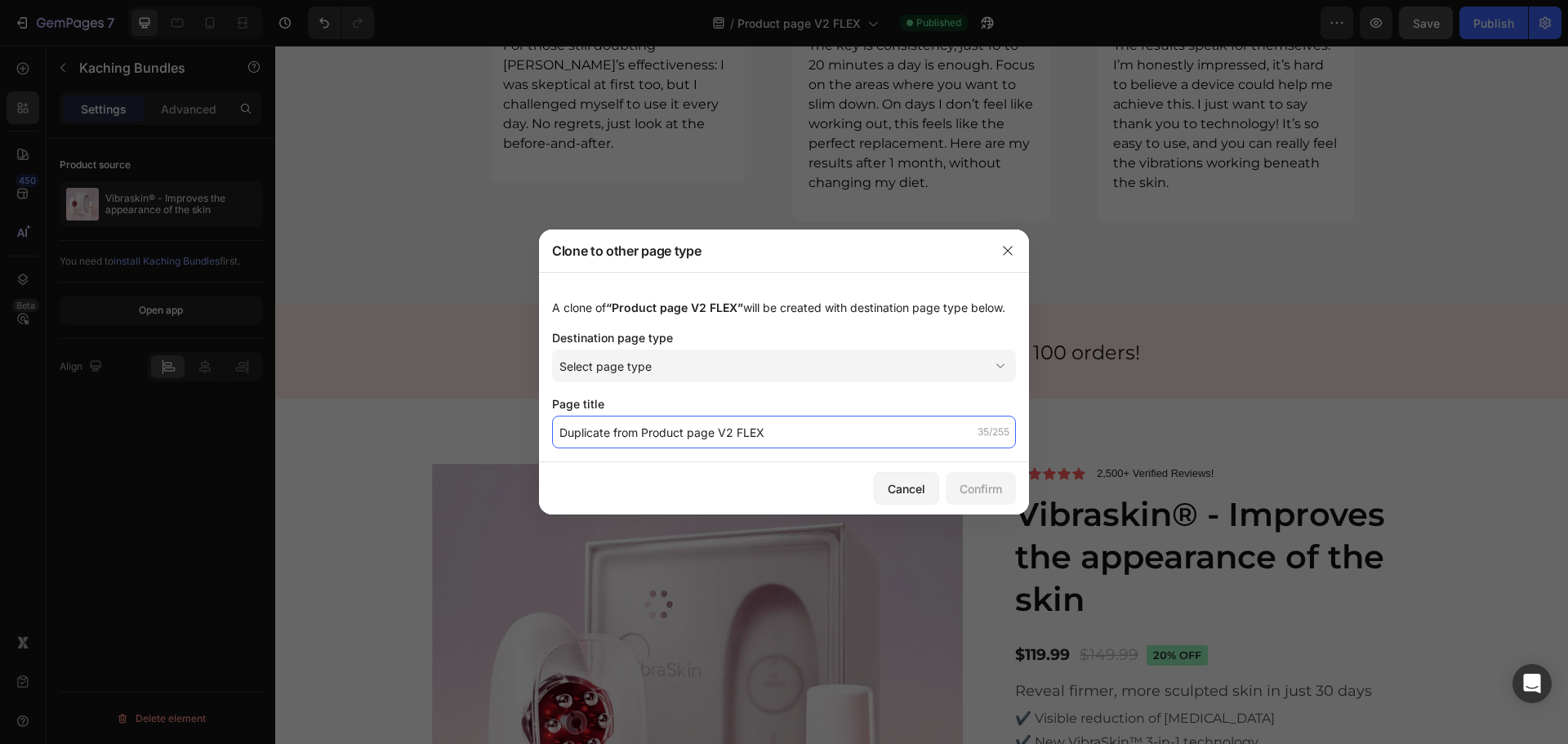
click at [685, 433] on input "Duplicate from Product page V2 FLEX" at bounding box center [784, 432] width 464 height 33
drag, startPoint x: 643, startPoint y: 431, endPoint x: 396, endPoint y: 449, distance: 247.7
click at [397, 449] on div "Clone to other page type A clone of “Product page V2 FLEX” will be created with…" at bounding box center [784, 372] width 1568 height 744
click at [664, 439] on input "Product page V2 FLEX" at bounding box center [784, 432] width 464 height 33
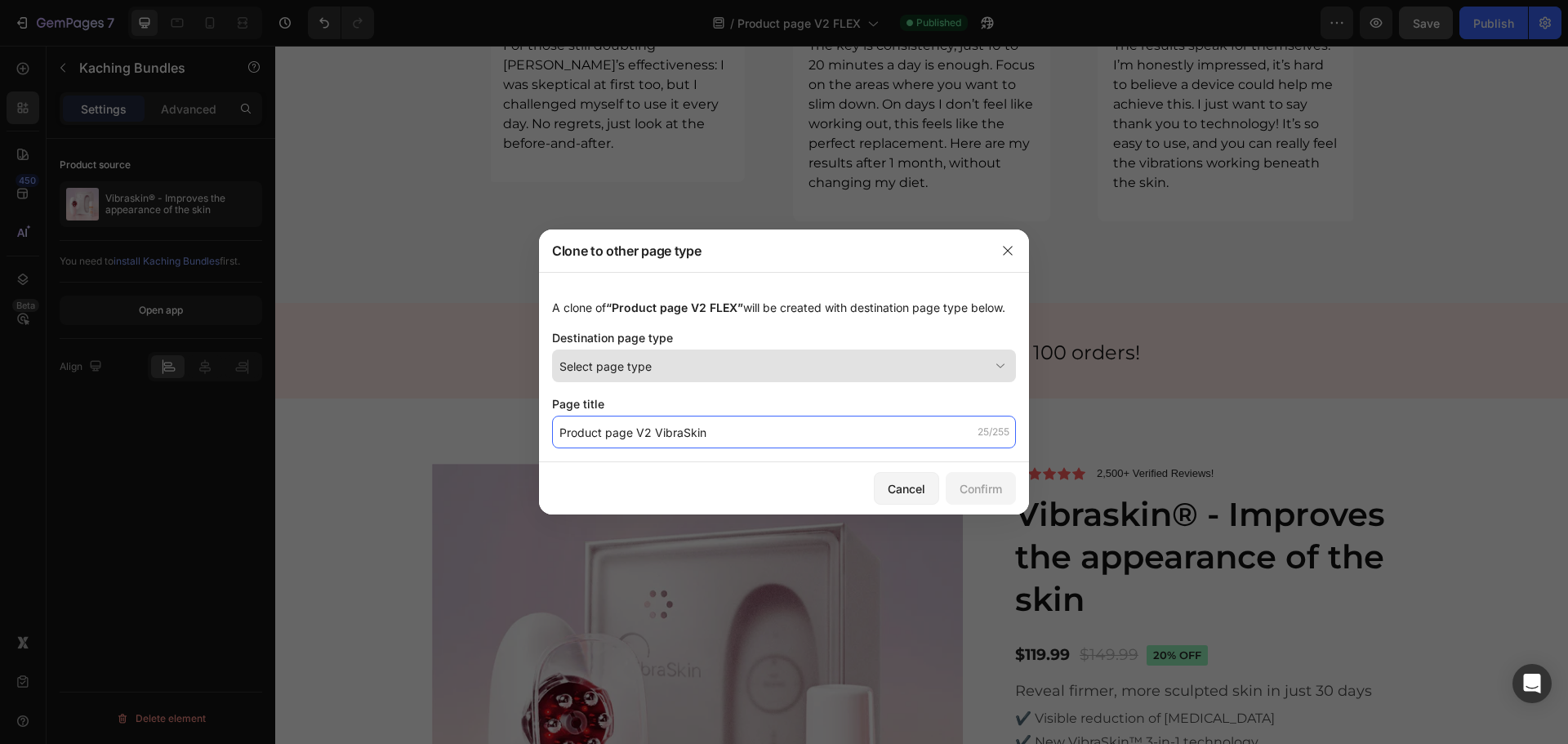
type input "Product page V2 VibraSkin"
click at [815, 376] on button "Select page type" at bounding box center [784, 365] width 464 height 33
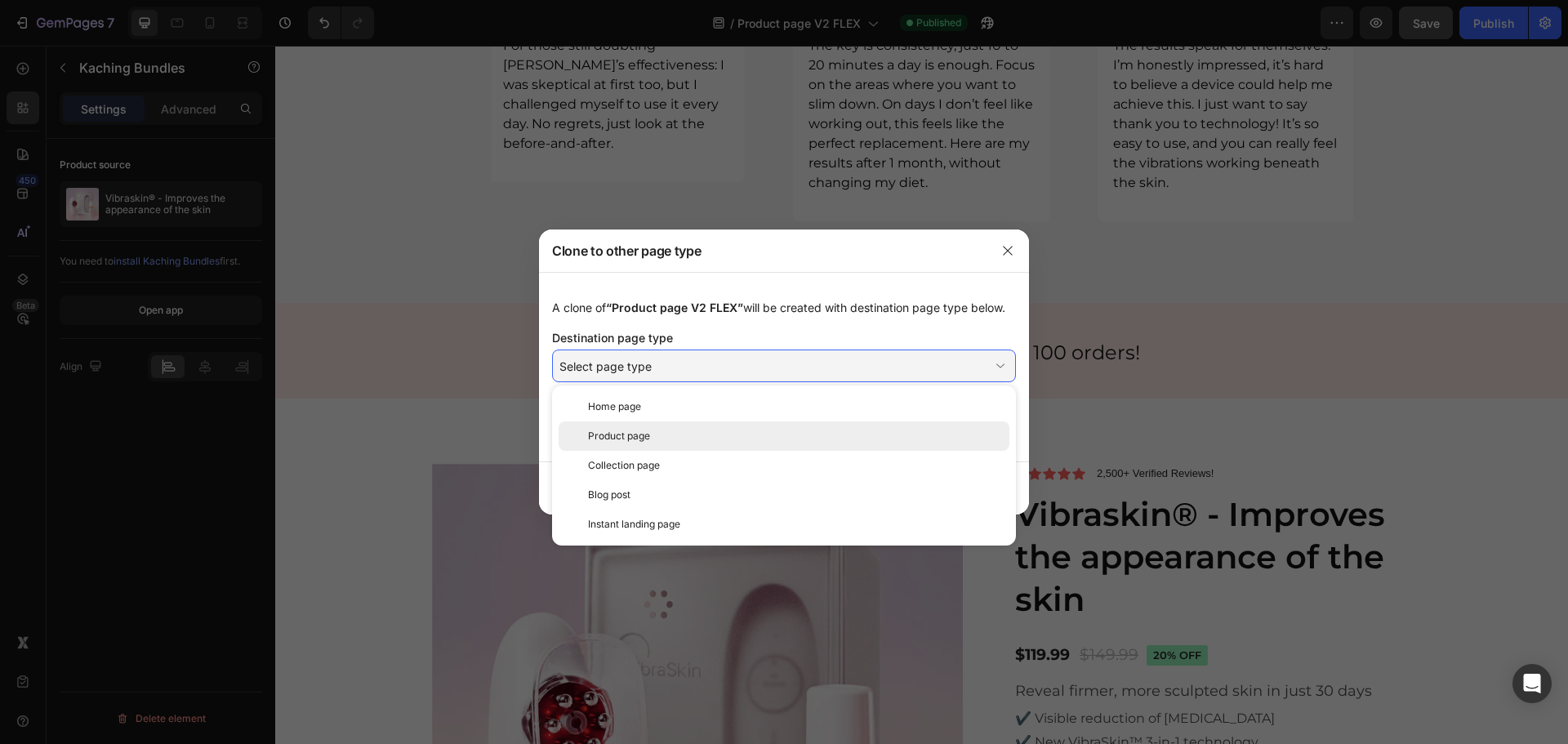
click at [648, 438] on span "Product page" at bounding box center [619, 436] width 62 height 15
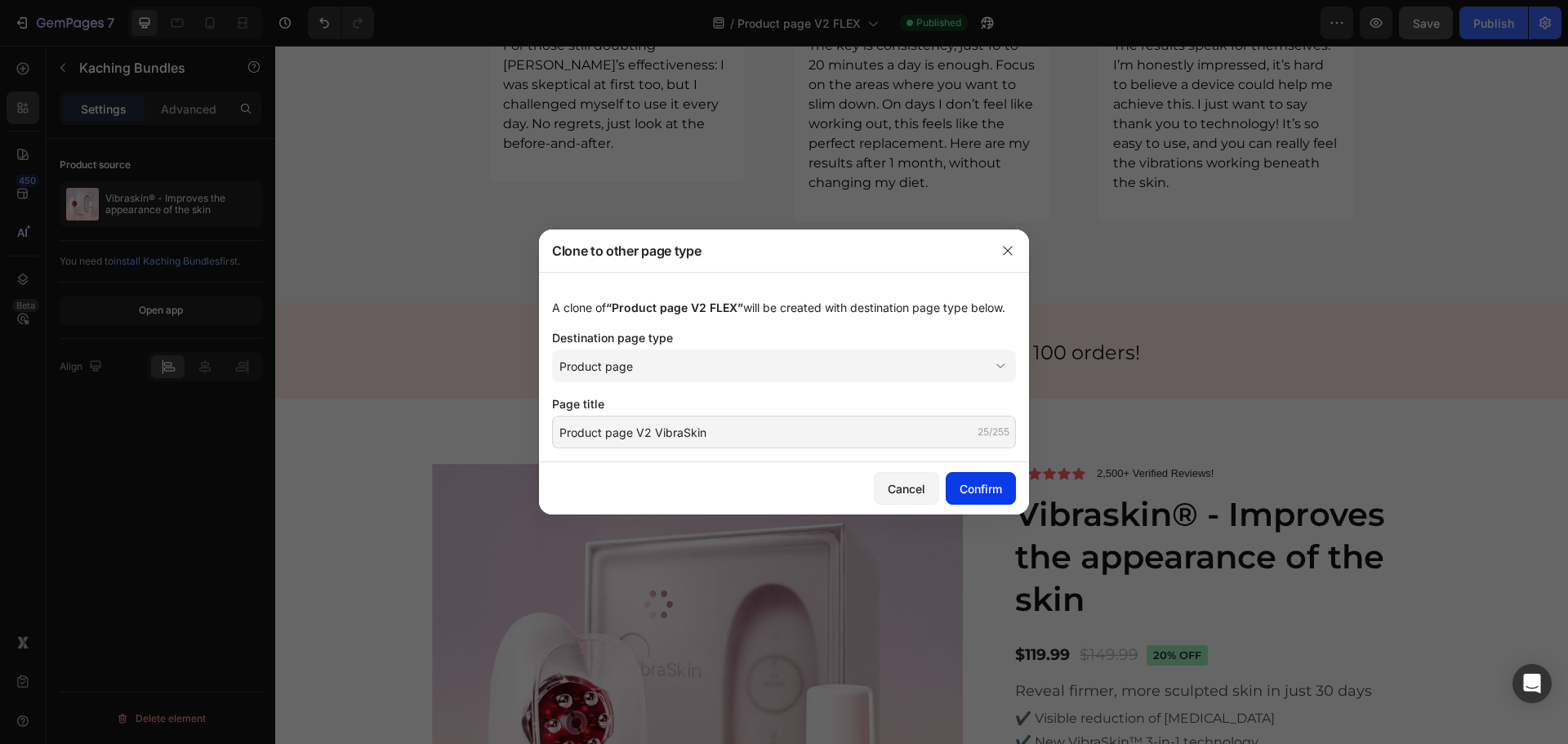
drag, startPoint x: 975, startPoint y: 488, endPoint x: 981, endPoint y: 497, distance: 10.8
click at [975, 488] on div "Confirm" at bounding box center [980, 488] width 42 height 17
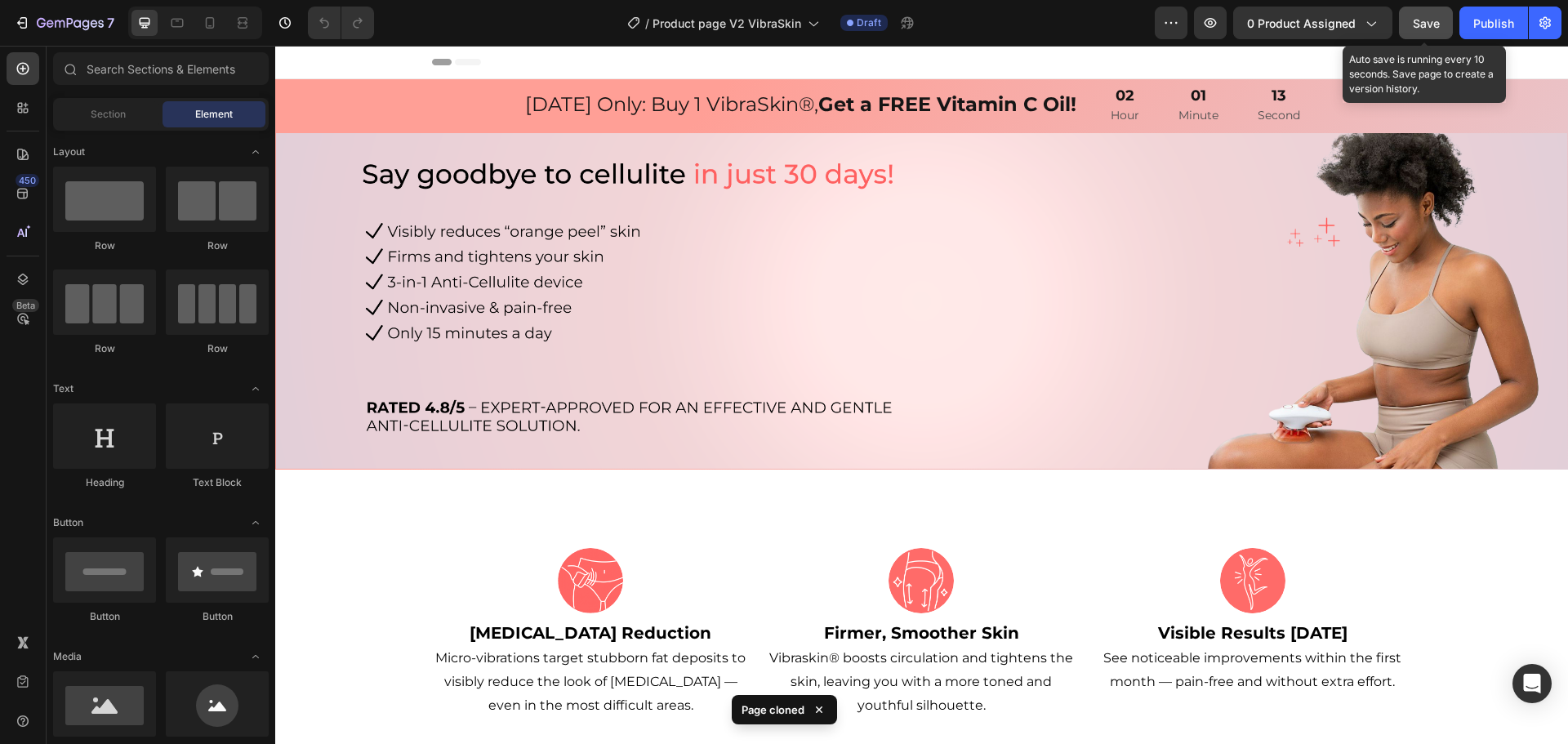
click at [1426, 20] on span "Save" at bounding box center [1426, 22] width 27 height 14
click at [1366, 16] on icon "button" at bounding box center [1370, 22] width 16 height 16
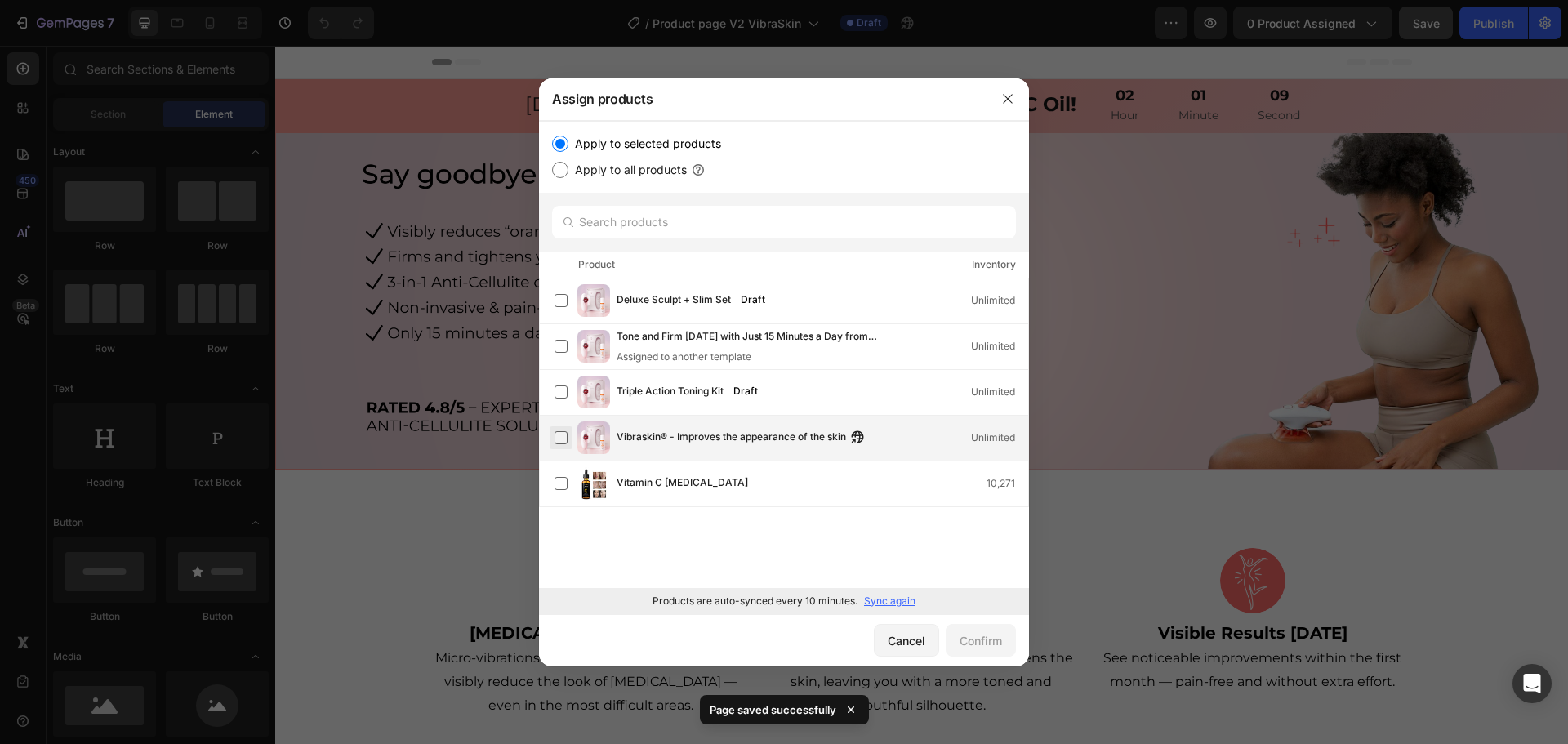
click at [560, 440] on label at bounding box center [561, 438] width 13 height 13
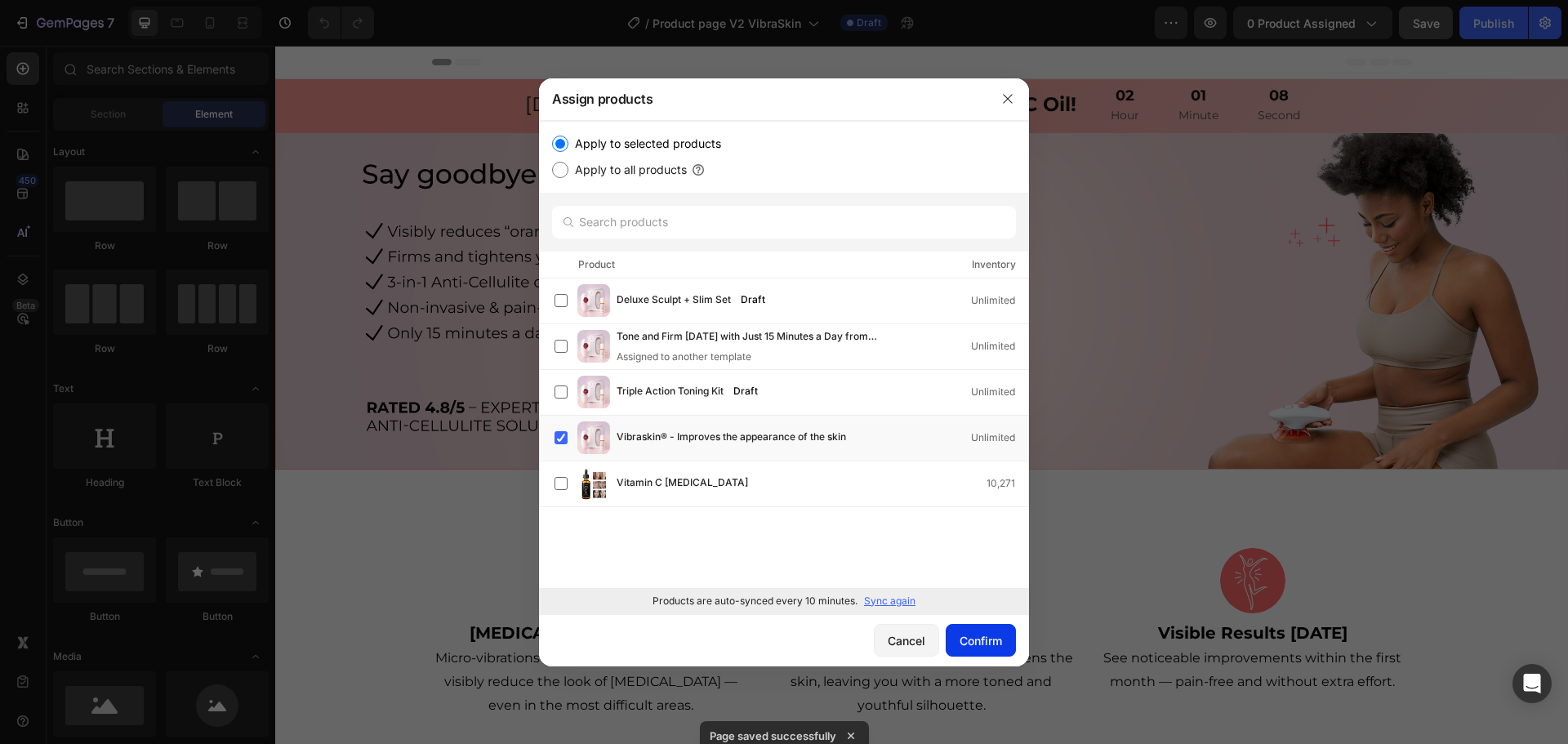
click at [989, 645] on div "Confirm" at bounding box center [980, 640] width 42 height 17
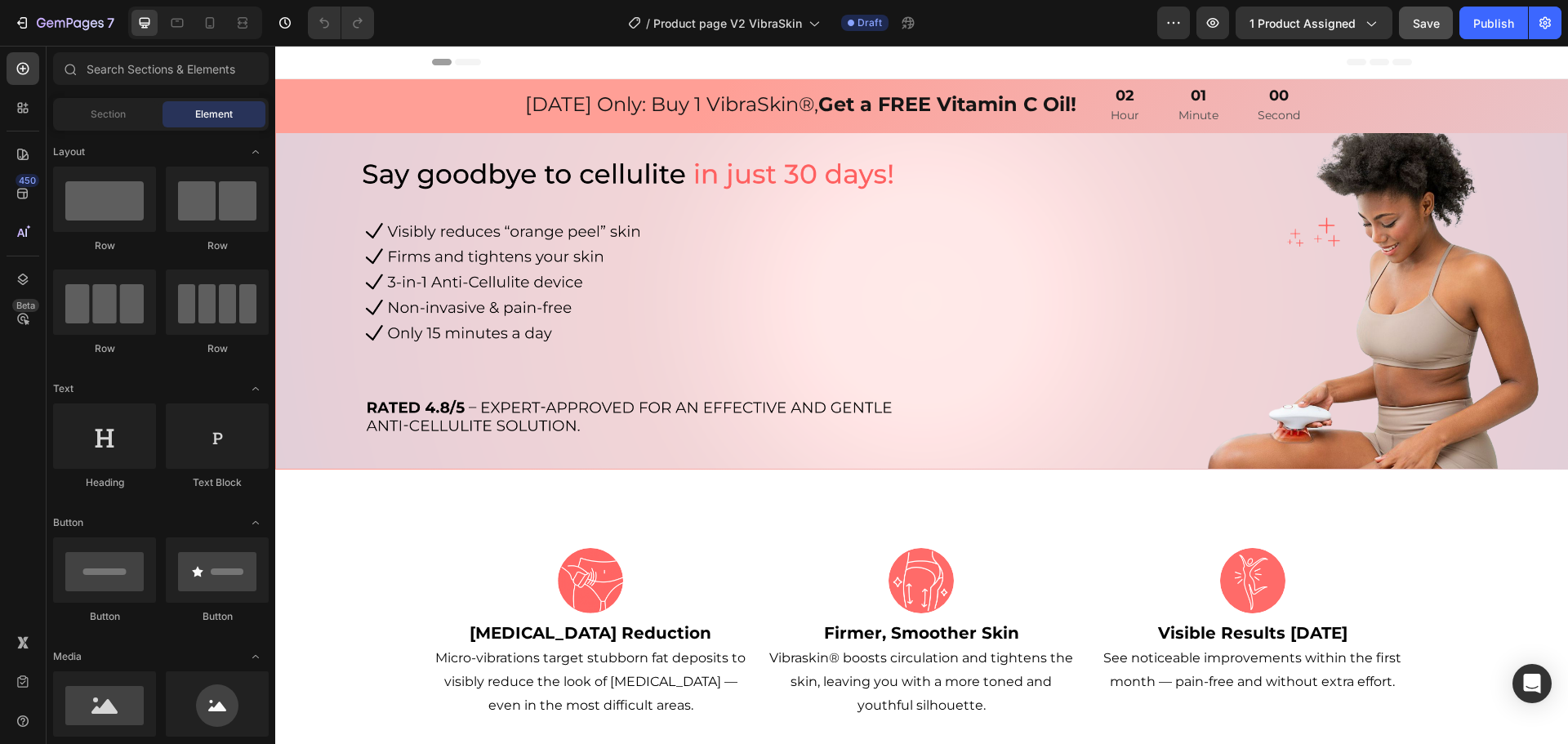
drag, startPoint x: 1567, startPoint y: 570, endPoint x: 1838, endPoint y: 83, distance: 557.3
click at [1413, 20] on span "Save" at bounding box center [1426, 22] width 27 height 14
click at [1495, 19] on div "Publish" at bounding box center [1494, 23] width 41 height 17
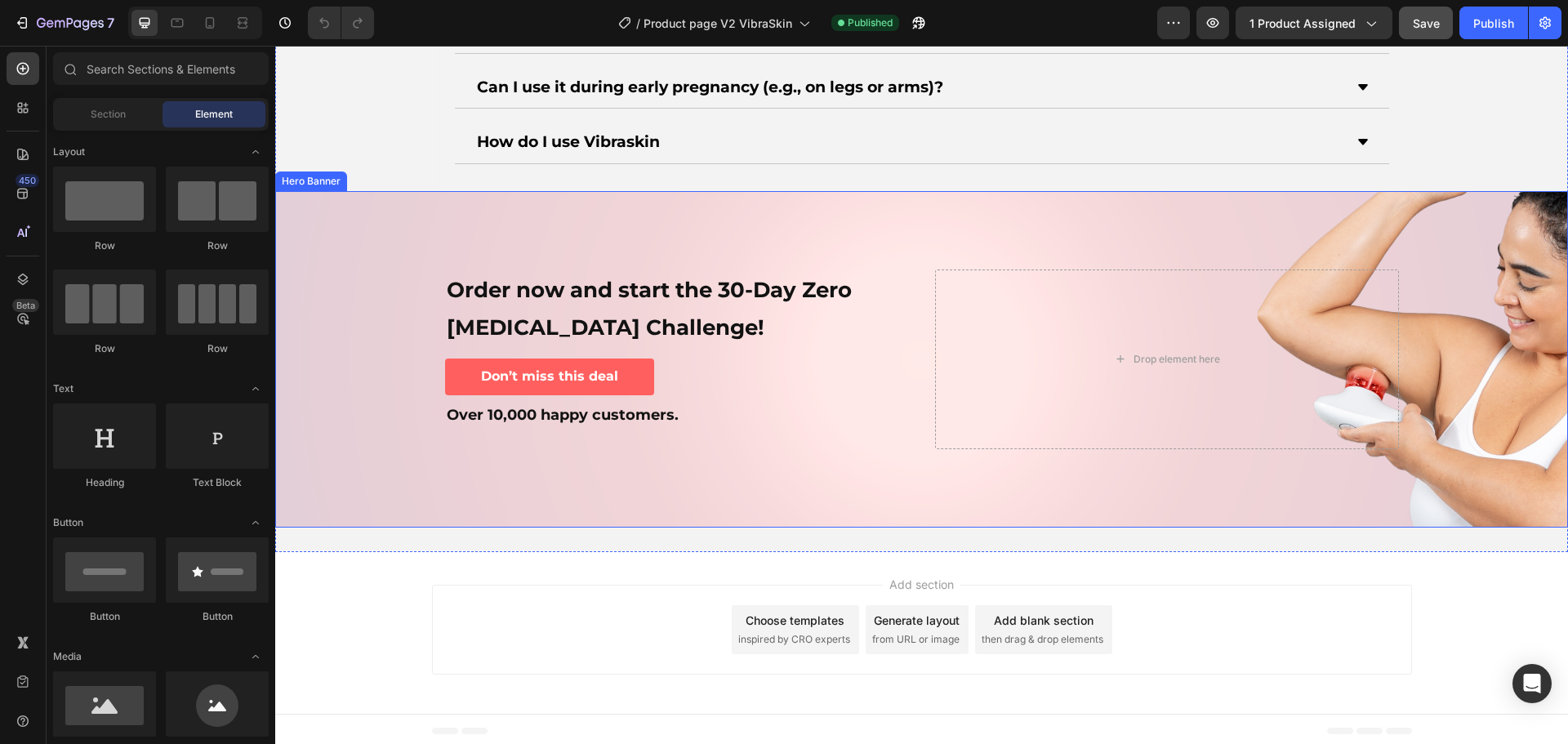
scroll to position [6001, 0]
click at [840, 350] on div "Order now and start the 30-Day Zero Cellulite Challenge! Text Block Don’t miss …" at bounding box center [677, 335] width 464 height 132
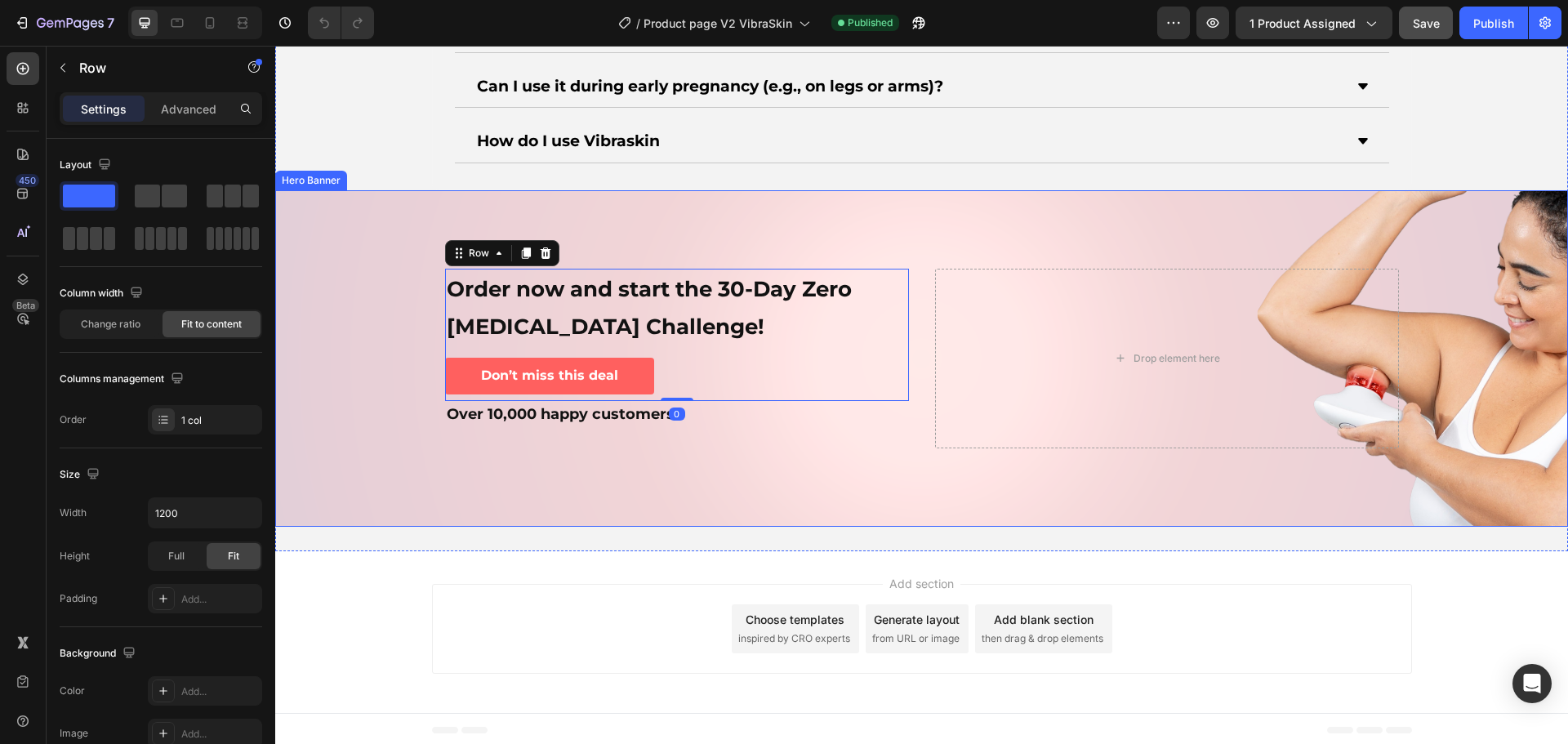
click at [549, 206] on div "Background Image" at bounding box center [921, 358] width 1292 height 336
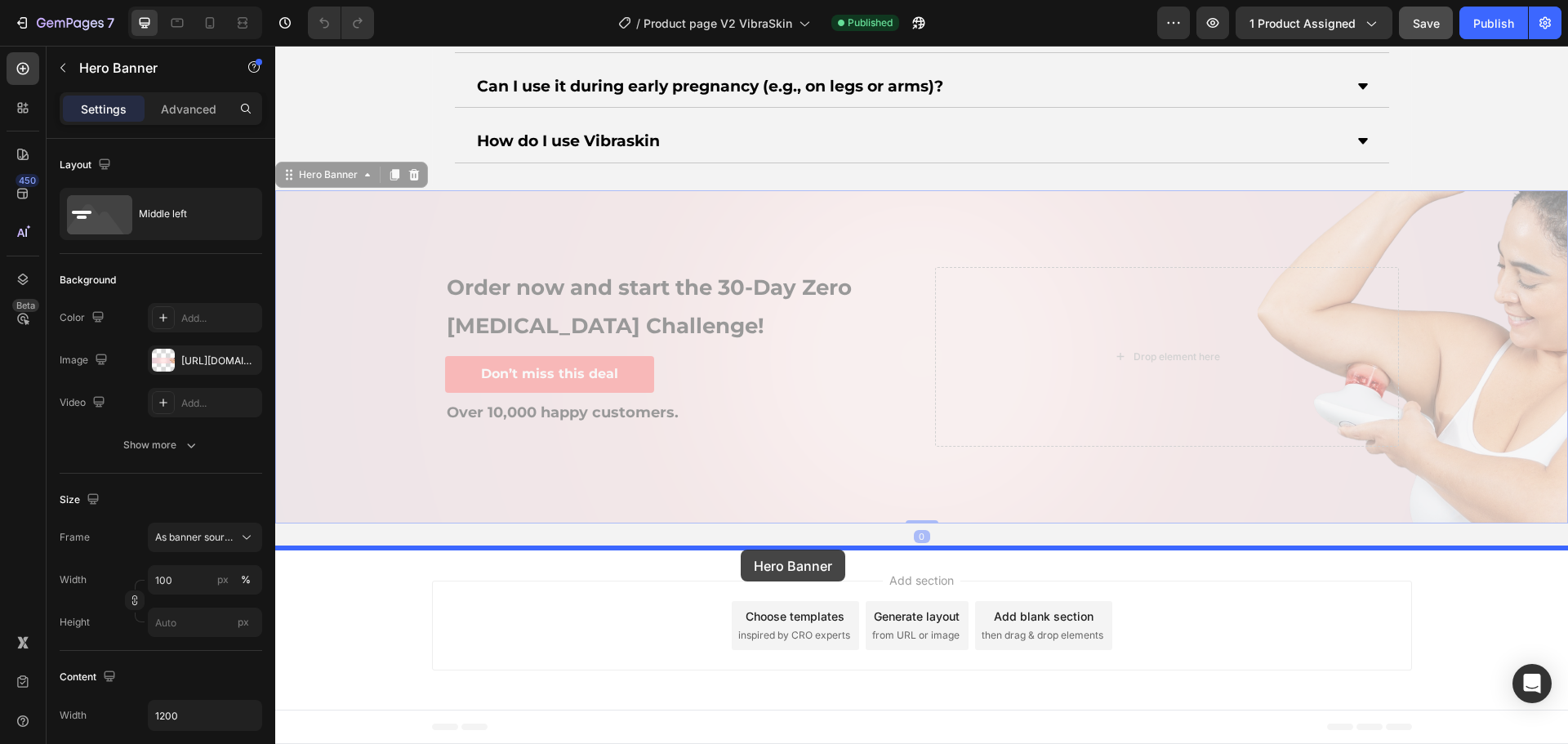
drag, startPoint x: 289, startPoint y: 174, endPoint x: 740, endPoint y: 549, distance: 586.5
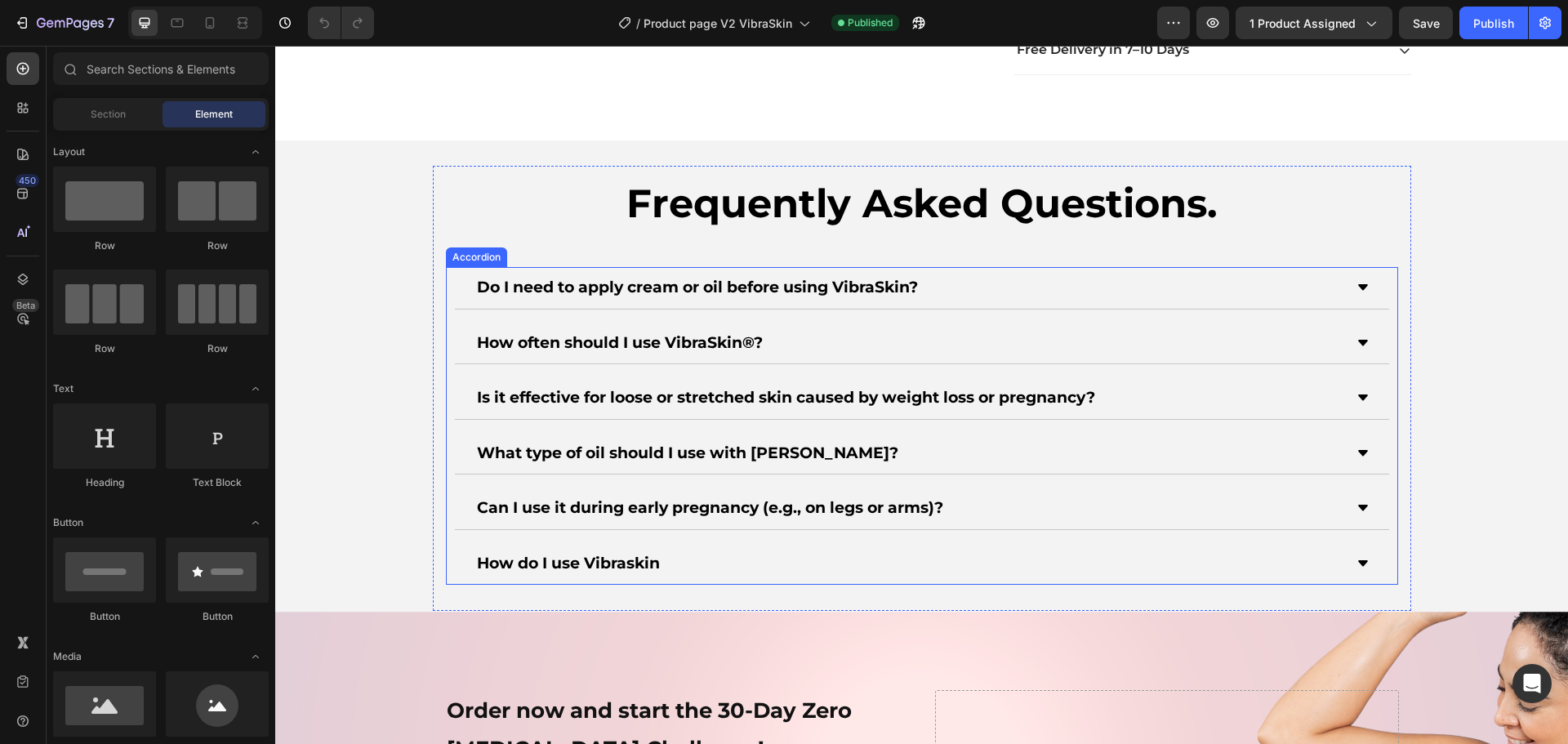
scroll to position [6421, 0]
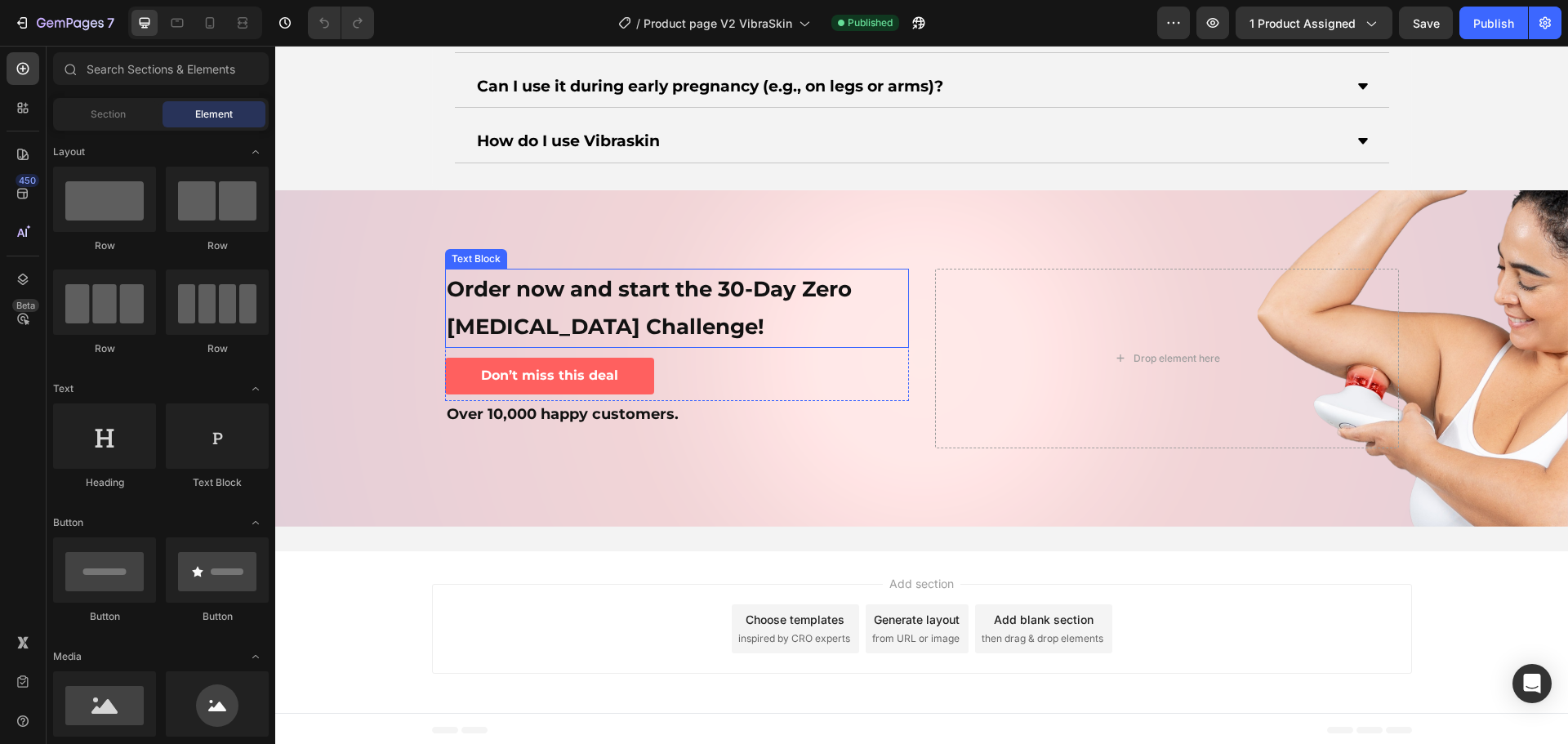
click at [779, 346] on div "Order now and start the 30-Day Zero [MEDICAL_DATA] Challenge!" at bounding box center [677, 308] width 464 height 80
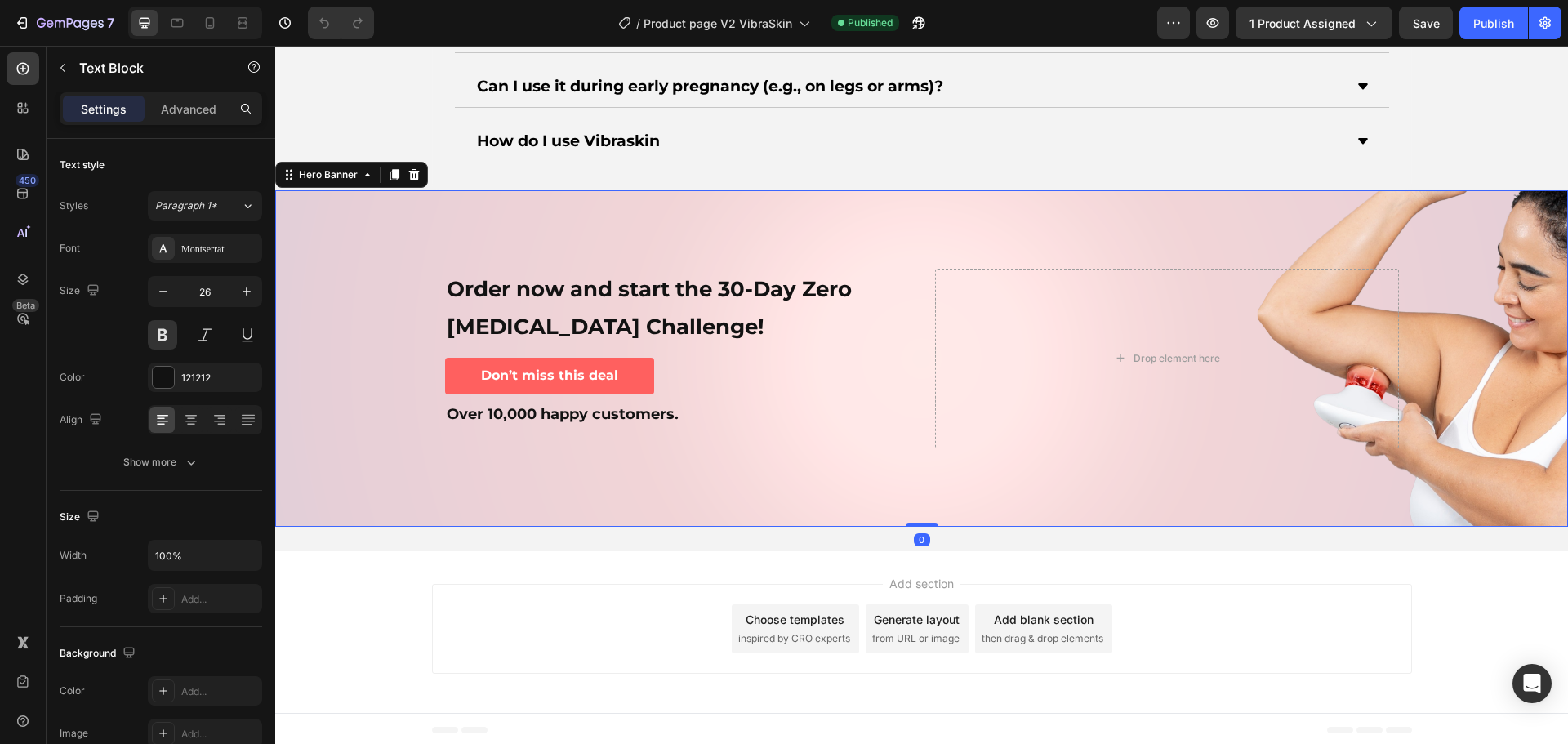
click at [808, 212] on div "Background Image" at bounding box center [921, 358] width 1292 height 336
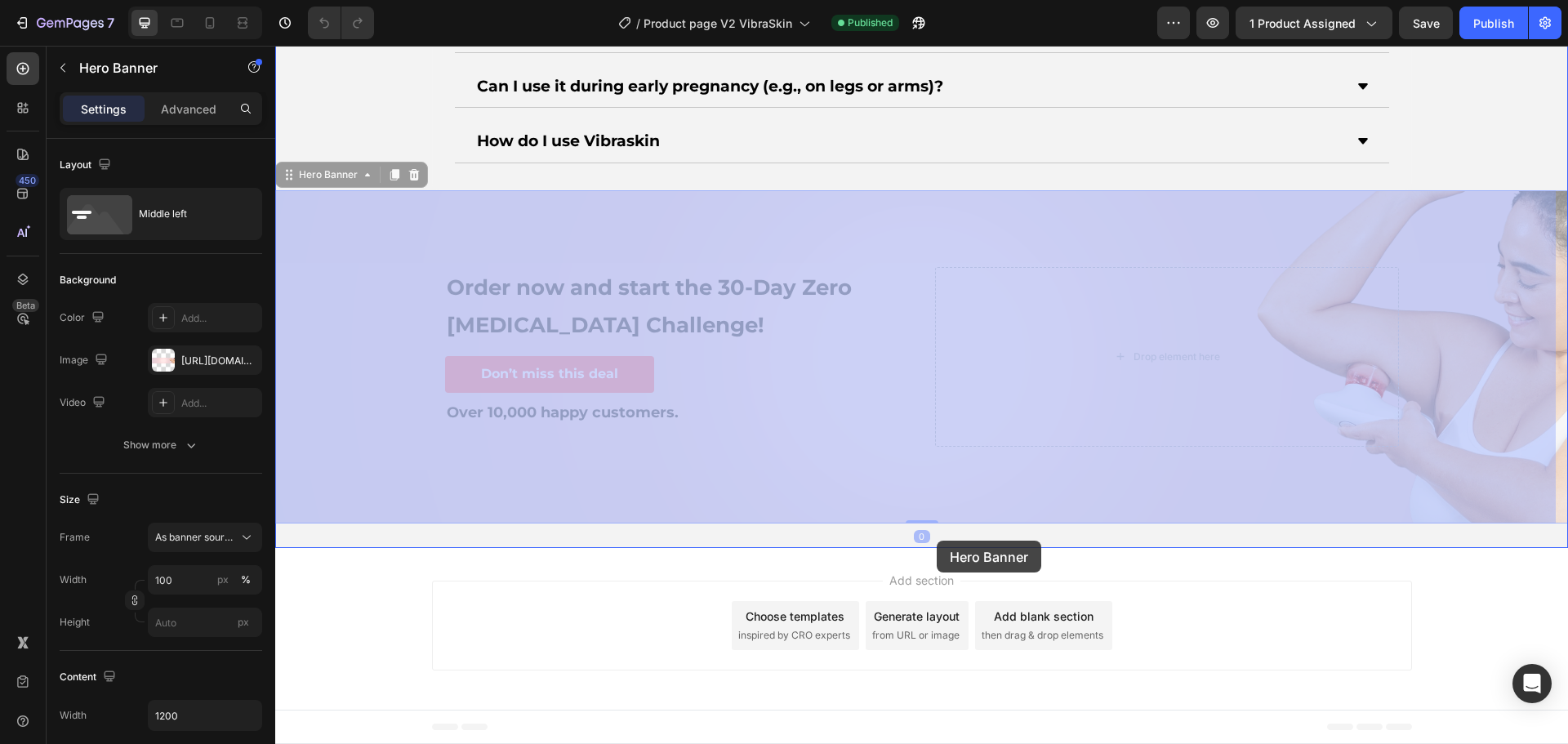
drag, startPoint x: 290, startPoint y: 172, endPoint x: 937, endPoint y: 541, distance: 744.8
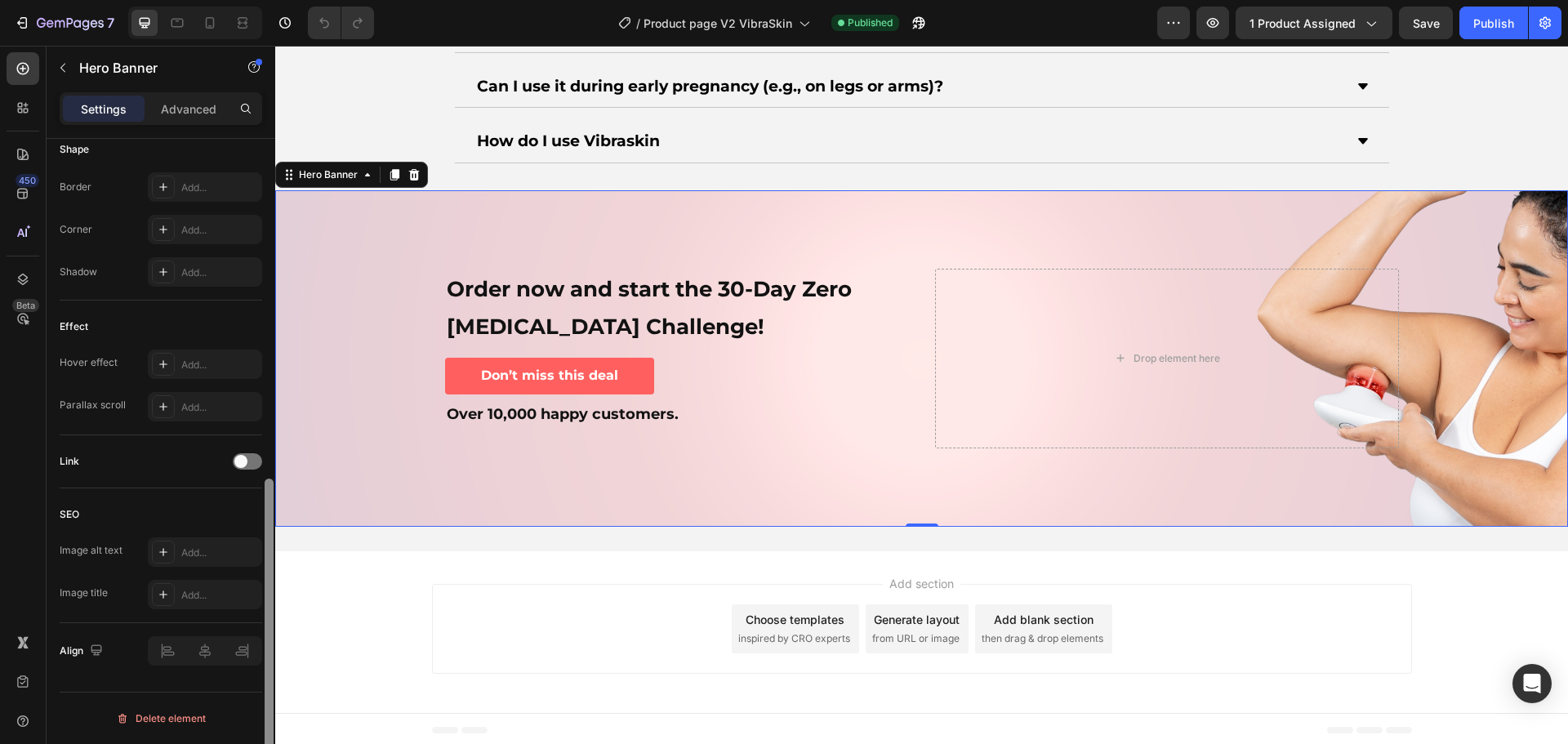
scroll to position [216, 0]
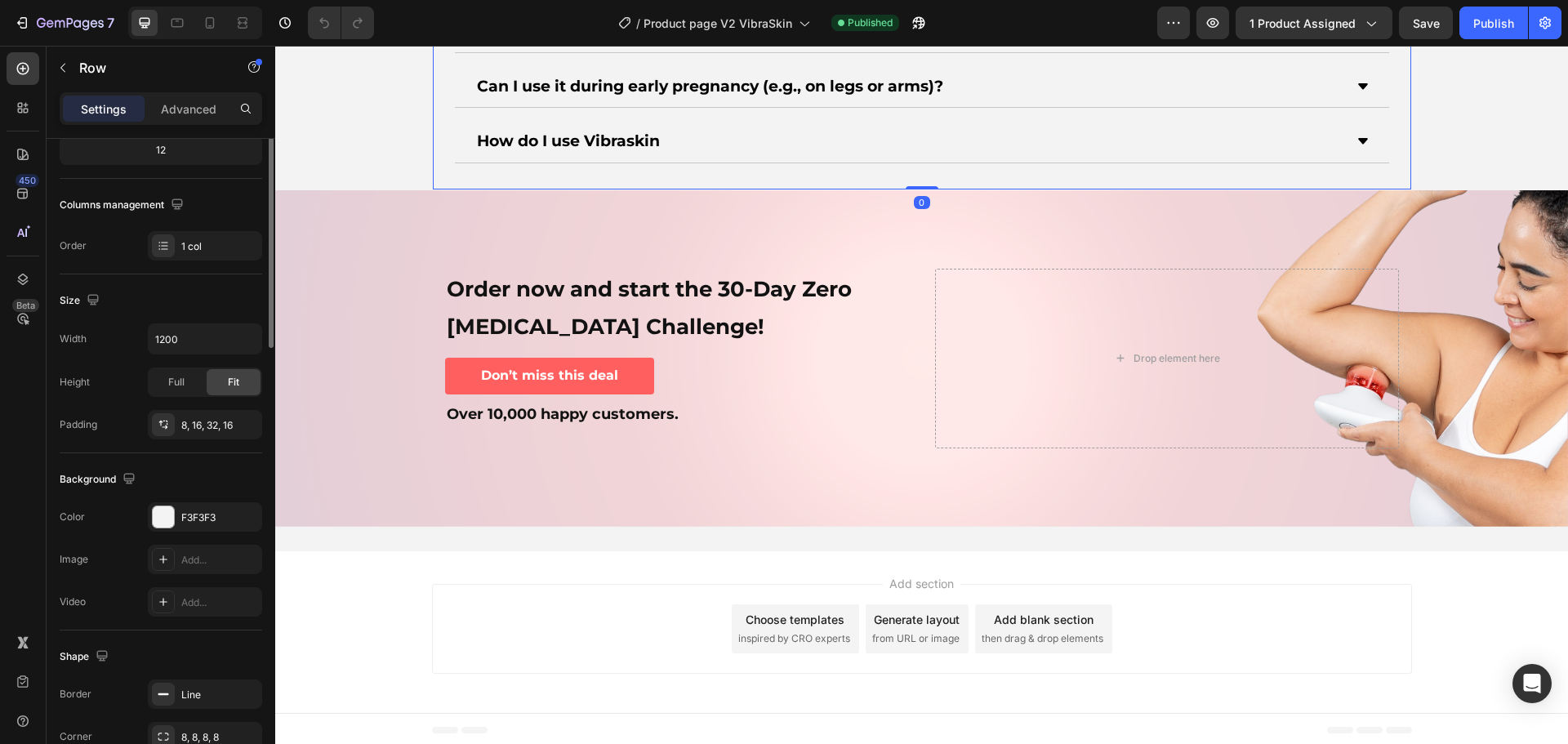
scroll to position [0, 0]
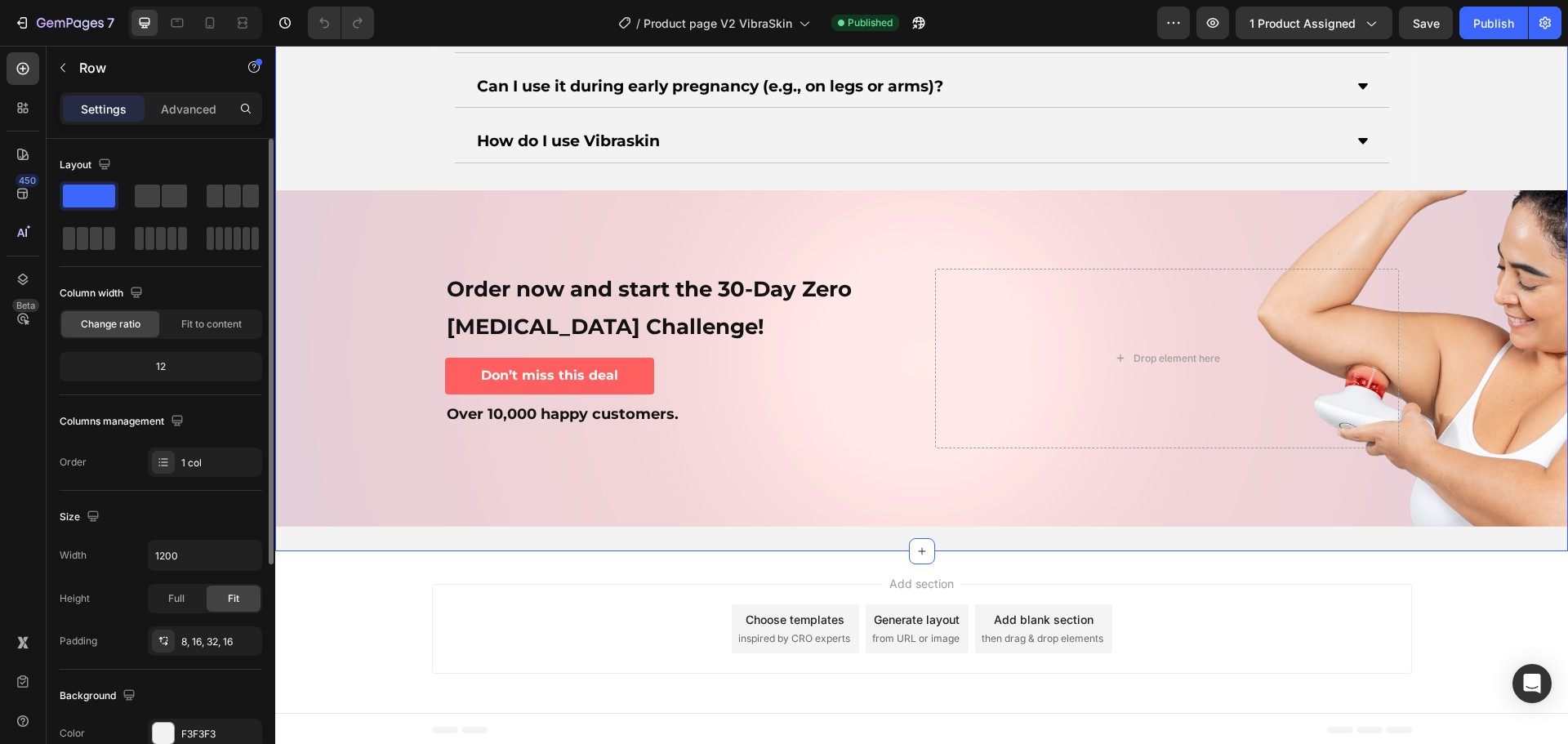
click at [390, 156] on div "Frequently Asked Questions. Heading Do I need to apply cream or oil before usin…" at bounding box center [921, 135] width 1292 height 783
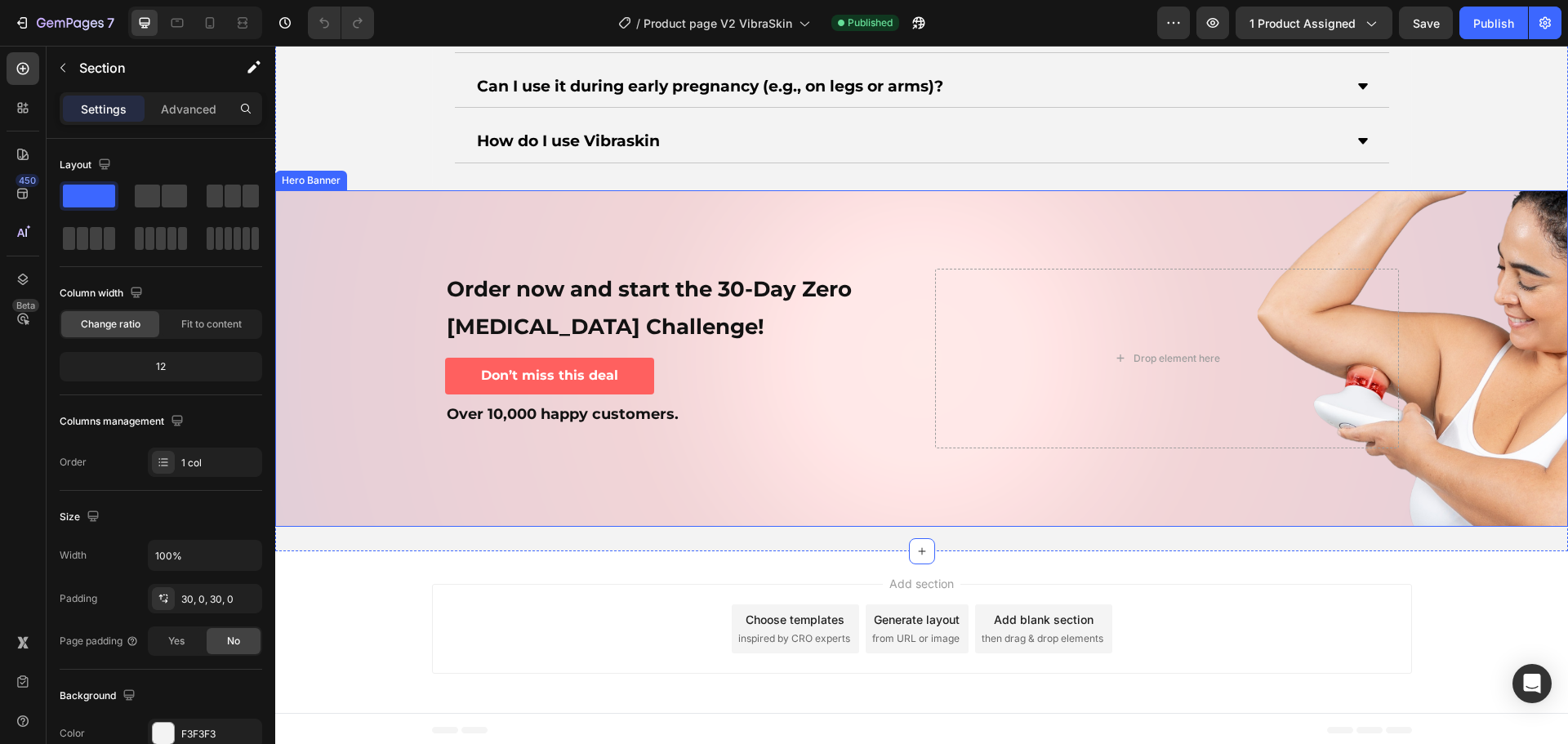
click at [357, 194] on div "Background Image" at bounding box center [921, 358] width 1292 height 336
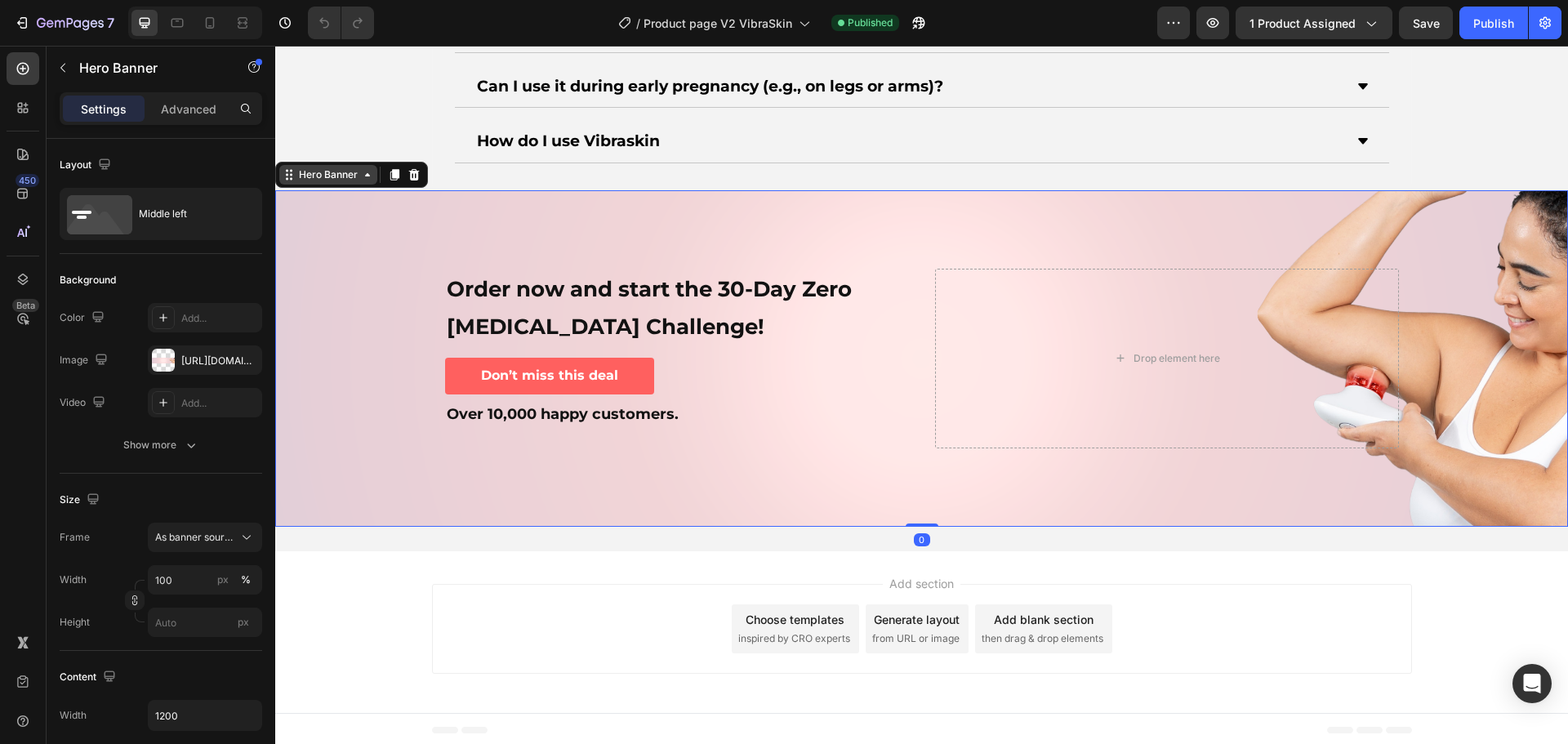
click at [322, 170] on div "Hero Banner" at bounding box center [328, 175] width 66 height 15
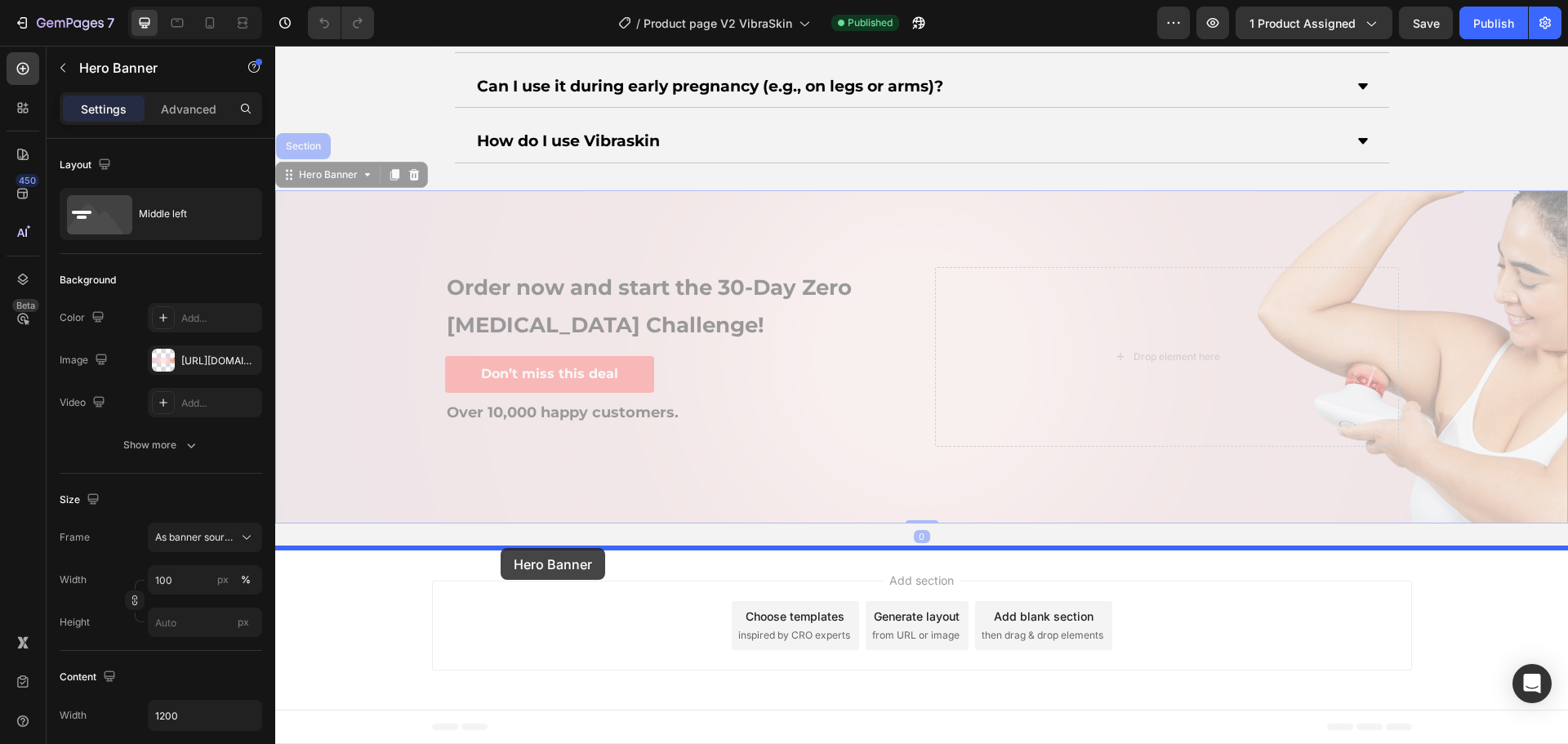
drag, startPoint x: 295, startPoint y: 192, endPoint x: 500, endPoint y: 548, distance: 410.8
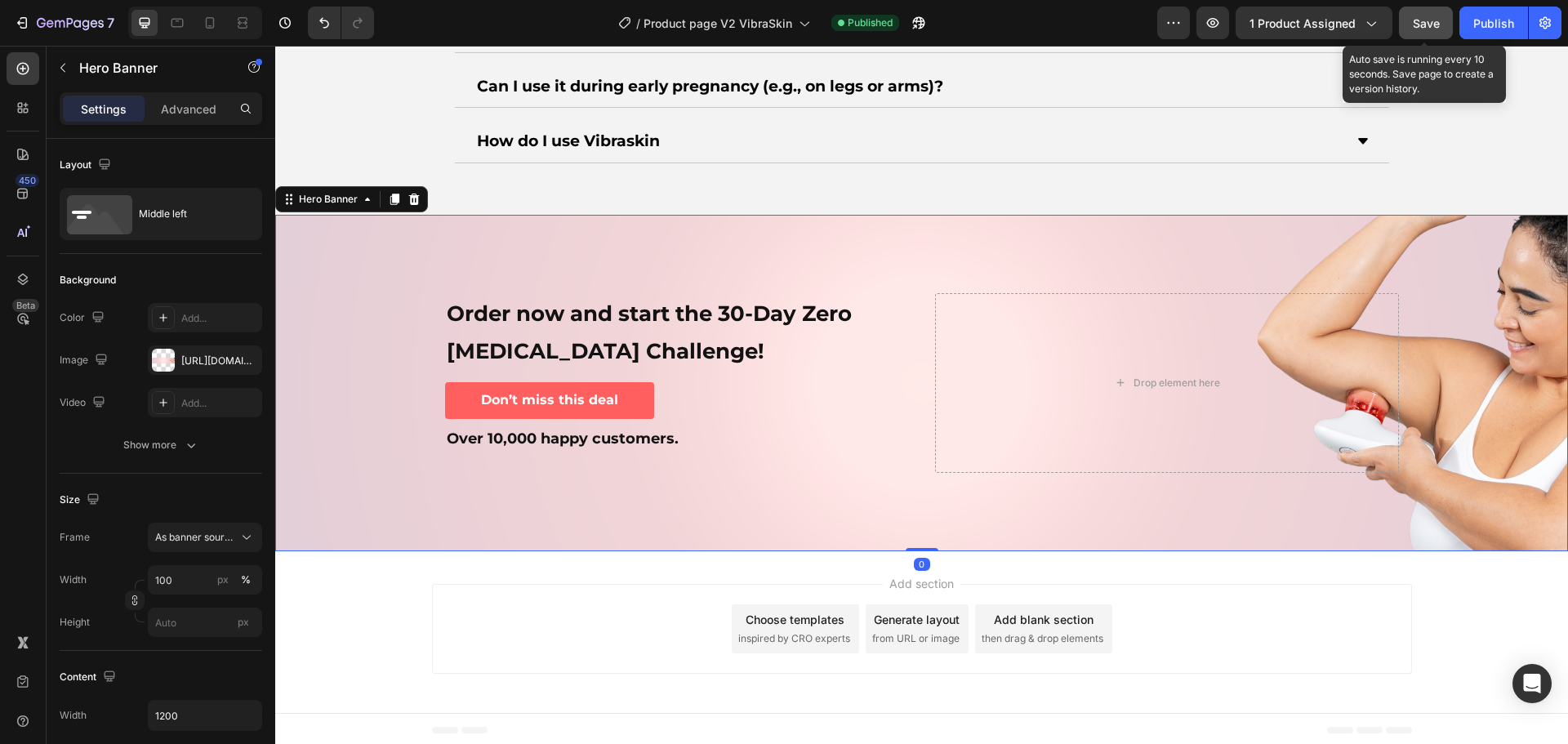
click at [1431, 32] on button "Save" at bounding box center [1426, 22] width 54 height 33
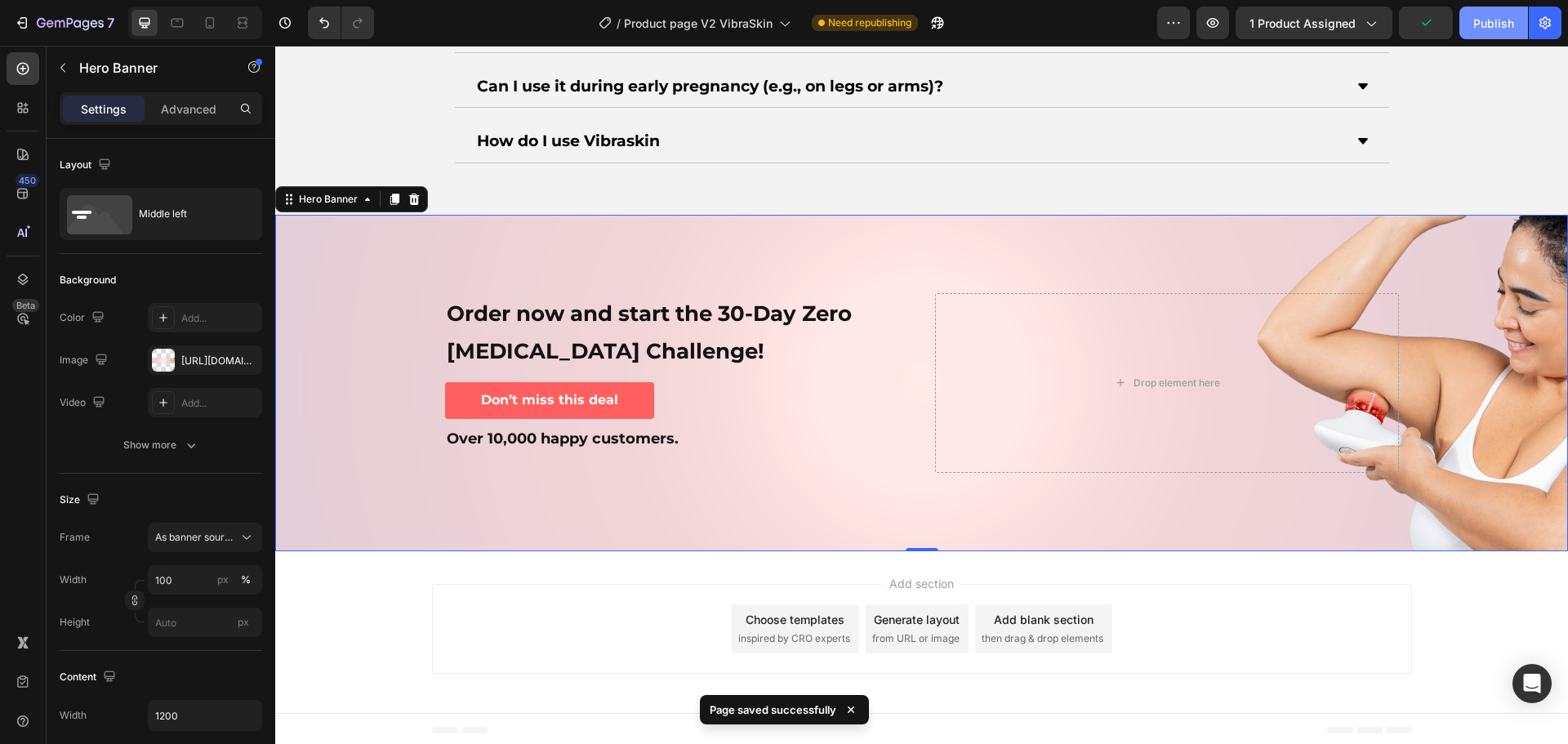
click at [1493, 22] on div "Publish" at bounding box center [1494, 23] width 41 height 17
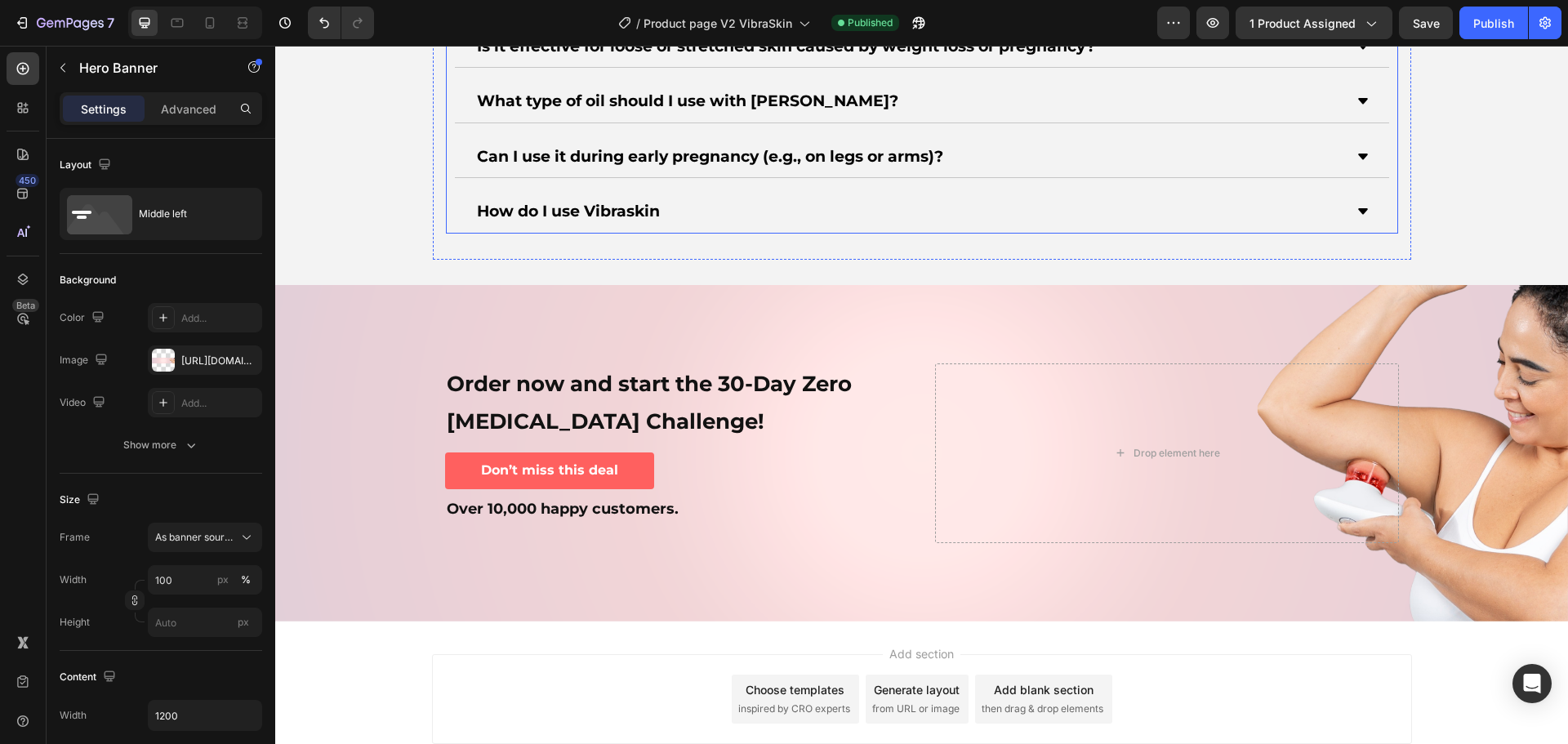
scroll to position [6422, 0]
